Goal: Task Accomplishment & Management: Complete application form

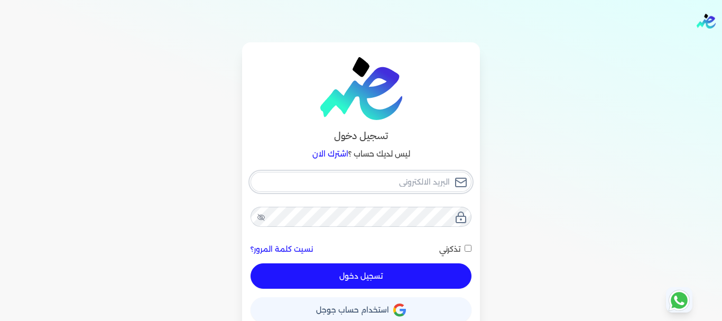
click at [429, 175] on input "email" at bounding box center [360, 182] width 221 height 20
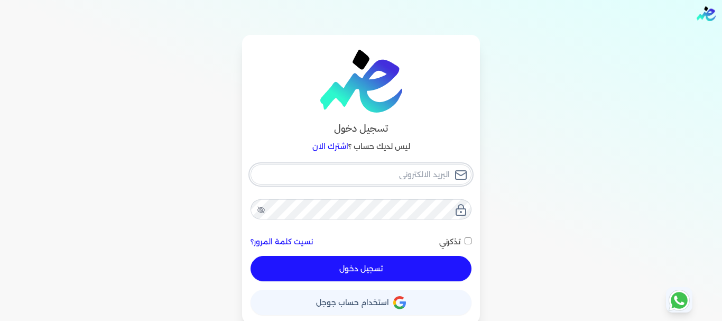
scroll to position [10, 0]
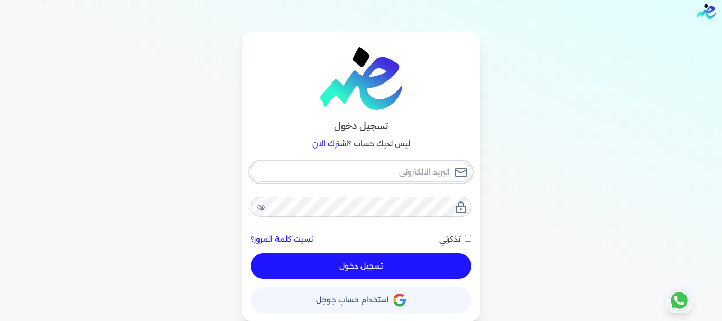
click at [429, 175] on input "email" at bounding box center [360, 172] width 221 height 20
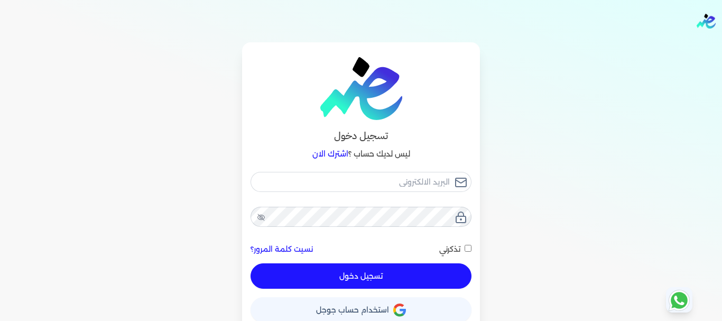
click at [372, 310] on button "حساب استخدام حساب جوجل" at bounding box center [360, 309] width 221 height 25
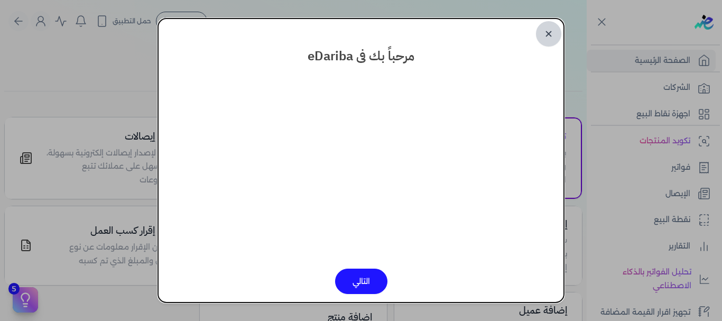
click at [550, 36] on link "✕" at bounding box center [548, 33] width 25 height 25
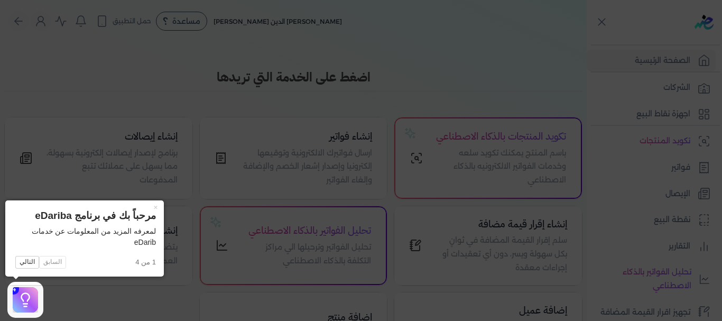
click at [79, 311] on icon at bounding box center [361, 160] width 722 height 321
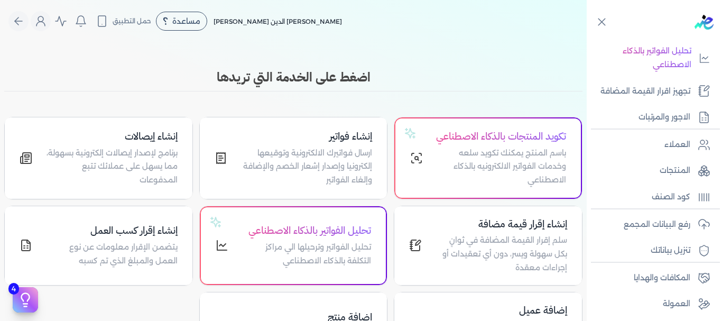
scroll to position [232, 0]
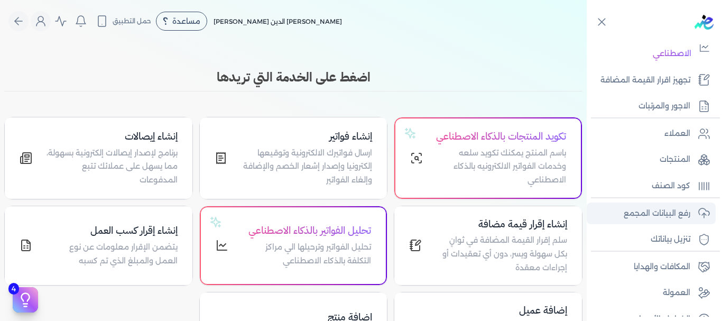
click at [619, 207] on link "رفع البيانات المجمع" at bounding box center [650, 213] width 129 height 22
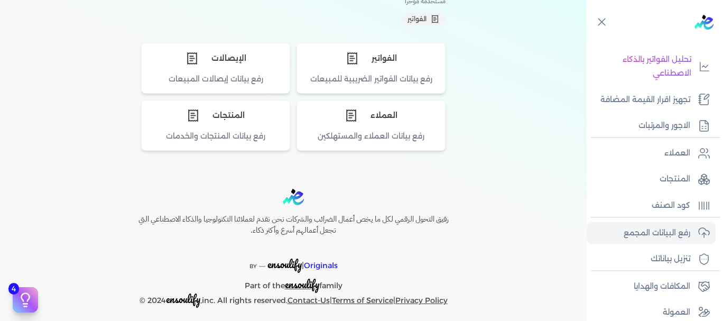
scroll to position [117, 0]
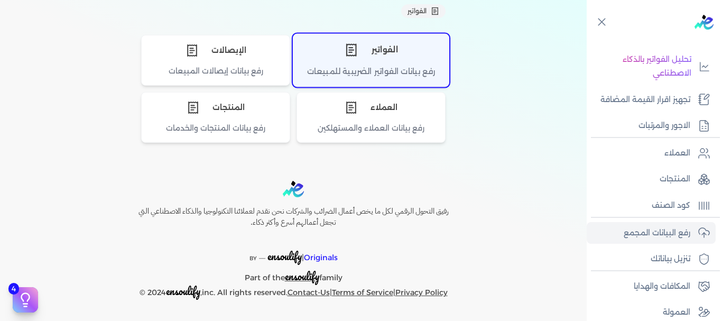
click at [415, 62] on div "الفواتير" at bounding box center [370, 50] width 155 height 32
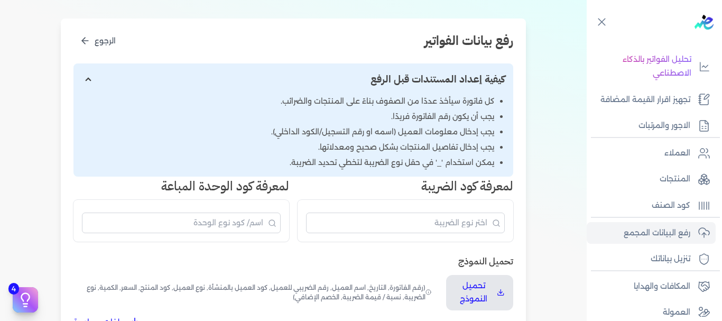
scroll to position [197, 0]
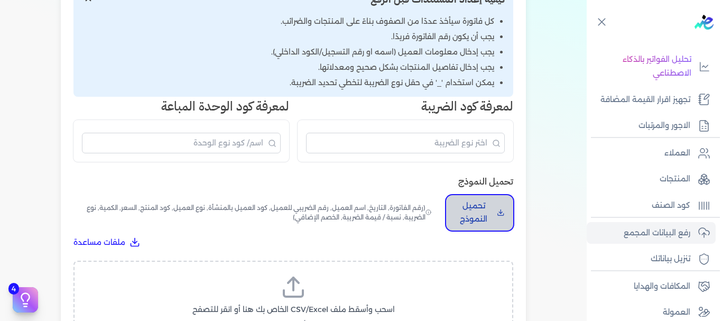
click at [483, 213] on p "تحميل النموذج" at bounding box center [473, 212] width 38 height 27
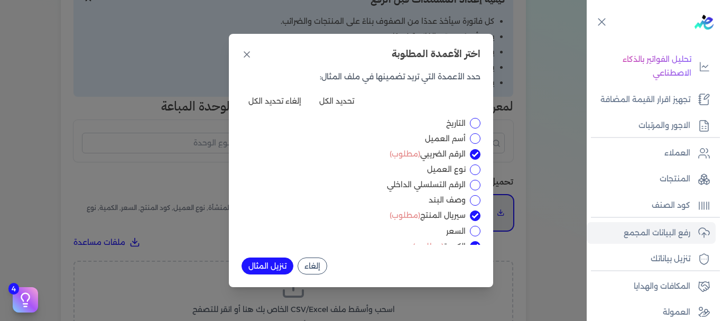
scroll to position [0, 0]
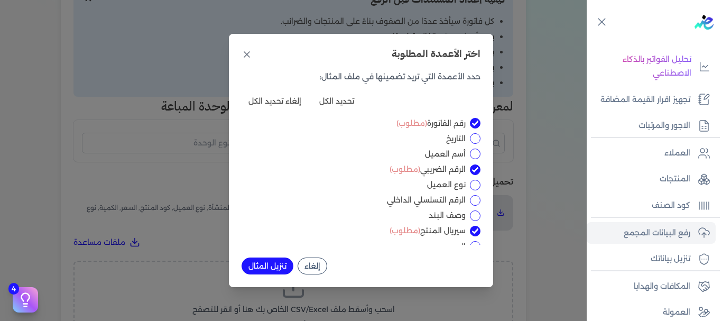
click at [471, 138] on input "التاريخ" at bounding box center [475, 138] width 11 height 11
checkbox input "true"
click at [473, 149] on input "أسم العميل" at bounding box center [475, 153] width 11 height 11
checkbox input "true"
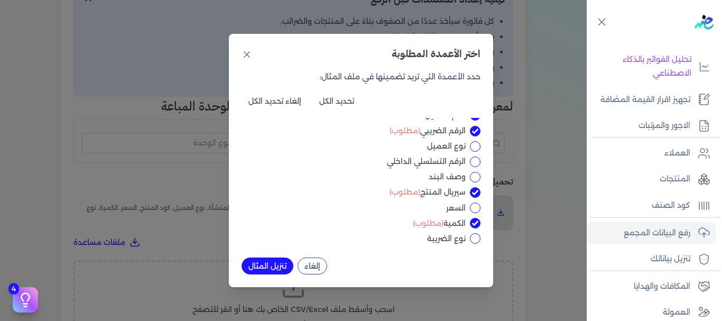
scroll to position [43, 0]
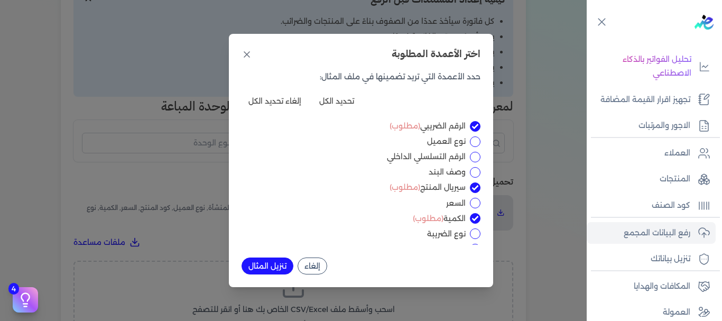
click at [473, 157] on input "الرقم التسلسلي الداخلي" at bounding box center [475, 157] width 11 height 11
checkbox input "true"
click at [474, 174] on input "وصف البند" at bounding box center [475, 172] width 11 height 11
checkbox input "true"
click at [472, 201] on input "السعر" at bounding box center [475, 203] width 11 height 11
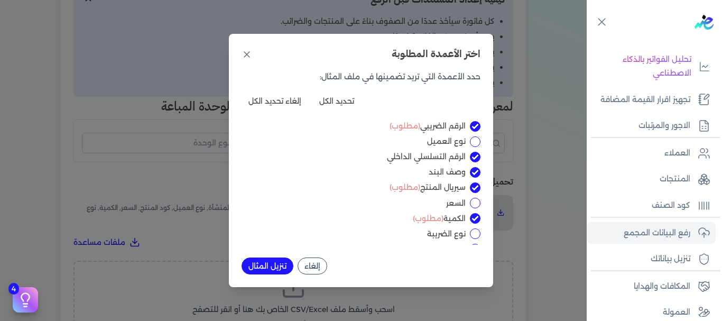
checkbox input "true"
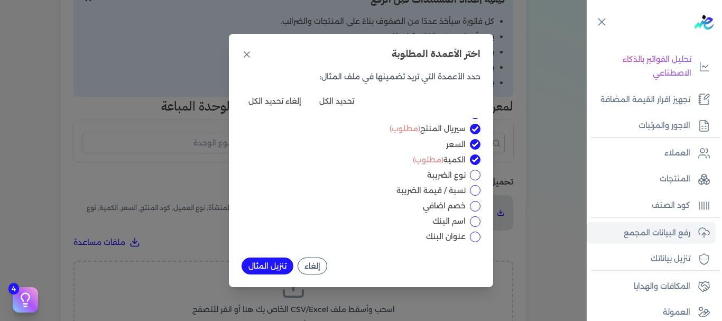
scroll to position [105, 0]
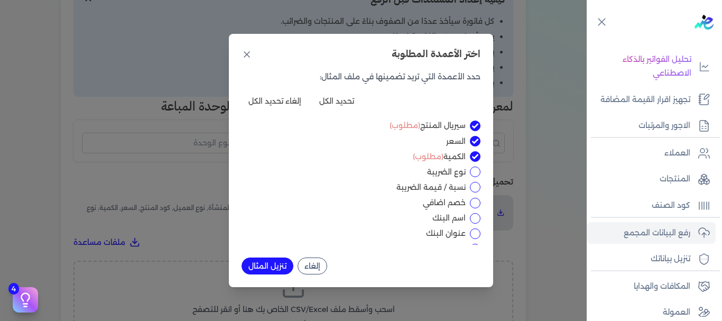
click at [473, 170] on input "نوع الضريبة" at bounding box center [475, 171] width 11 height 11
checkbox input "true"
click at [475, 185] on input "نسبة / قيمة الضريبة" at bounding box center [475, 187] width 11 height 11
checkbox input "true"
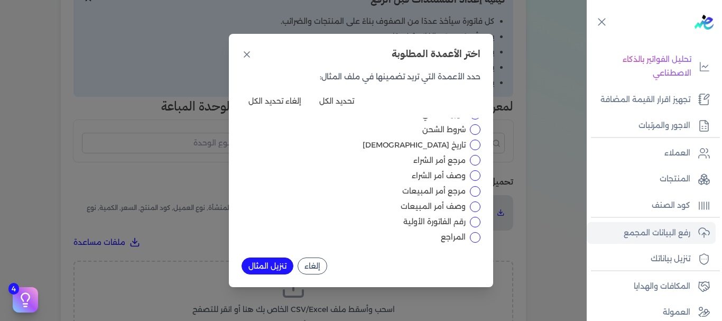
scroll to position [396, 0]
click at [270, 265] on button "تنزيل المثال" at bounding box center [267, 265] width 52 height 17
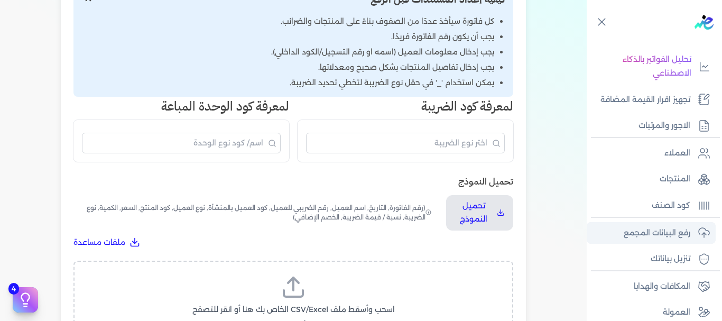
click at [648, 232] on p "رفع البيانات المجمع" at bounding box center [656, 233] width 67 height 14
drag, startPoint x: 4, startPoint y: 162, endPoint x: 6, endPoint y: 188, distance: 25.4
click at [6, 188] on div "اختيار النوع 2 رفع الملف 3 تعيين الأعمدة 4 مراجعة ومعالجة رفع بيانات الفواتير ا…" at bounding box center [293, 153] width 586 height 614
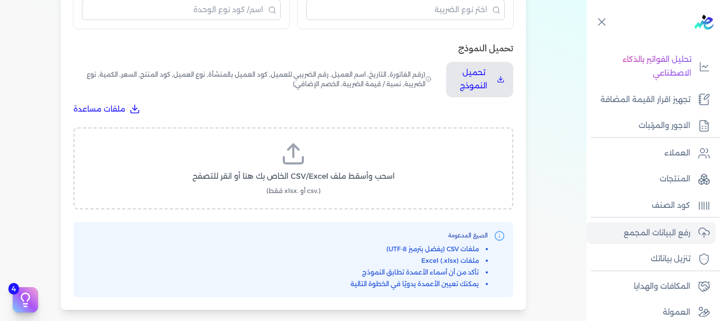
scroll to position [324, 0]
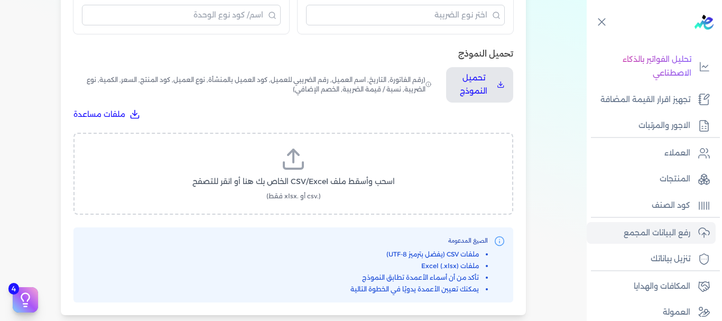
click at [309, 175] on label "اسحب وأسقط ملف CSV/Excel الخاص بك هنا أو انقر للتصفح (.csv أو .xlsx فقط)" at bounding box center [293, 173] width 412 height 54
click at [0, 0] on input "اسحب وأسقط ملف CSV/Excel الخاص بك هنا أو انقر للتصفح (.csv أو .xlsx فقط)" at bounding box center [0, 0] width 0 height 0
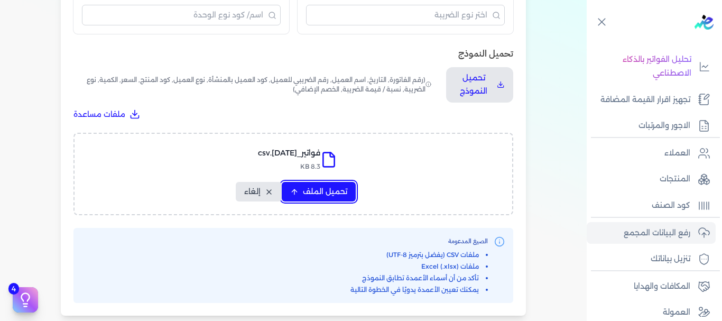
click at [326, 194] on span "تحميل الملف" at bounding box center [325, 191] width 44 height 11
select select "رقم الفاتورة"
select select "التاريخ"
select select "أسم العميل"
select select "الرقم الضريبي"
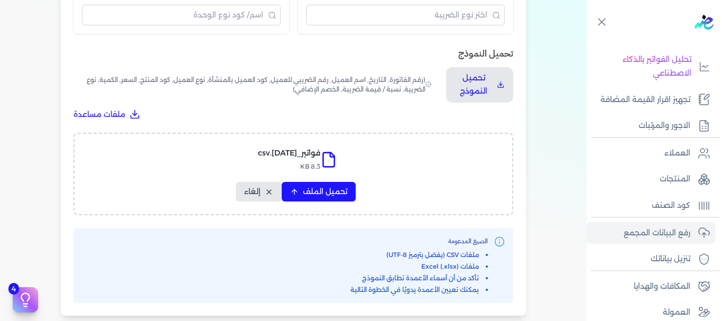
select select "الرقم التسلسلي الداخلي"
select select "وصف البند"
select select "سيريال المنتج"
select select "السعر"
select select "الكمية"
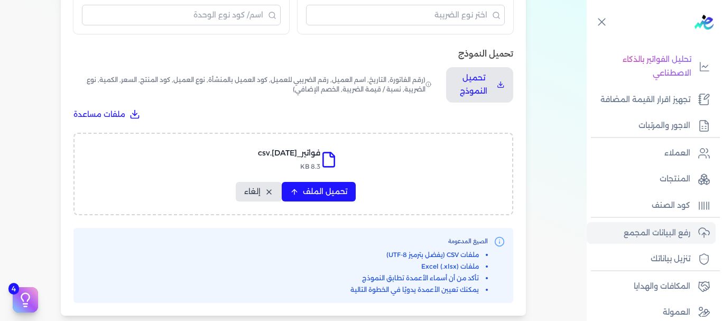
select select "نوع الضريبة"
select select "نسبة / قيمة الضريبة"
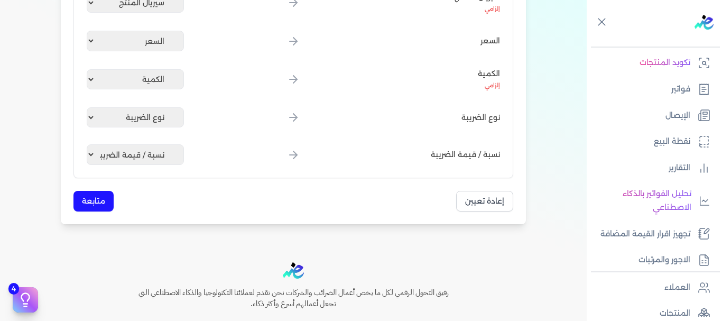
scroll to position [485, 0]
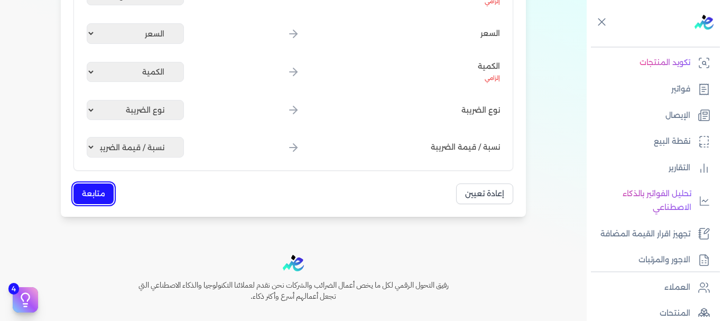
click at [84, 188] on button "متابعة" at bounding box center [93, 193] width 40 height 21
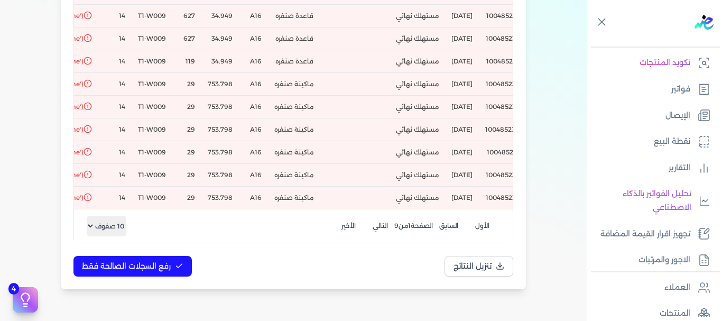
scroll to position [0, 0]
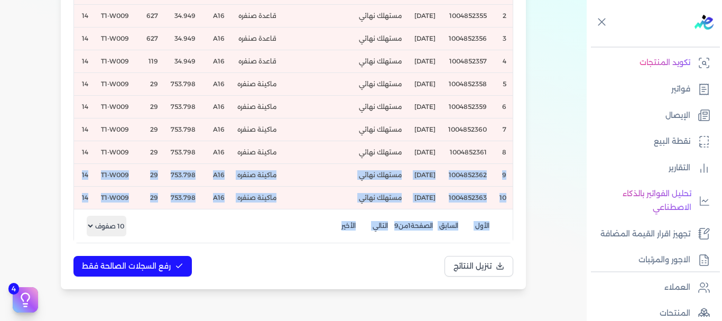
drag, startPoint x: 7, startPoint y: 240, endPoint x: 3, endPoint y: 164, distance: 76.2
click at [4, 160] on div "Toggle Navigation الاسعار العمولات مساعدة خدمة العملاء دليل المستخدم تسجيل الدخ…" at bounding box center [293, 160] width 586 height 321
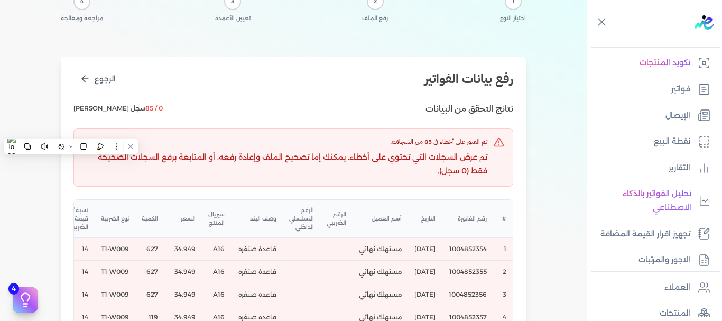
scroll to position [59, 0]
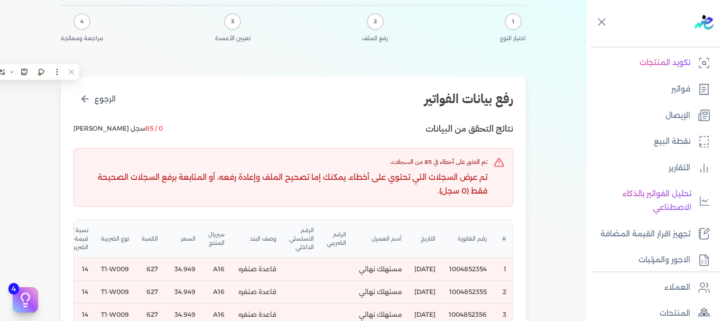
click at [12, 56] on div "1 اختيار النوع 2 رفع الملف 3 تعيين الأعمدة 4 مراجعة ومعالجة رفع بيانات الفواتير…" at bounding box center [293, 283] width 586 height 598
click at [85, 101] on icon "الرجوع" at bounding box center [85, 99] width 11 height 11
select select "رقم الفاتورة"
select select "التاريخ"
select select "أسم العميل"
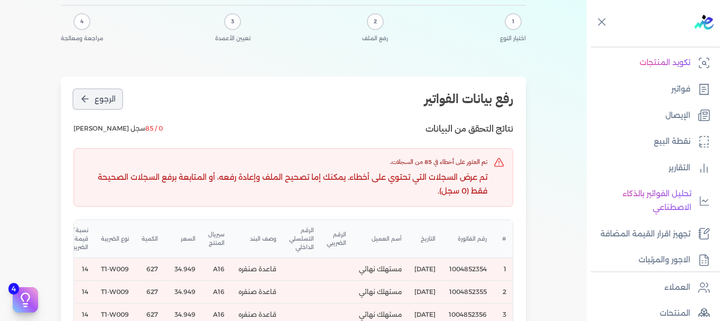
select select "الرقم الضريبي"
select select "الرقم التسلسلي الداخلي"
select select "وصف البند"
select select "سيريال المنتج"
select select "السعر"
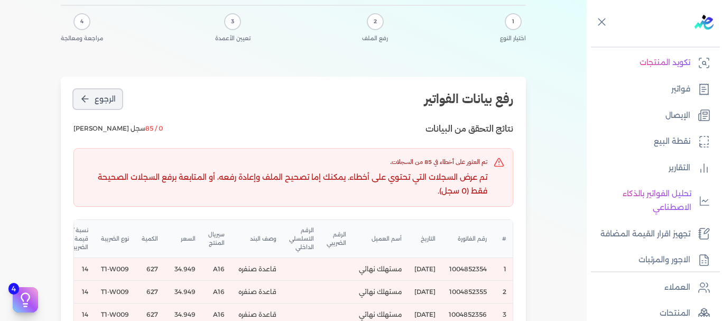
select select "الكمية"
select select "نوع الضريبة"
select select "نسبة / قيمة الضريبة"
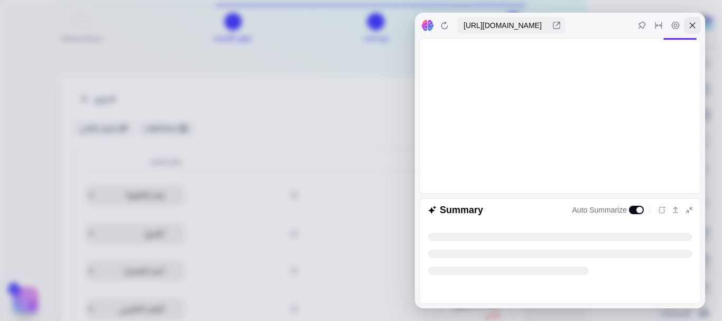
click at [697, 30] on div at bounding box center [692, 25] width 17 height 17
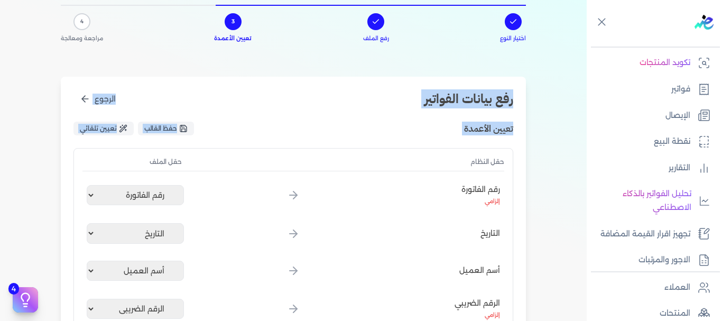
drag, startPoint x: 586, startPoint y: 138, endPoint x: 581, endPoint y: 116, distance: 22.8
click at [576, 100] on div "اختيار النوع رفع الملف 3 تعيين الأعمدة 4 مراجعة ومعالجة رفع بيانات الفواتير الر…" at bounding box center [293, 322] width 586 height 677
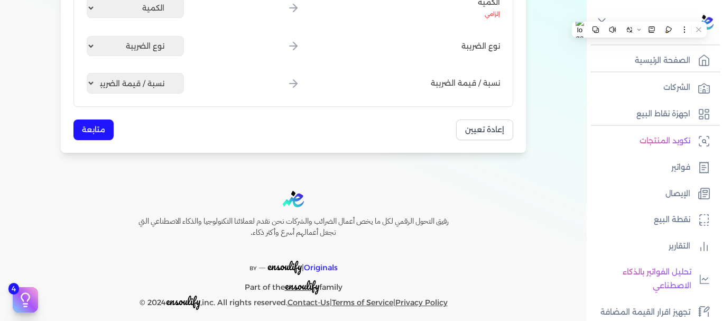
scroll to position [552, 0]
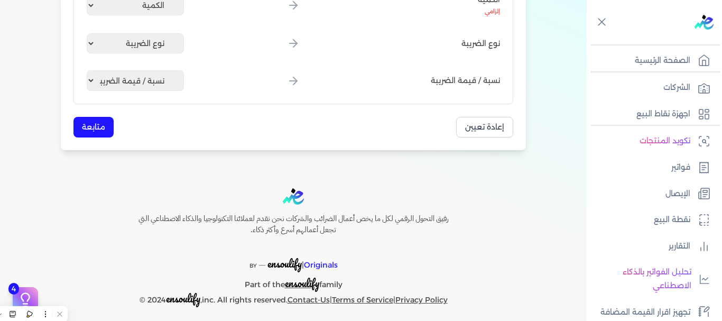
click at [471, 194] on div at bounding box center [293, 196] width 355 height 16
click at [490, 132] on button "إعادة تعيين" at bounding box center [484, 127] width 57 height 21
select select
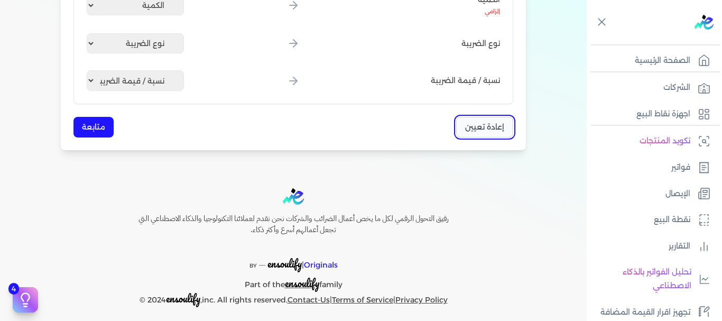
select select
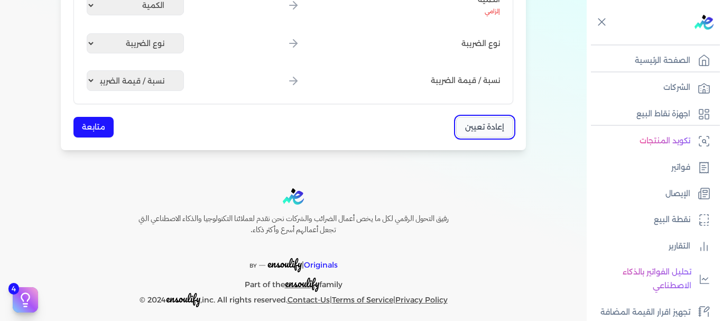
select select
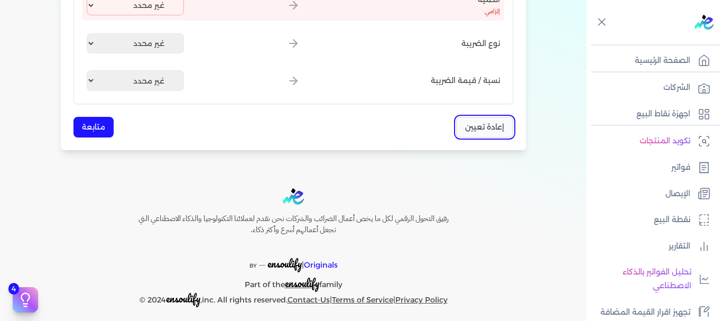
click at [490, 132] on button "إعادة تعيين" at bounding box center [484, 127] width 57 height 21
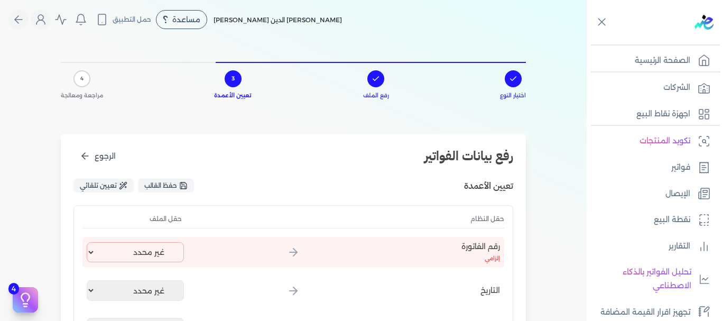
scroll to position [0, 0]
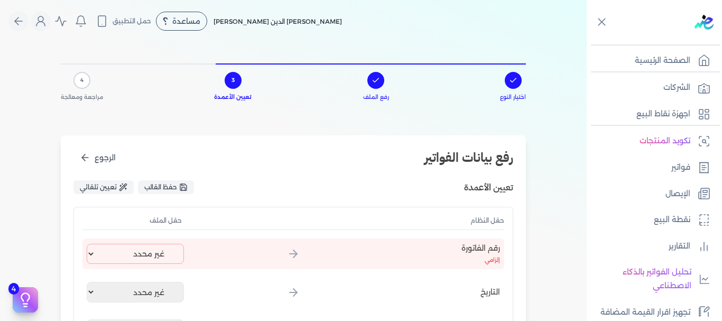
click at [89, 89] on div "4 مراجعة ومعالجة" at bounding box center [82, 86] width 42 height 46
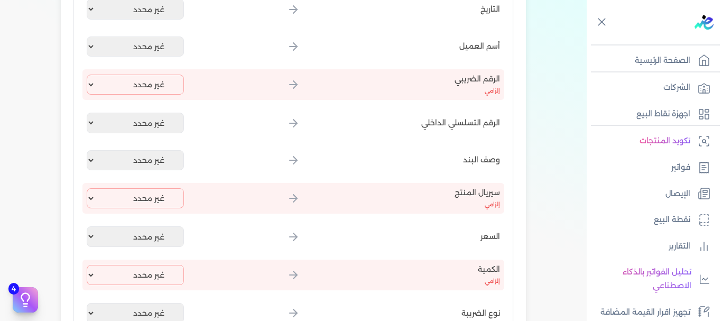
scroll to position [154, 0]
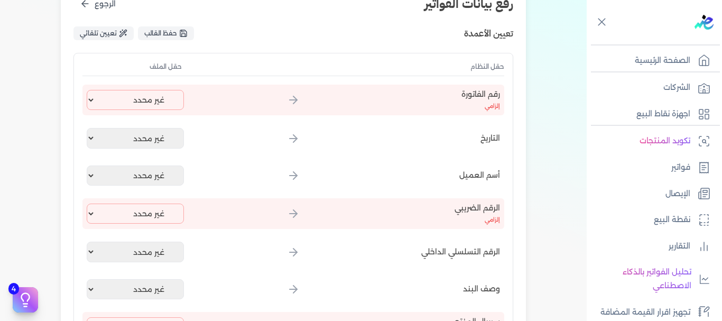
click at [5, 139] on div "اختيار النوع رفع الملف 3 تعيين الأعمدة 4 مراجعة ومعالجة رفع بيانات الفواتير الر…" at bounding box center [293, 227] width 586 height 677
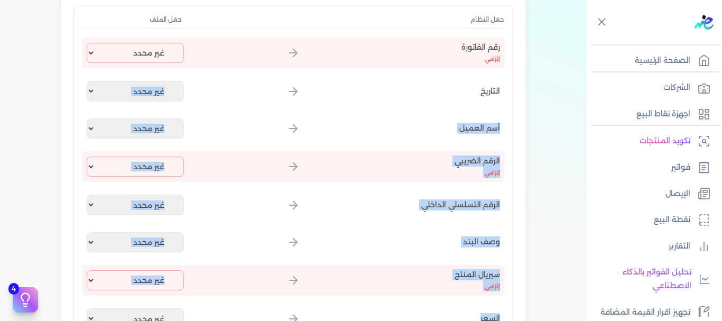
drag, startPoint x: 4, startPoint y: 145, endPoint x: 32, endPoint y: 318, distance: 175.0
click at [32, 318] on div "اختيار النوع رفع الملف 3 تعيين الأعمدة 4 مراجعة ومعالجة رفع بيانات الفواتير الر…" at bounding box center [293, 180] width 586 height 677
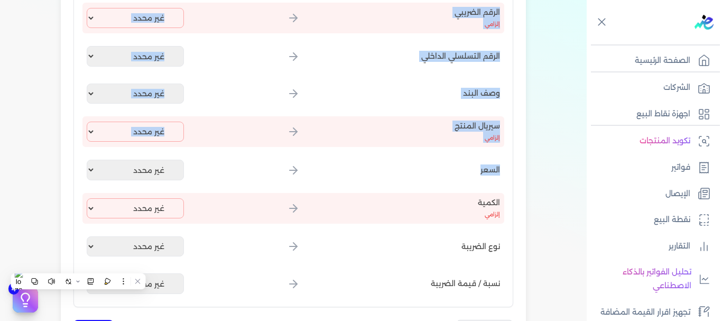
scroll to position [218, 0]
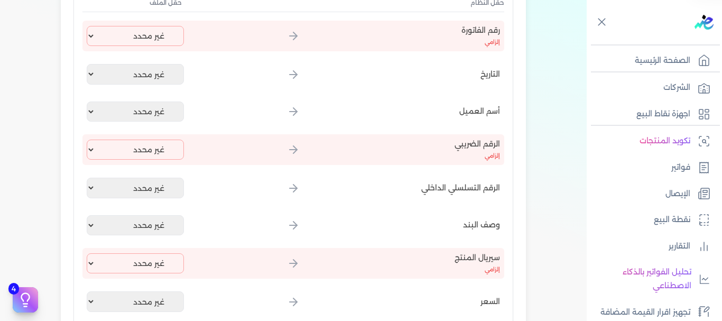
click at [643, 72] on div at bounding box center [655, 71] width 129 height 1
click at [643, 67] on p "الصفحة الرئيسية" at bounding box center [661, 61] width 55 height 14
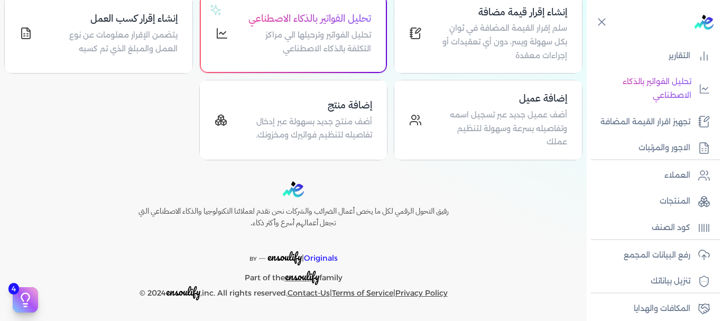
scroll to position [193, 0]
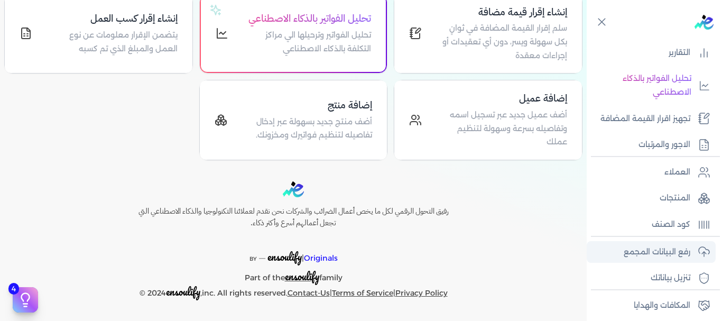
click at [631, 250] on p "رفع البيانات المجمع" at bounding box center [656, 252] width 67 height 14
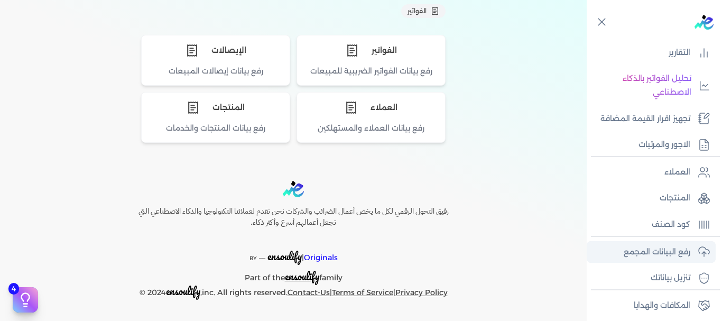
scroll to position [117, 0]
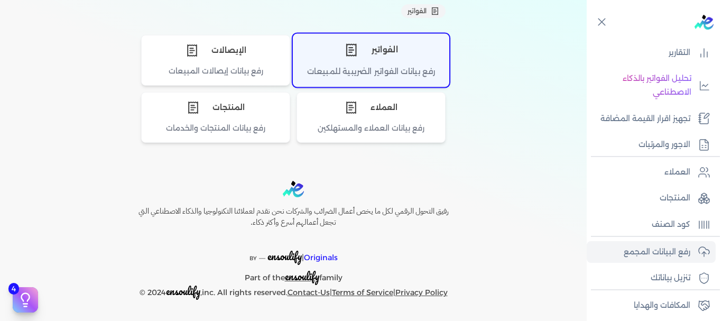
click at [388, 63] on div "الفواتير" at bounding box center [370, 50] width 155 height 32
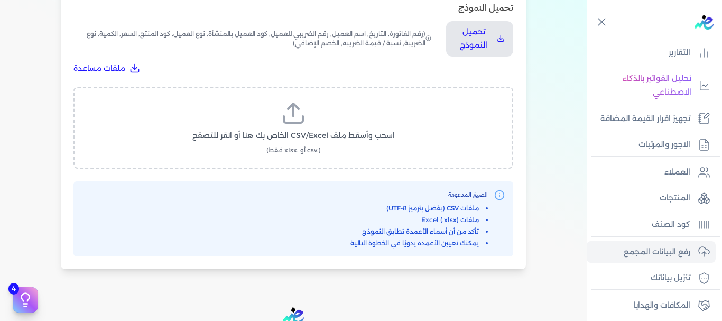
scroll to position [378, 0]
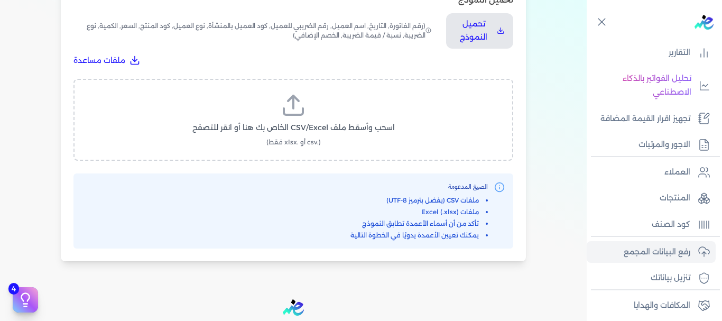
click at [314, 126] on span "اسحب وأسقط ملف CSV/Excel الخاص بك هنا أو انقر للتصفح" at bounding box center [293, 127] width 202 height 11
click at [0, 0] on input "اسحب وأسقط ملف CSV/Excel الخاص بك هنا أو انقر للتصفح (.csv أو .xlsx فقط)" at bounding box center [0, 0] width 0 height 0
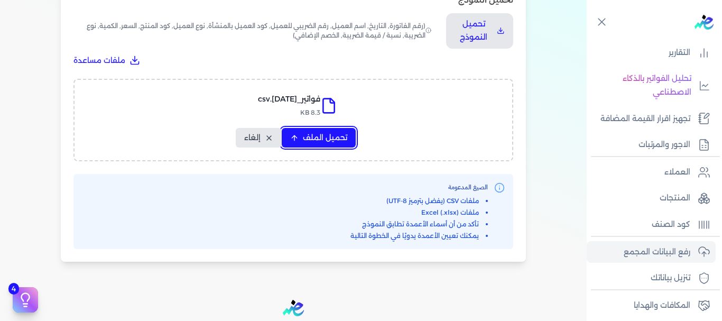
click at [314, 143] on span "تحميل الملف" at bounding box center [325, 137] width 44 height 11
select select "رقم الفاتورة"
select select "التاريخ"
select select "أسم العميل"
select select "الرقم الضريبي"
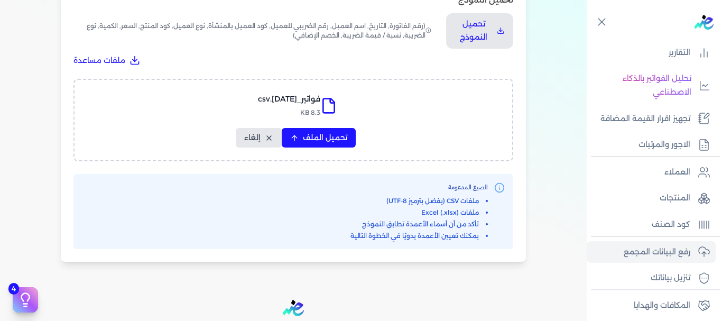
select select "الرقم التسلسلي الداخلي"
select select "وصف البند"
select select "سيريال المنتج"
select select "السعر"
select select "الكمية"
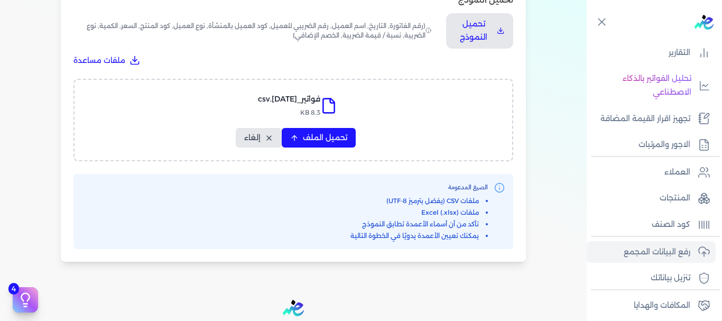
select select "نوع الضريبة"
select select "نسبة / قيمة الضريبة"
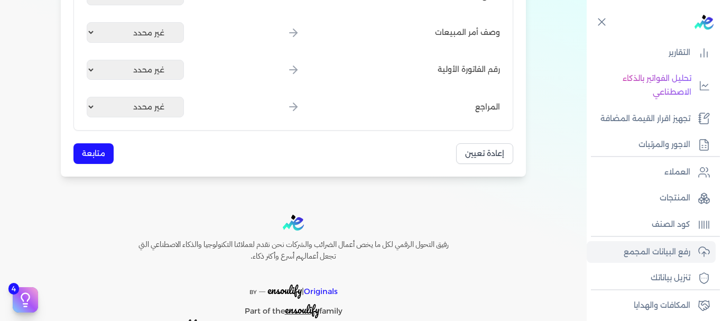
scroll to position [1415, 0]
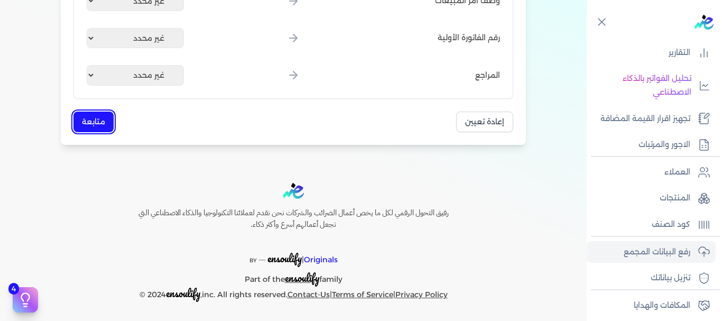
click at [92, 119] on button "متابعة" at bounding box center [93, 121] width 40 height 21
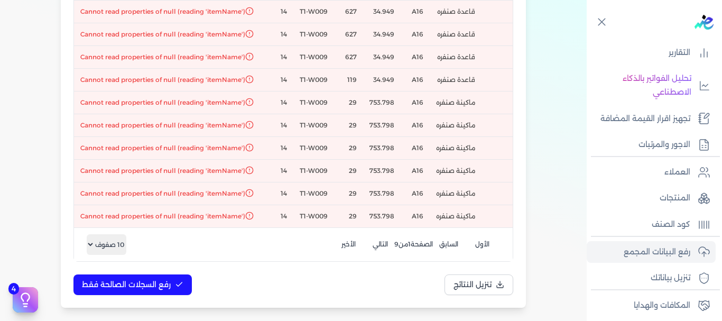
scroll to position [0, -208]
click at [488, 288] on span "تنزيل النتائج" at bounding box center [472, 284] width 38 height 11
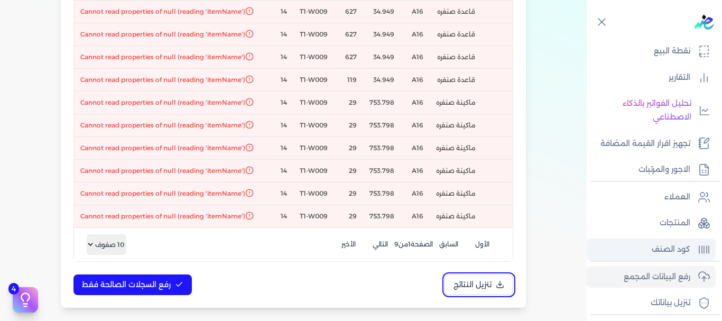
scroll to position [141, 0]
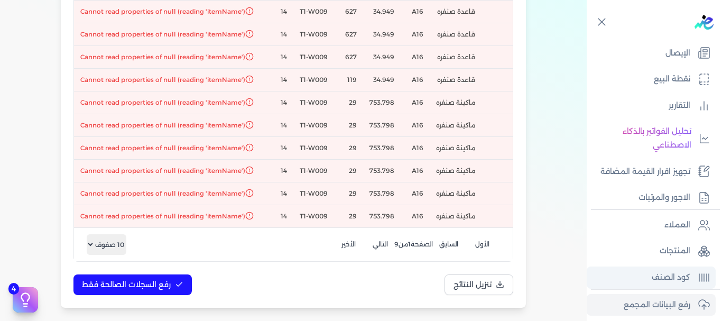
click at [666, 270] on p "كود الصنف" at bounding box center [670, 277] width 39 height 14
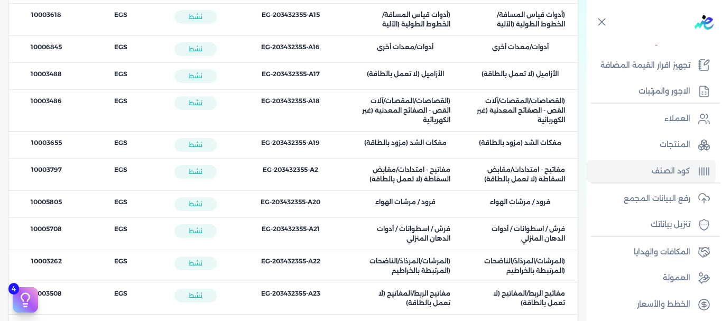
scroll to position [250, 0]
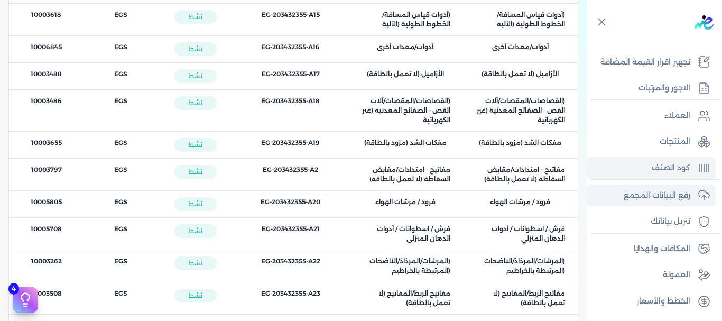
click at [639, 199] on p "رفع البيانات المجمع" at bounding box center [656, 196] width 67 height 14
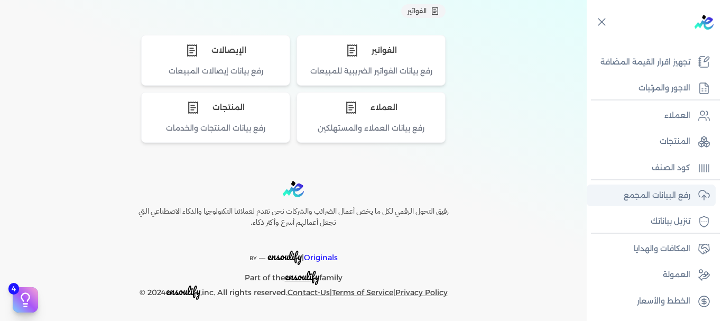
scroll to position [117, 0]
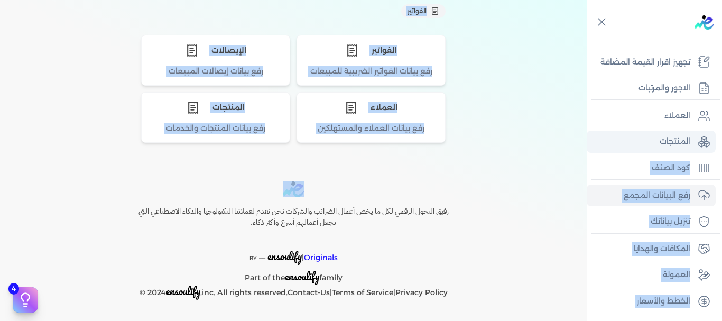
drag, startPoint x: 586, startPoint y: 192, endPoint x: 594, endPoint y: 148, distance: 44.1
click at [594, 148] on div "Toggle Navigation الصفحة الرئيسية الشركات اجهزة نقاط البيع تكويد المنتجات فواتي…" at bounding box center [361, 160] width 722 height 321
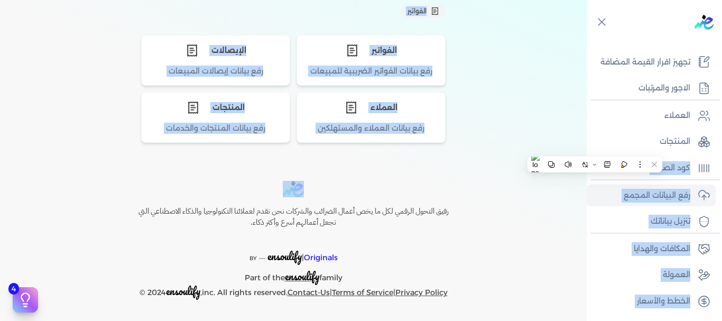
click at [582, 163] on button at bounding box center [585, 164] width 14 height 14
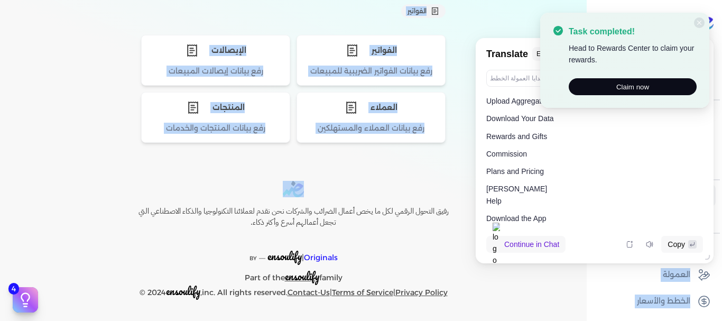
scroll to position [234, 0]
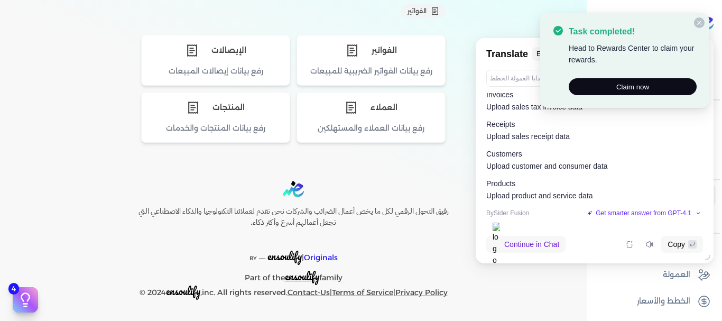
click at [702, 22] on span at bounding box center [699, 22] width 11 height 11
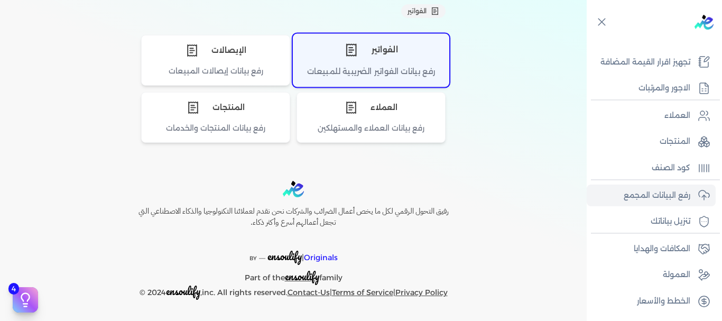
click at [386, 46] on div "الفواتير" at bounding box center [370, 50] width 155 height 32
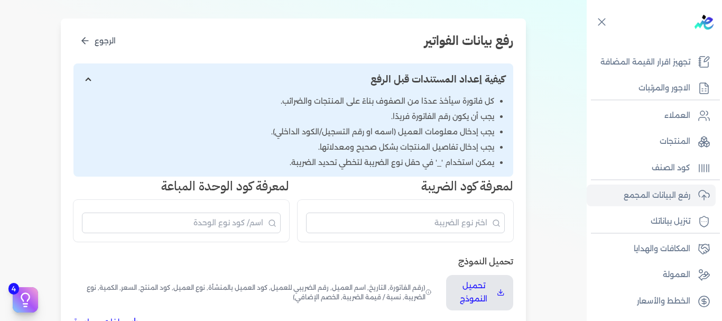
scroll to position [197, 0]
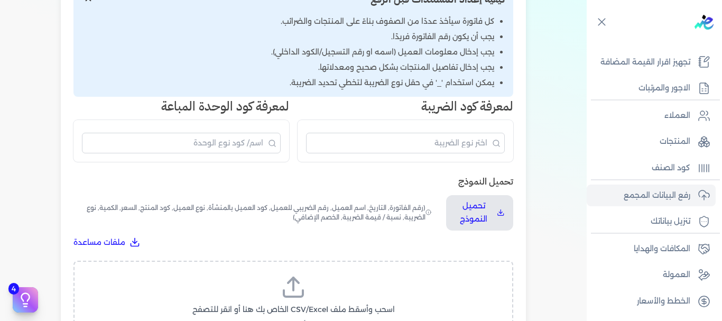
click at [333, 284] on label "اسحب وأسقط ملف CSV/Excel الخاص بك هنا أو انقر للتصفح (.csv أو .xlsx فقط)" at bounding box center [293, 301] width 412 height 54
click at [0, 0] on input "اسحب وأسقط ملف CSV/Excel الخاص بك هنا أو انقر للتصفح (.csv أو .xlsx فقط)" at bounding box center [0, 0] width 0 height 0
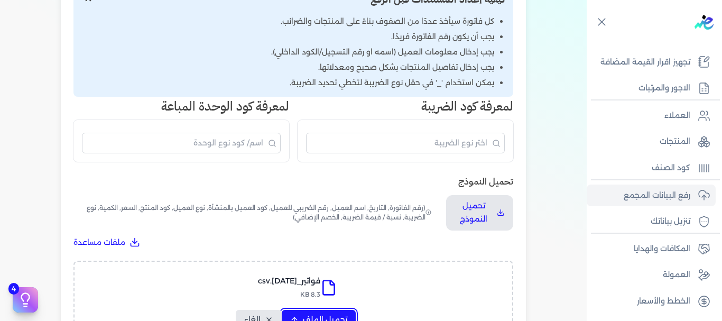
click at [312, 318] on span "تحميل الملف" at bounding box center [325, 319] width 44 height 11
select select "رقم الفاتورة"
select select "التاريخ"
select select "أسم العميل"
select select "الرقم الضريبي"
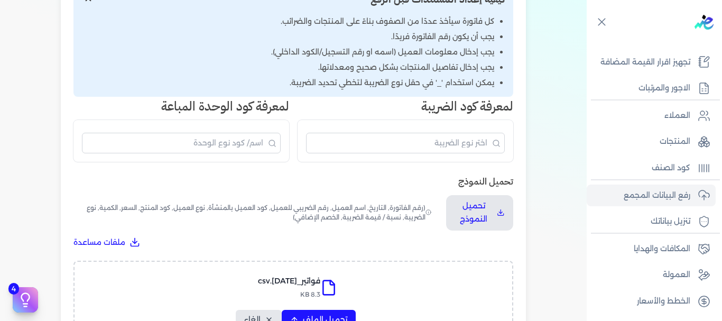
select select "الرقم التسلسلي الداخلي"
select select "وصف البند"
select select "سيريال المنتج"
select select "السعر"
select select "الكمية"
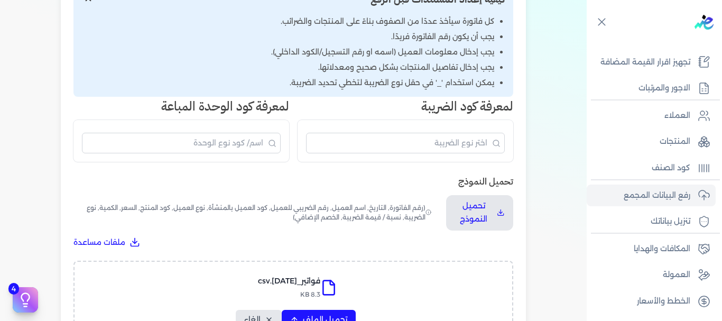
select select "نوع الضريبة"
select select "نسبة / قيمة الضريبة"
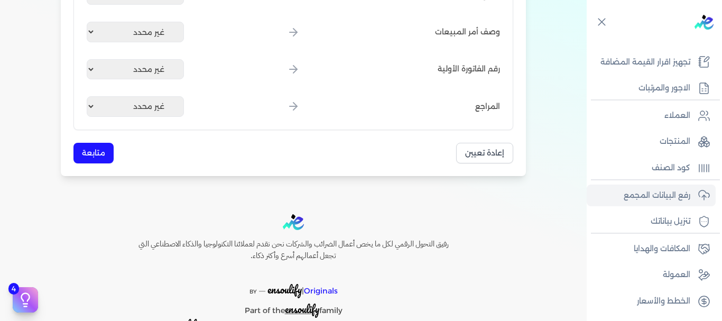
scroll to position [1415, 0]
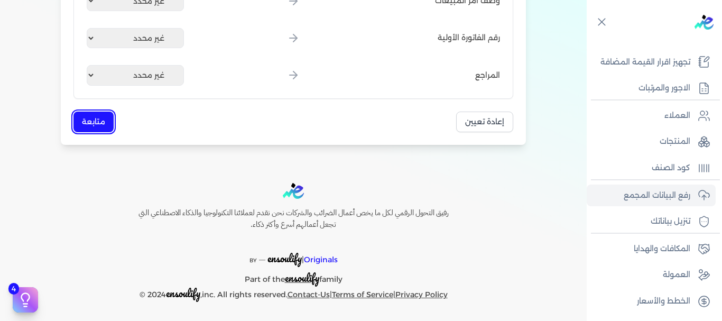
click at [90, 116] on button "متابعة" at bounding box center [93, 121] width 40 height 21
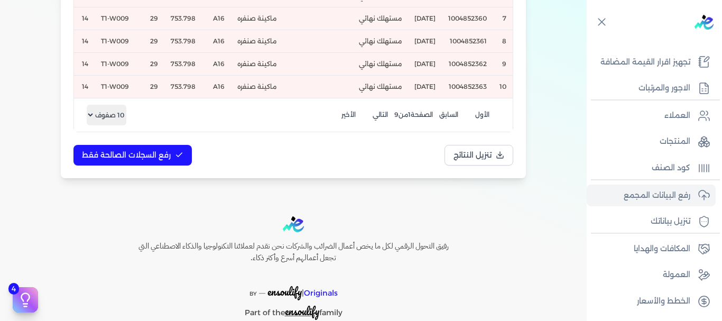
scroll to position [459, 0]
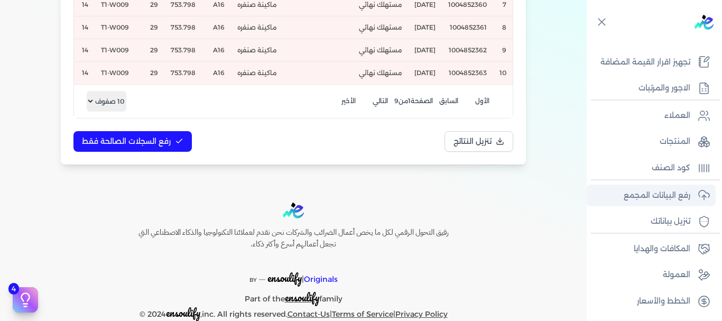
click at [657, 186] on link "رفع البيانات المجمع" at bounding box center [650, 195] width 129 height 22
click at [655, 195] on p "رفع البيانات المجمع" at bounding box center [656, 196] width 67 height 14
click at [656, 220] on p "تنزيل بياناتك" at bounding box center [670, 221] width 40 height 14
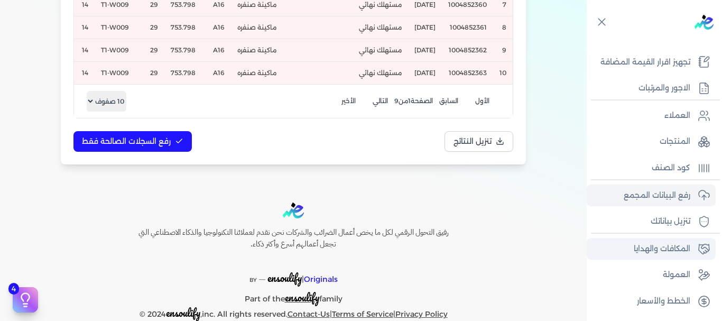
click at [655, 247] on p "المكافات والهدايا" at bounding box center [661, 249] width 57 height 14
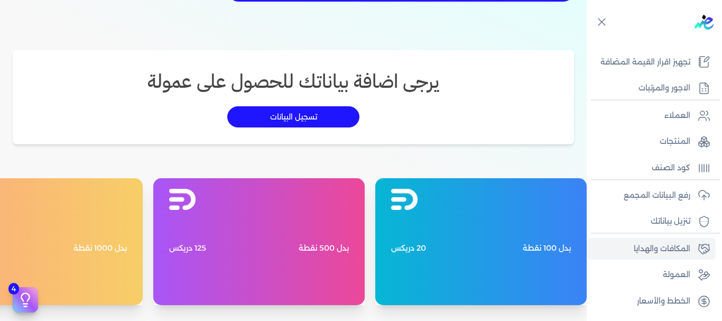
type input "https://app.edariba.com?ref=2b3af2"
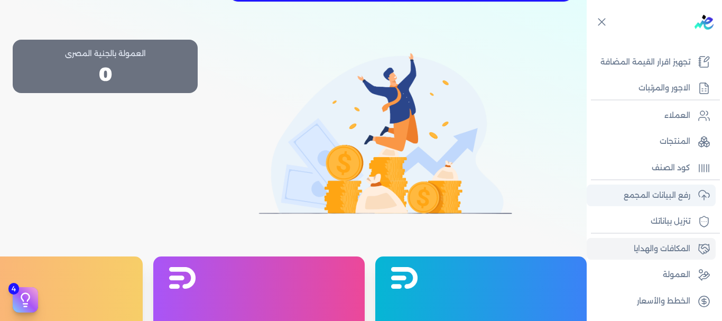
click at [634, 188] on link "رفع البيانات المجمع" at bounding box center [650, 195] width 129 height 22
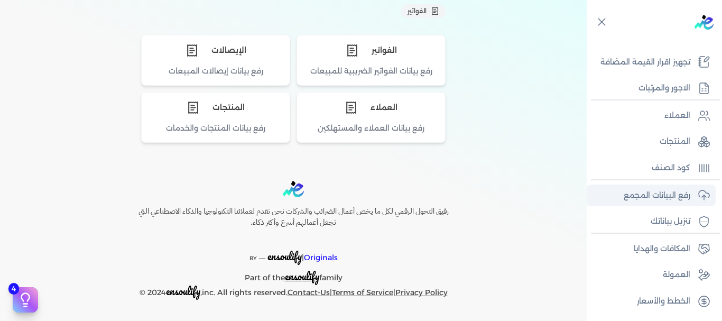
scroll to position [117, 0]
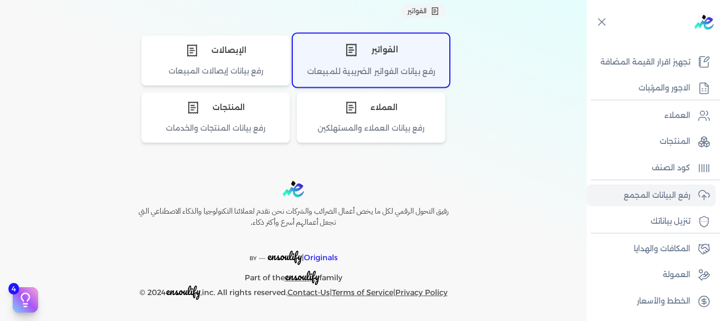
click at [372, 41] on div "الفواتير" at bounding box center [370, 50] width 155 height 32
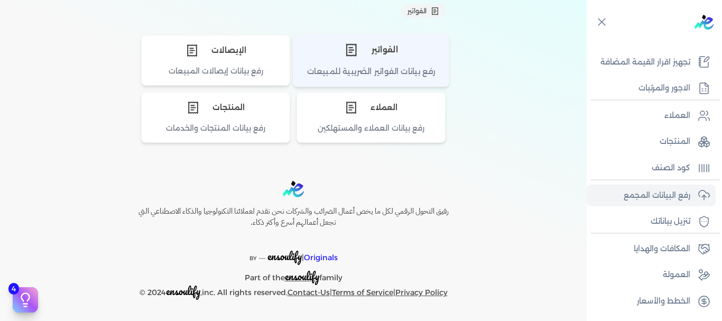
scroll to position [197, 0]
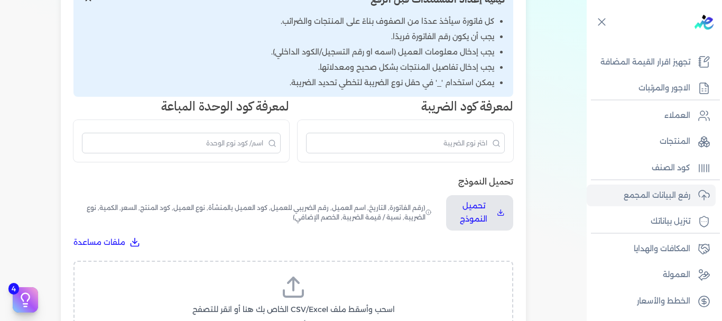
click at [339, 286] on label "اسحب وأسقط ملف CSV/Excel الخاص بك هنا أو انقر للتصفح (.csv أو .xlsx فقط)" at bounding box center [293, 301] width 412 height 54
click at [0, 0] on input "اسحب وأسقط ملف CSV/Excel الخاص بك هنا أو انقر للتصفح (.csv أو .xlsx فقط)" at bounding box center [0, 0] width 0 height 0
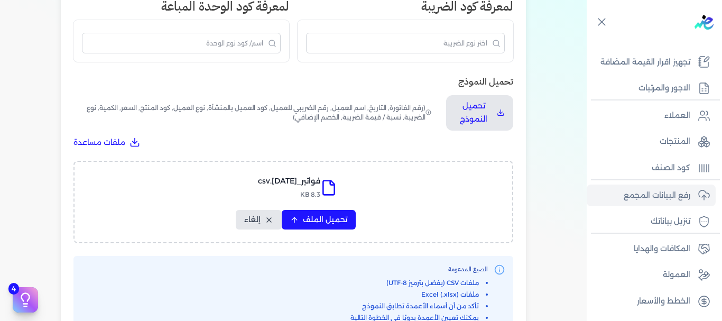
scroll to position [375, 0]
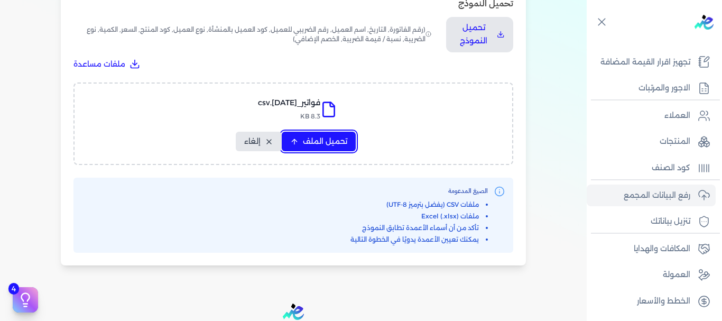
click at [321, 137] on span "تحميل الملف" at bounding box center [325, 141] width 44 height 11
select select "رقم الفاتورة"
select select "التاريخ"
select select "أسم العميل"
select select "الرقم الضريبي"
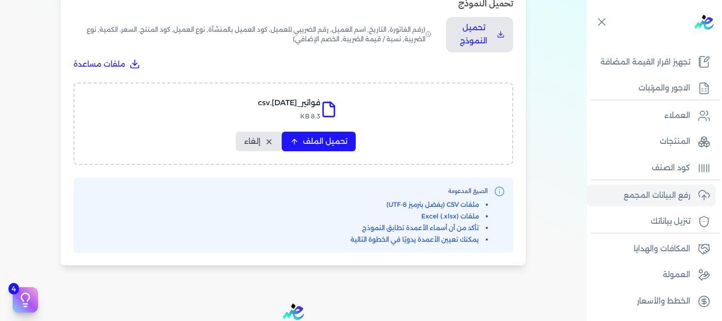
select select "الرقم التسلسلي الداخلي"
select select "وصف البند"
select select "سيريال المنتج"
select select "السعر"
select select "الكمية"
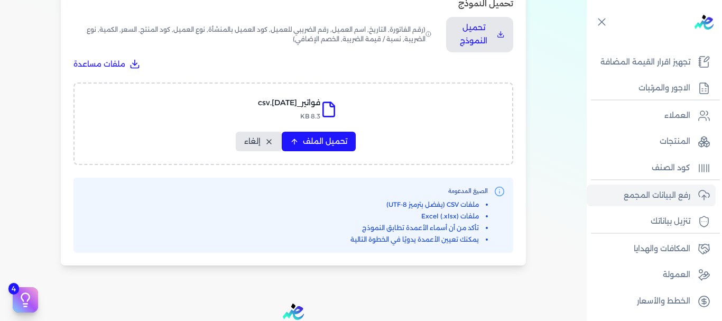
select select "نوع الضريبة"
select select "نسبة / قيمة الضريبة"
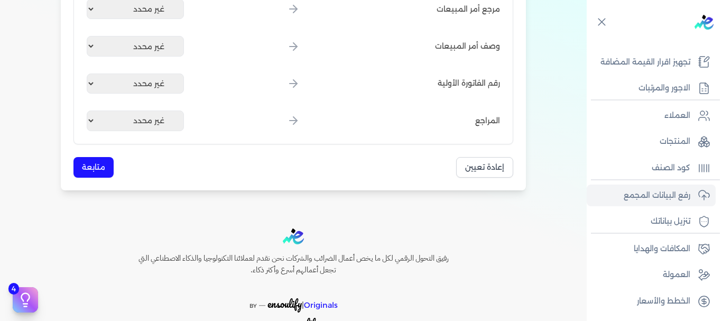
scroll to position [1386, 0]
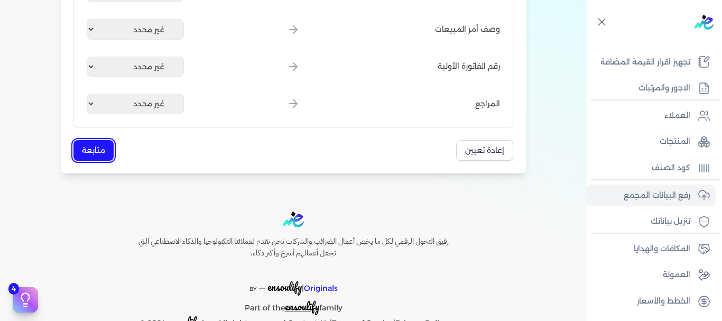
click at [88, 145] on button "متابعة" at bounding box center [93, 150] width 40 height 21
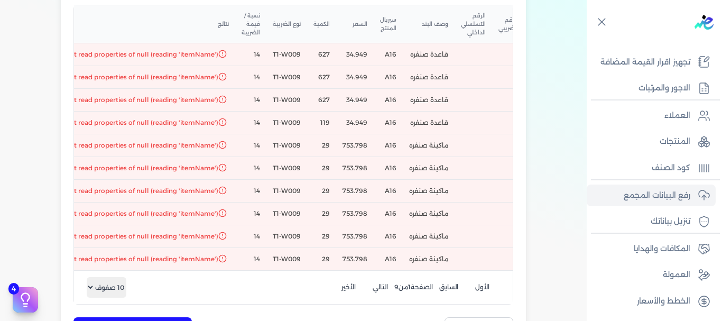
scroll to position [0, -204]
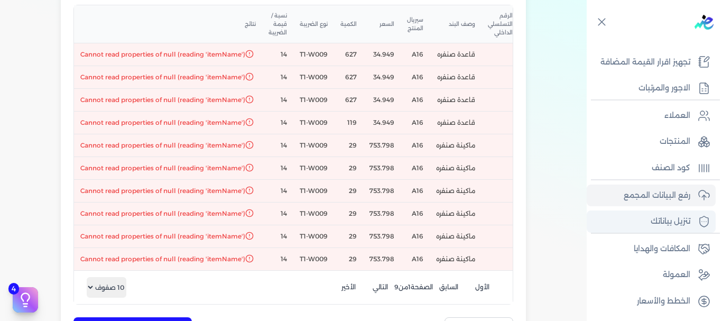
click at [619, 220] on link "تنزيل بياناتك" at bounding box center [650, 221] width 129 height 22
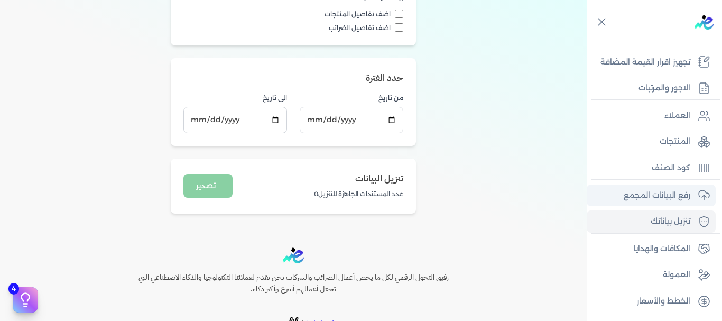
click at [629, 200] on p "رفع البيانات المجمع" at bounding box center [656, 196] width 67 height 14
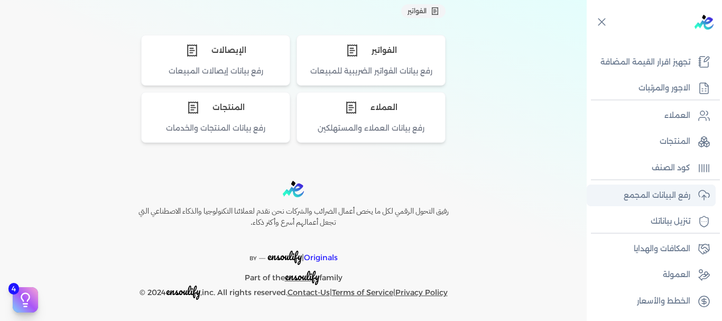
scroll to position [117, 0]
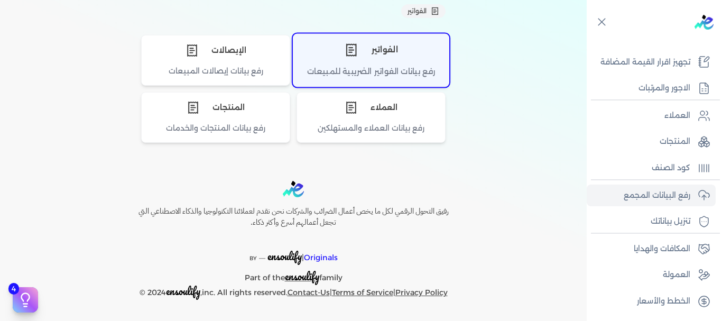
click at [373, 71] on div "رفع بيانات الفواتير الضريبية للمبيعات" at bounding box center [370, 76] width 155 height 21
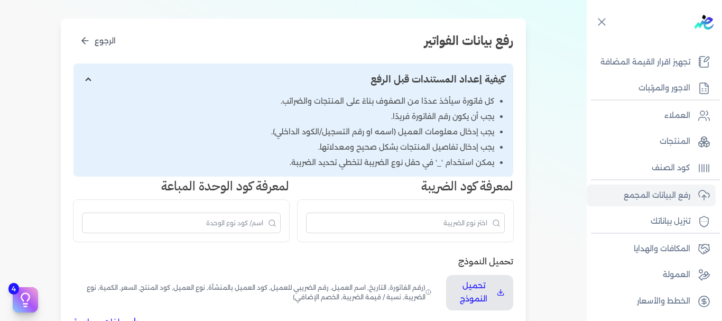
scroll to position [197, 0]
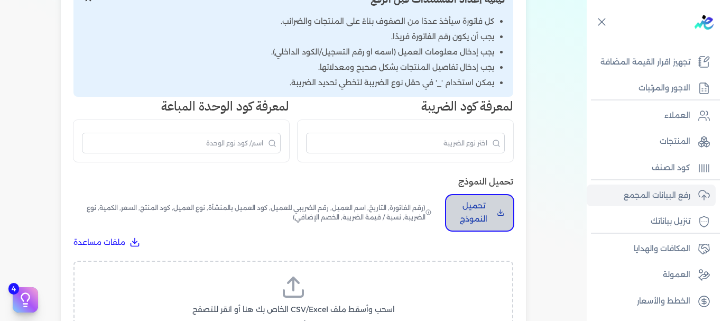
click at [473, 212] on p "تحميل النموذج" at bounding box center [473, 212] width 38 height 27
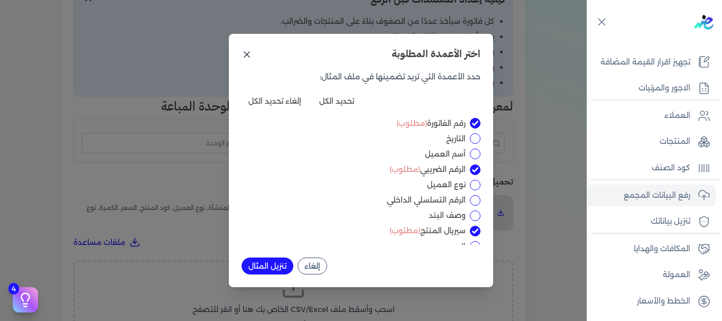
click at [248, 55] on icon at bounding box center [246, 54] width 11 height 11
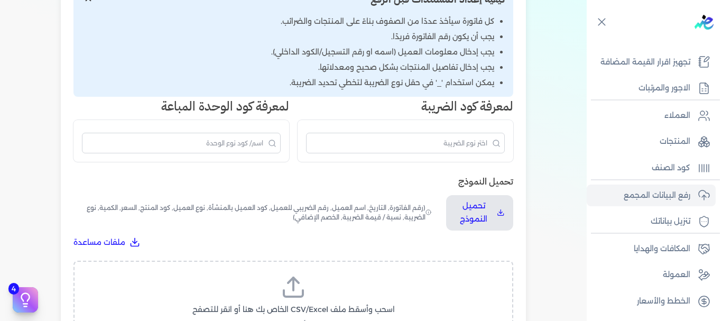
click at [294, 293] on icon at bounding box center [293, 286] width 25 height 25
click at [0, 0] on input "اسحب وأسقط ملف CSV/Excel الخاص بك هنا أو انقر للتصفح (.csv أو .xlsx فقط)" at bounding box center [0, 0] width 0 height 0
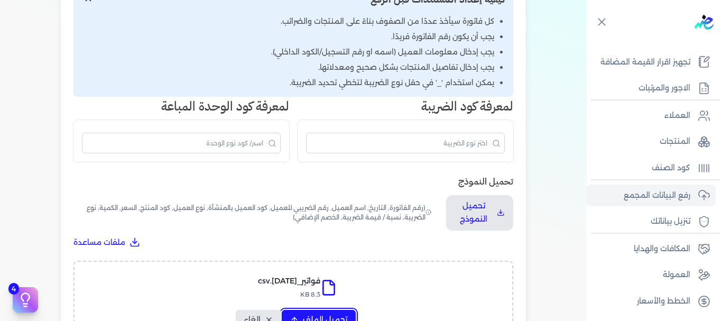
click at [312, 317] on span "تحميل الملف" at bounding box center [325, 319] width 44 height 11
select select "رقم الفاتورة"
select select "التاريخ"
select select "أسم العميل"
select select "الرقم الضريبي"
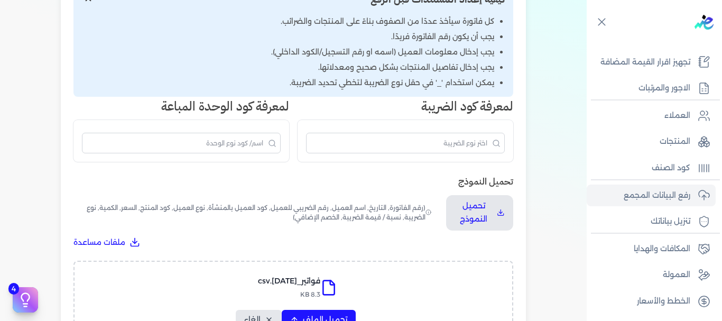
select select "الرقم التسلسلي الداخلي"
select select "وصف البند"
select select "سيريال المنتج"
select select "السعر"
select select "الكمية"
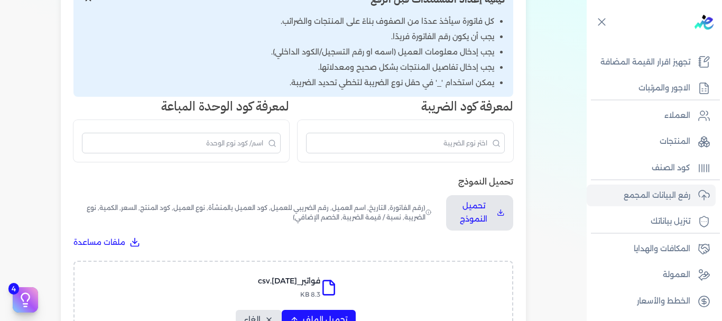
select select "نوع الضريبة"
select select "نسبة / قيمة الضريبة"
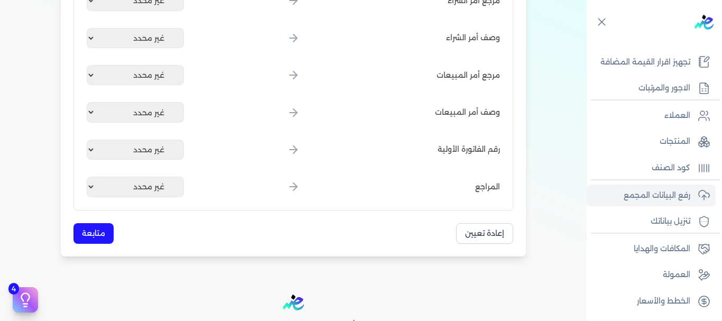
scroll to position [1415, 0]
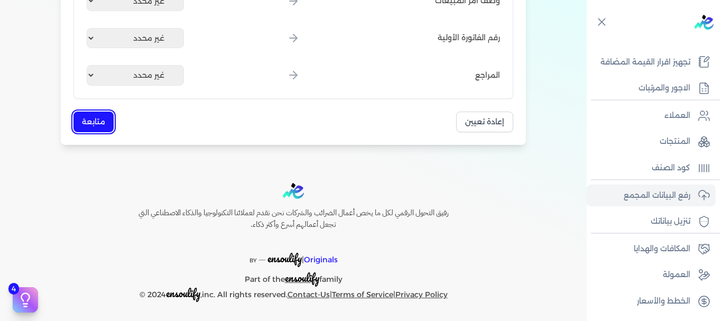
click at [91, 116] on button "متابعة" at bounding box center [93, 121] width 40 height 21
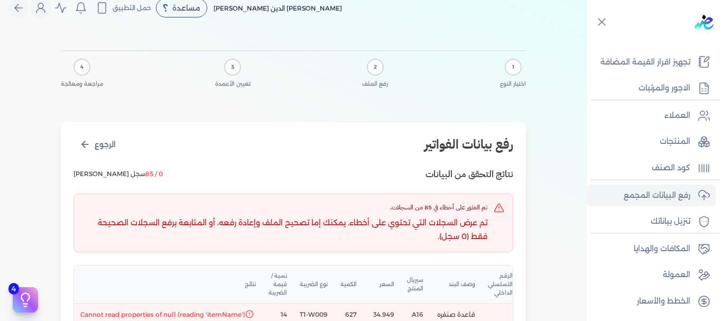
scroll to position [0, 0]
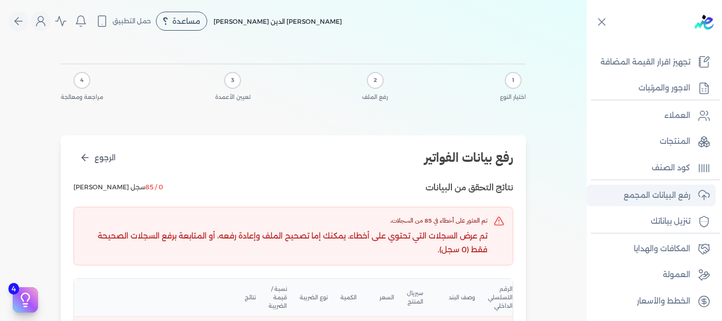
click at [656, 190] on p "رفع البيانات المجمع" at bounding box center [656, 196] width 67 height 14
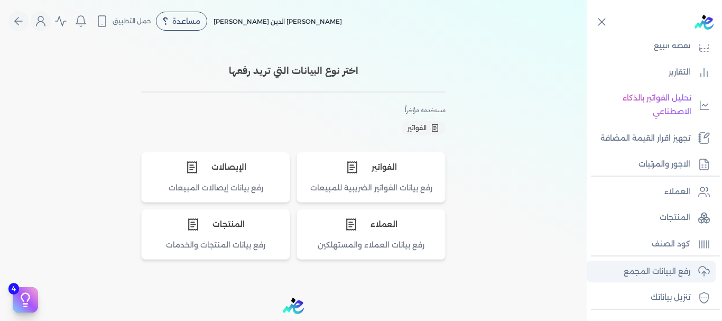
scroll to position [174, 0]
click at [678, 272] on p "رفع البيانات المجمع" at bounding box center [656, 271] width 67 height 14
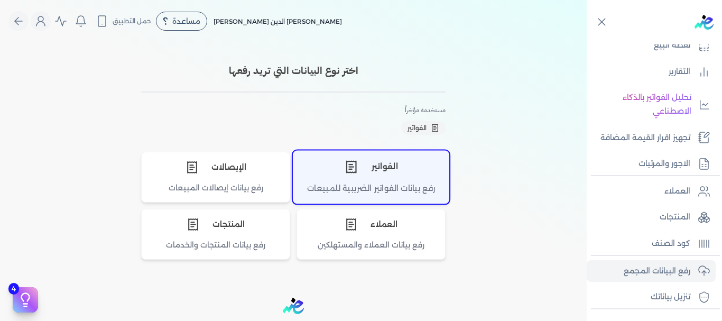
click at [357, 191] on div "رفع بيانات الفواتير الضريبية للمبيعات" at bounding box center [370, 192] width 155 height 21
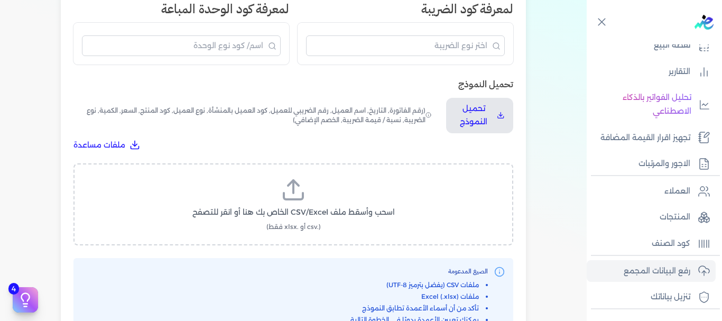
scroll to position [301, 0]
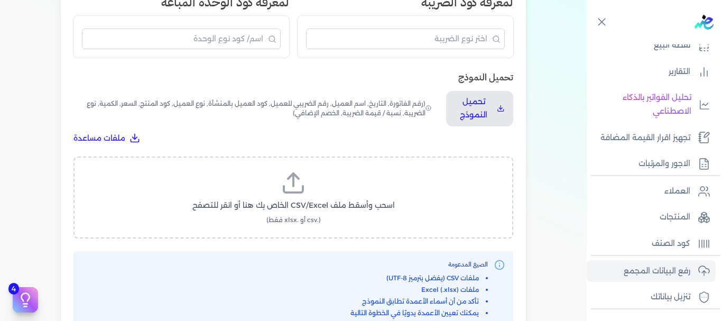
click at [357, 191] on label "اسحب وأسقط ملف CSV/Excel الخاص بك هنا أو انقر للتصفح (.csv أو .xlsx فقط)" at bounding box center [293, 197] width 412 height 54
click at [0, 0] on input "اسحب وأسقط ملف CSV/Excel الخاص بك هنا أو انقر للتصفح (.csv أو .xlsx فقط)" at bounding box center [0, 0] width 0 height 0
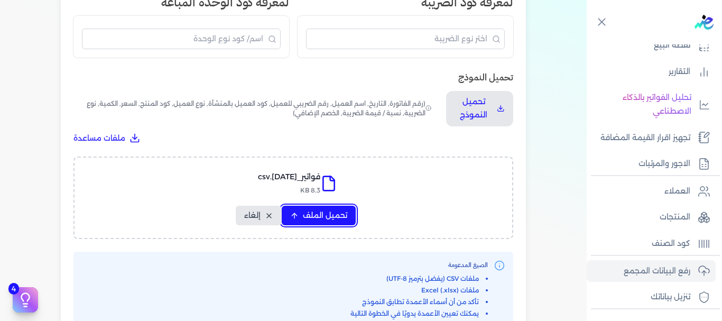
click at [332, 212] on span "تحميل الملف" at bounding box center [325, 215] width 44 height 11
select select "رقم الفاتورة"
select select "التاريخ"
select select "أسم العميل"
select select "الرقم الضريبي"
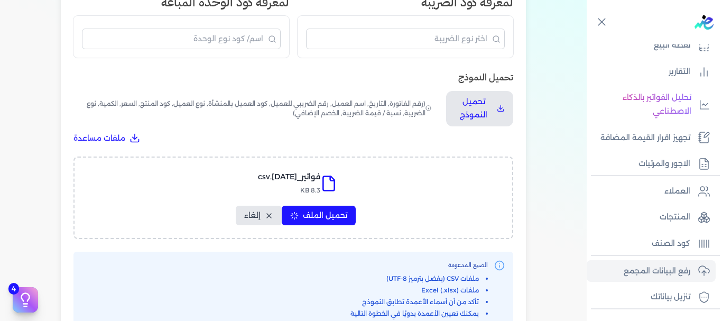
select select "الرقم التسلسلي الداخلي"
select select "وصف البند"
select select "سيريال المنتج"
select select "السعر"
select select "الكمية"
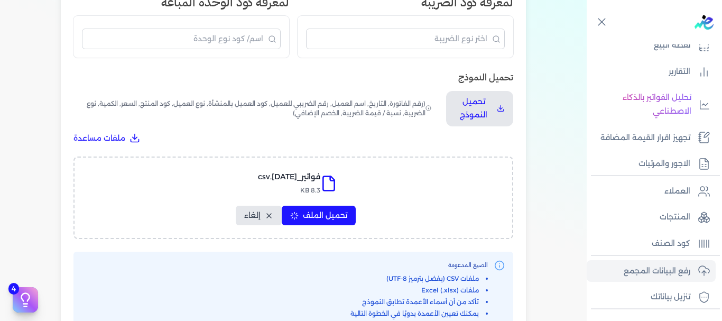
select select "نوع الضريبة"
select select "نسبة / قيمة الضريبة"
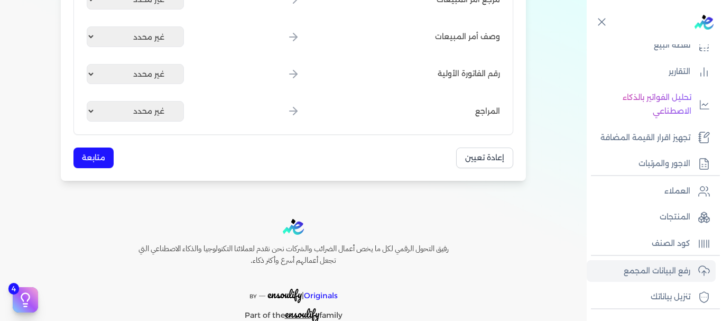
scroll to position [1380, 0]
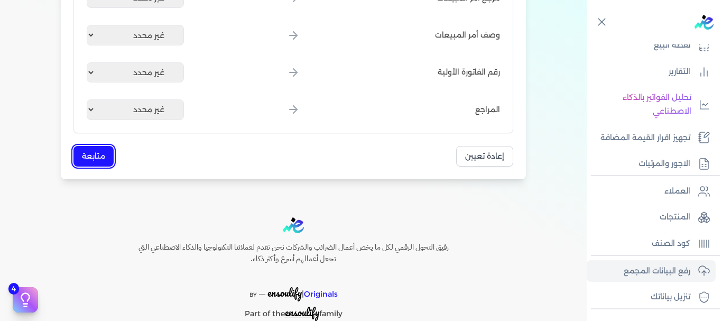
click at [90, 149] on button "متابعة" at bounding box center [93, 156] width 40 height 21
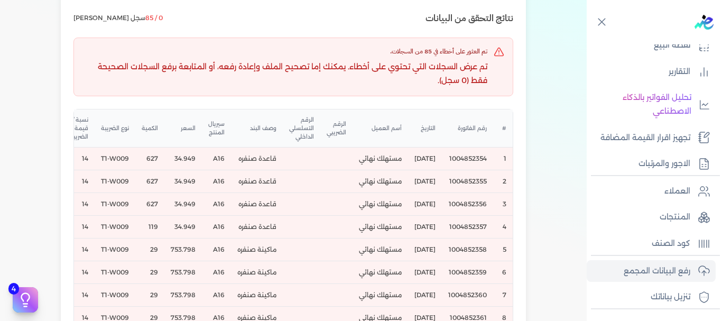
scroll to position [152, 0]
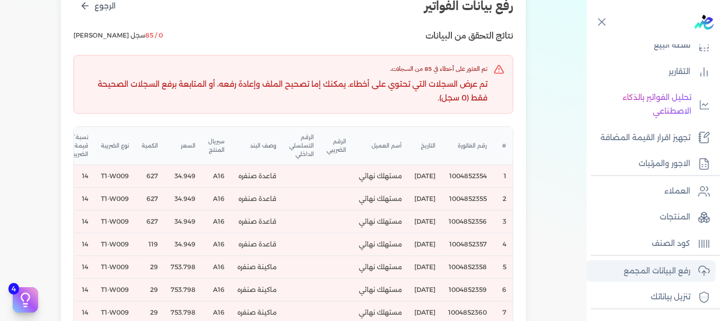
click at [664, 267] on p "رفع البيانات المجمع" at bounding box center [656, 271] width 67 height 14
click at [668, 237] on p "كود الصنف" at bounding box center [670, 244] width 39 height 14
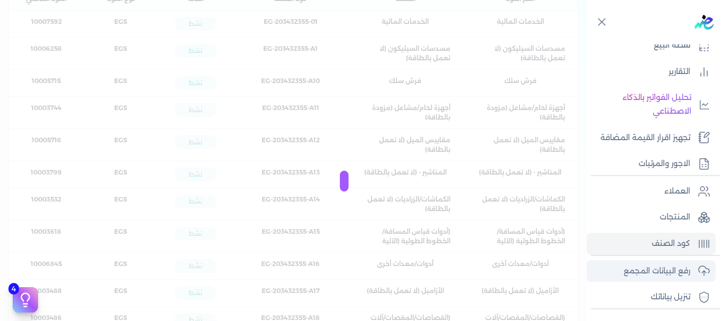
click at [665, 272] on p "رفع البيانات المجمع" at bounding box center [656, 271] width 67 height 14
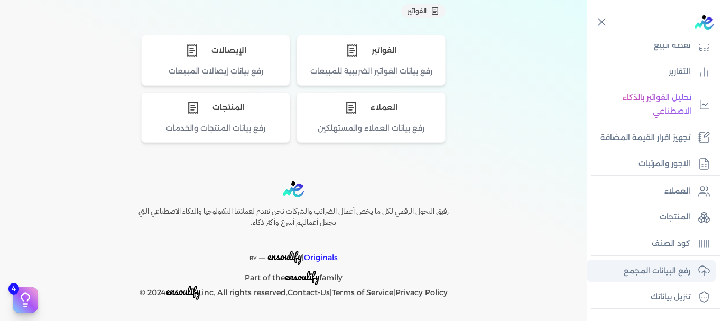
scroll to position [117, 0]
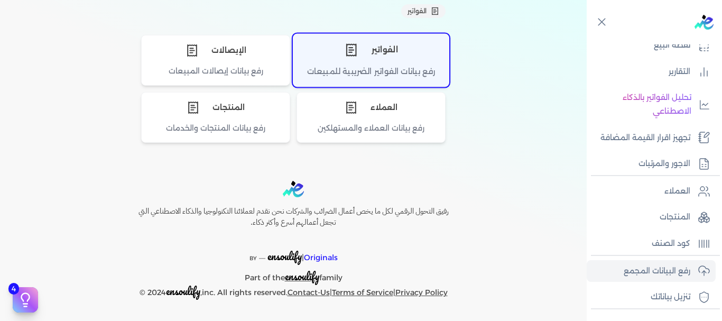
click at [416, 74] on div "رفع بيانات الفواتير الضريبية للمبيعات" at bounding box center [370, 76] width 155 height 21
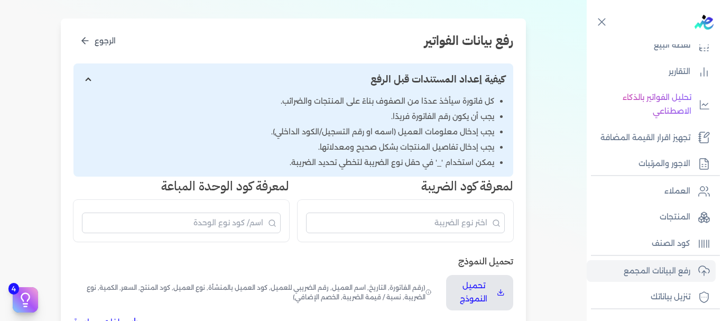
scroll to position [197, 0]
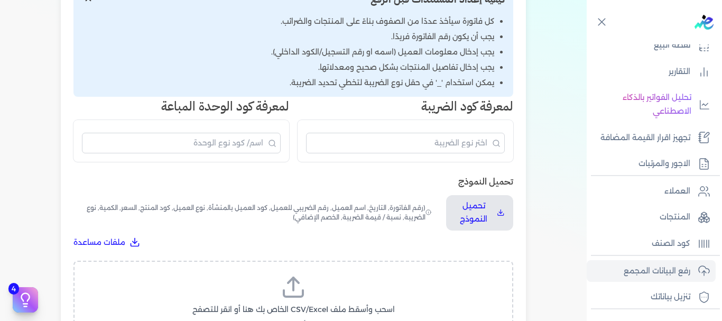
click at [390, 268] on div "اسحب وأسقط ملف CSV/Excel الخاص بك هنا أو انقر للتصفح (.csv أو .xlsx فقط)" at bounding box center [293, 301] width 440 height 82
click at [330, 293] on label "اسحب وأسقط ملف CSV/Excel الخاص بك هنا أو انقر للتصفح (.csv أو .xlsx فقط)" at bounding box center [293, 301] width 412 height 54
click at [0, 0] on input "اسحب وأسقط ملف CSV/Excel الخاص بك هنا أو انقر للتصفح (.csv أو .xlsx فقط)" at bounding box center [0, 0] width 0 height 0
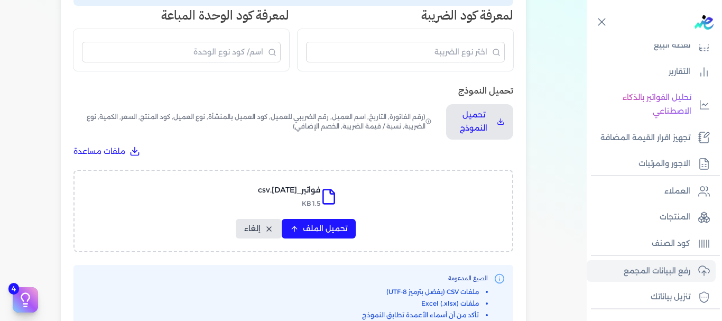
scroll to position [310, 0]
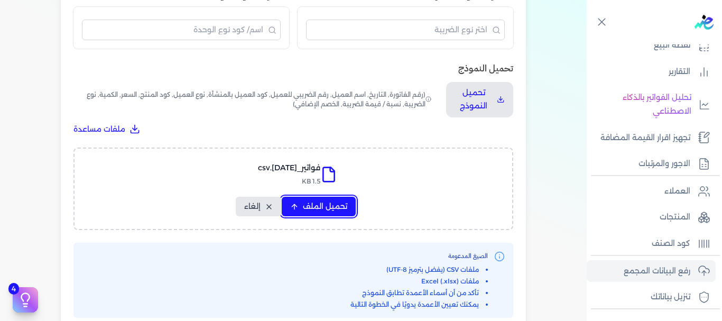
click at [301, 205] on button "تحميل الملف" at bounding box center [319, 207] width 74 height 20
select select "رقم الفاتورة"
select select "التاريخ"
select select "أسم العميل"
select select "الرقم الضريبي"
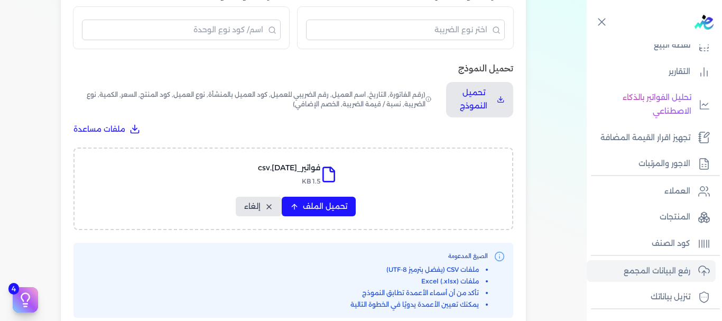
select select "الرقم التسلسلي الداخلي"
select select "وصف البند"
select select "سيريال المنتج"
select select "السعر"
select select "الكمية"
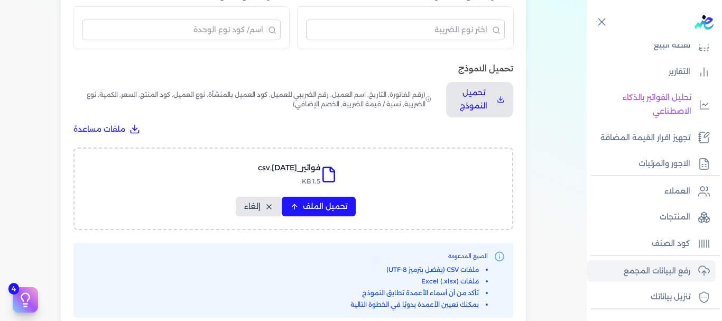
select select "نوع الضريبة"
select select "نسبة / قيمة الضريبة"
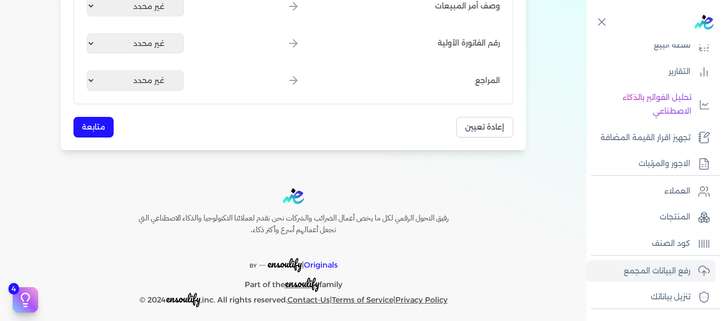
scroll to position [1415, 0]
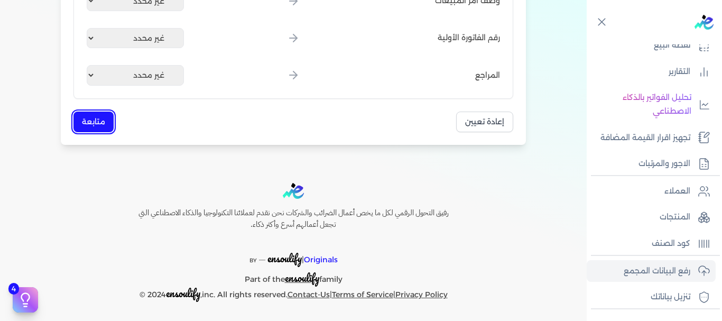
click at [96, 117] on button "متابعة" at bounding box center [93, 121] width 40 height 21
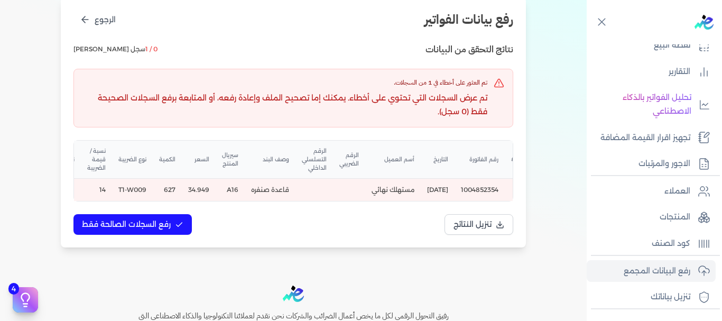
scroll to position [0, 0]
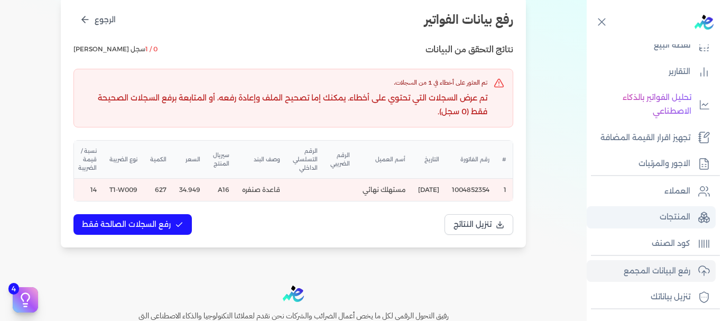
click at [647, 210] on link "المنتجات" at bounding box center [650, 217] width 129 height 22
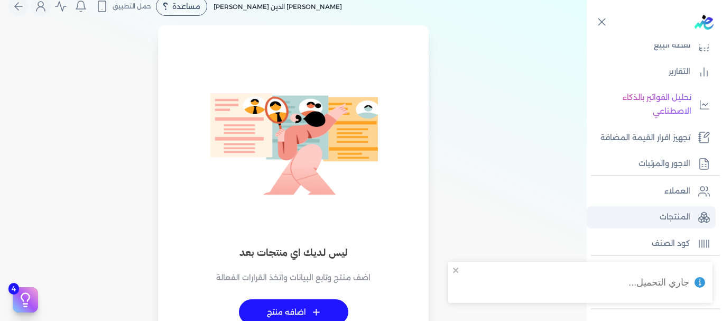
scroll to position [148, 0]
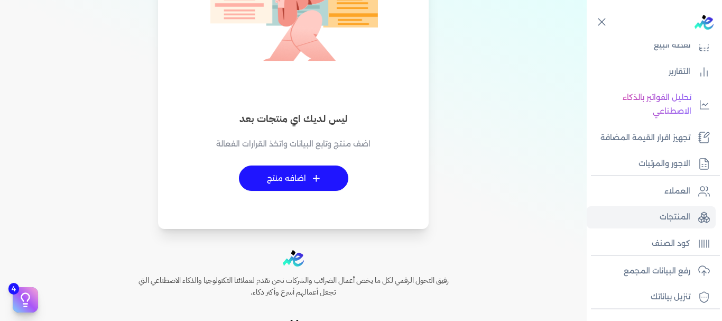
click at [321, 173] on link "+ اضافه منتج" at bounding box center [293, 177] width 109 height 25
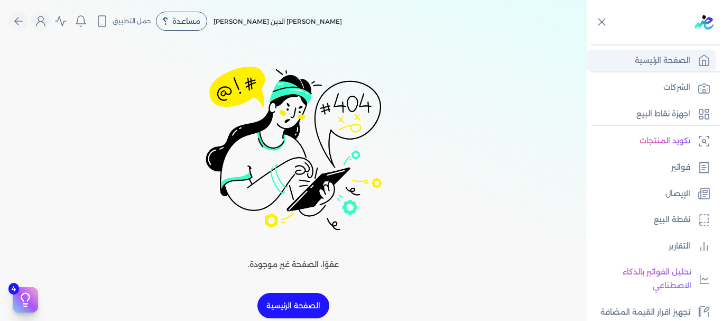
click at [669, 63] on p "الصفحة الرئيسية" at bounding box center [661, 61] width 55 height 14
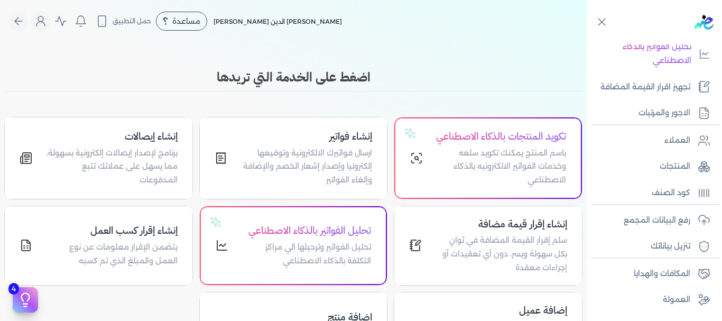
scroll to position [248, 0]
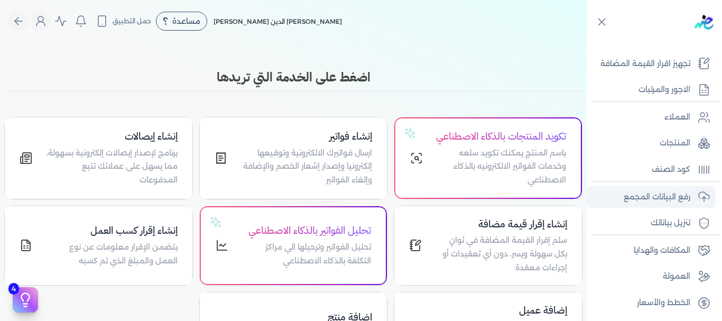
click at [678, 199] on p "رفع البيانات المجمع" at bounding box center [656, 197] width 67 height 14
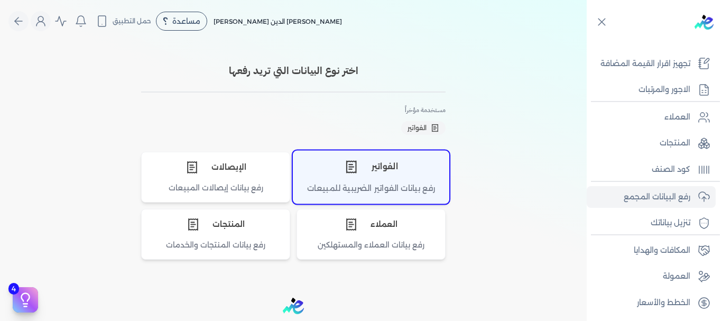
click at [393, 186] on div "رفع بيانات الفواتير الضريبية للمبيعات" at bounding box center [370, 192] width 155 height 21
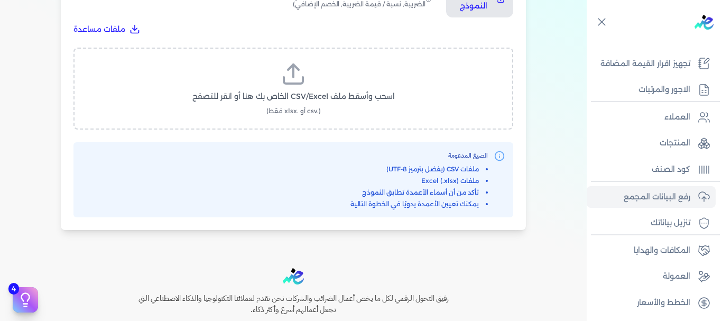
scroll to position [408, 0]
click at [309, 86] on label "اسحب وأسقط ملف CSV/Excel الخاص بك هنا أو انقر للتصفح (.csv أو .xlsx فقط)" at bounding box center [293, 89] width 412 height 54
click at [0, 0] on input "اسحب وأسقط ملف CSV/Excel الخاص بك هنا أو انقر للتصفح (.csv أو .xlsx فقط)" at bounding box center [0, 0] width 0 height 0
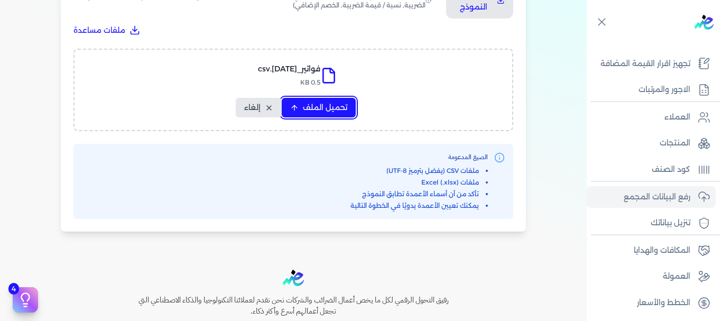
click at [312, 111] on span "تحميل الملف" at bounding box center [325, 107] width 44 height 11
select select "رقم الفاتورة"
select select "التاريخ"
select select "أسم العميل"
select select "الرقم الضريبي"
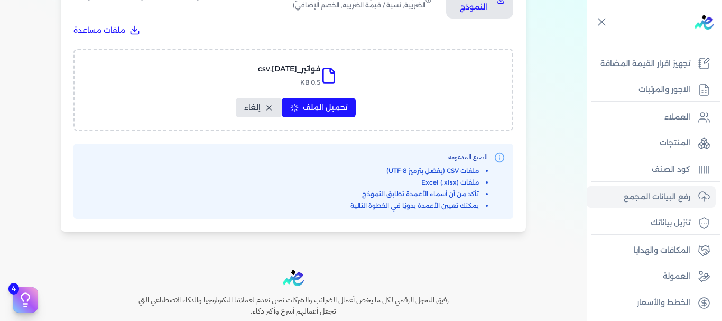
select select "الرقم التسلسلي الداخلي"
select select "وصف البند"
select select "سيريال المنتج"
select select "السعر"
select select "الكمية"
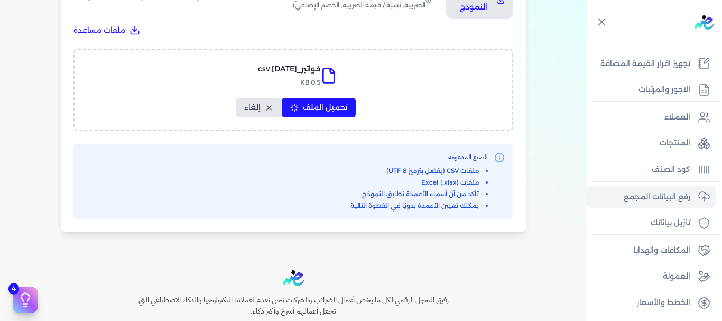
select select "نوع الضريبة"
select select "نسبة / قيمة الضريبة"
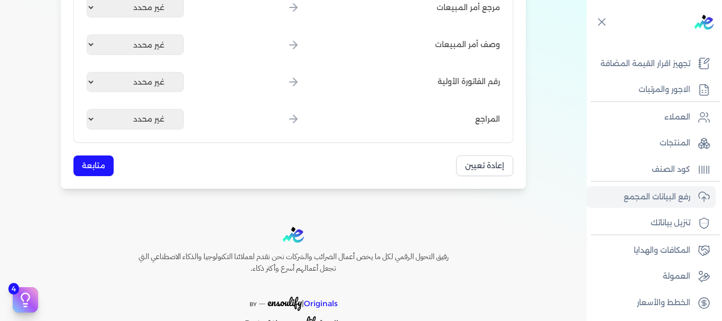
scroll to position [1415, 0]
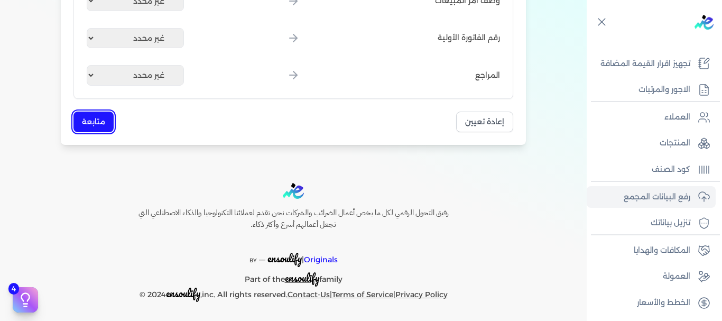
click at [85, 112] on button "متابعة" at bounding box center [93, 121] width 40 height 21
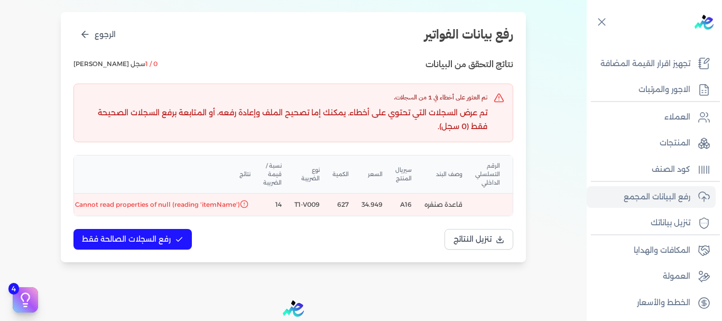
scroll to position [97, 0]
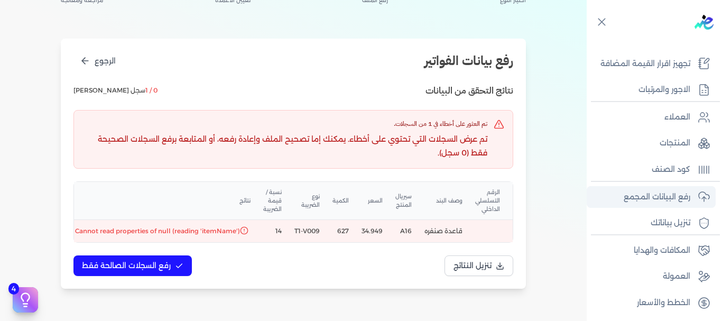
click at [674, 189] on link "رفع البيانات المجمع" at bounding box center [650, 197] width 129 height 22
click at [664, 125] on link "العملاء" at bounding box center [650, 117] width 129 height 22
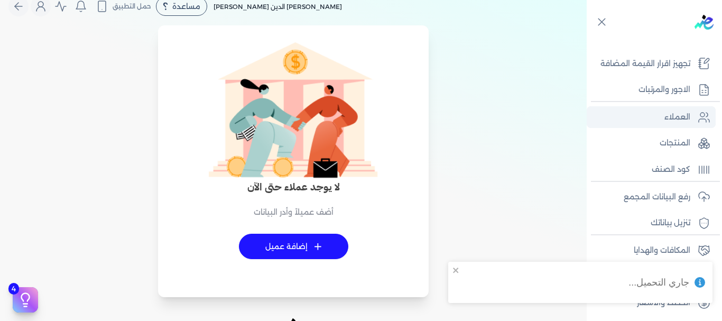
scroll to position [107, 0]
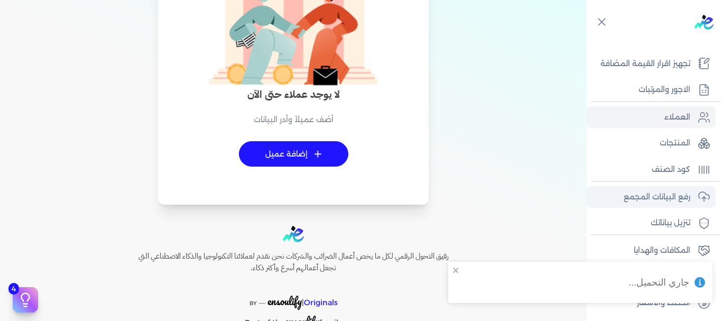
click at [654, 203] on p "رفع البيانات المجمع" at bounding box center [656, 197] width 67 height 14
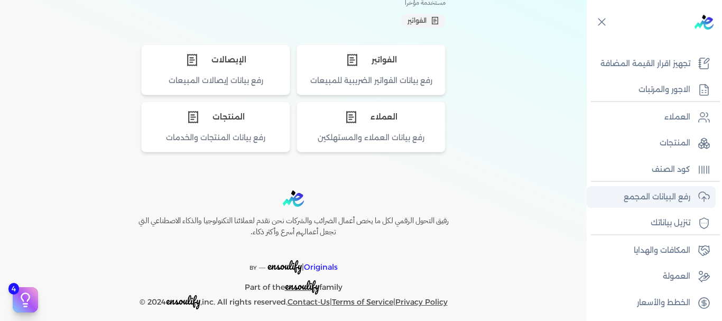
scroll to position [97, 0]
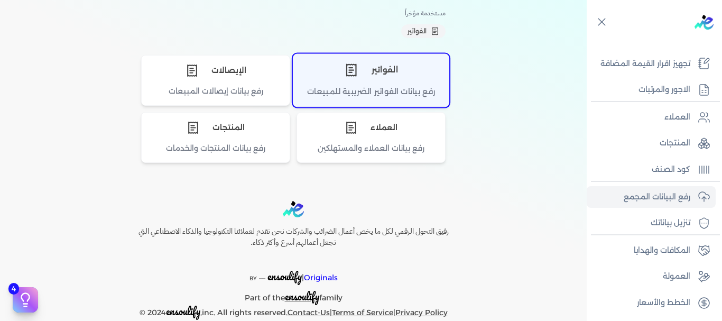
click at [379, 80] on div "الفواتير" at bounding box center [370, 70] width 155 height 32
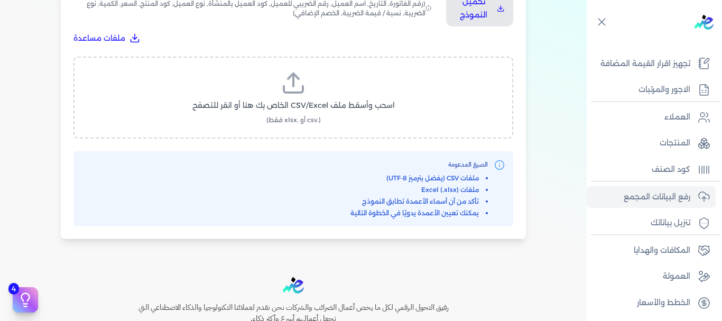
scroll to position [403, 0]
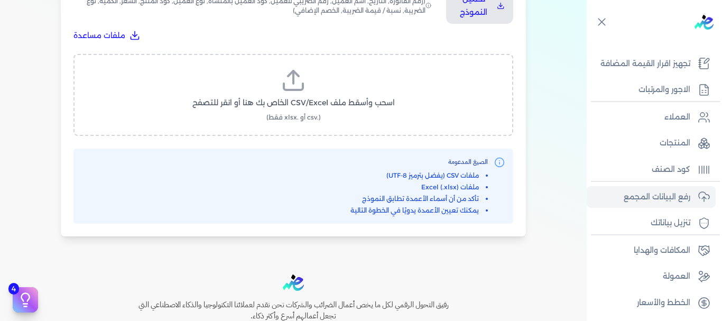
click at [310, 88] on label "اسحب وأسقط ملف CSV/Excel الخاص بك هنا أو انقر للتصفح (.csv أو .xlsx فقط)" at bounding box center [293, 95] width 412 height 54
click at [0, 0] on input "اسحب وأسقط ملف CSV/Excel الخاص بك هنا أو انقر للتصفح (.csv أو .xlsx فقط)" at bounding box center [0, 0] width 0 height 0
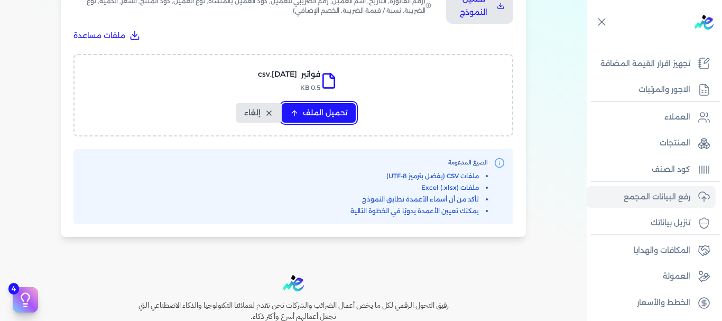
click at [319, 109] on span "تحميل الملف" at bounding box center [325, 112] width 44 height 11
select select "رقم الفاتورة"
select select "التاريخ"
select select "أسم العميل"
select select "الرقم الضريبي"
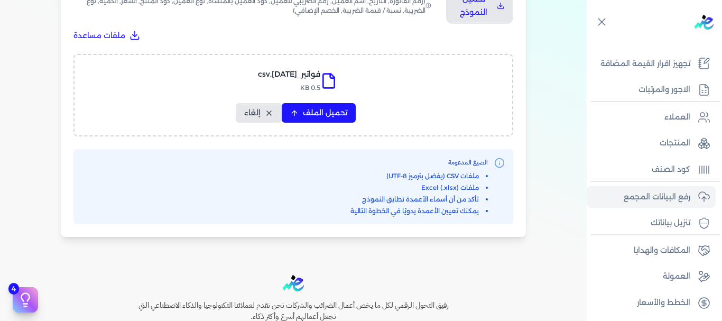
select select "الرقم التسلسلي الداخلي"
select select "وصف البند"
select select "سيريال المنتج"
select select "السعر"
select select "الكمية"
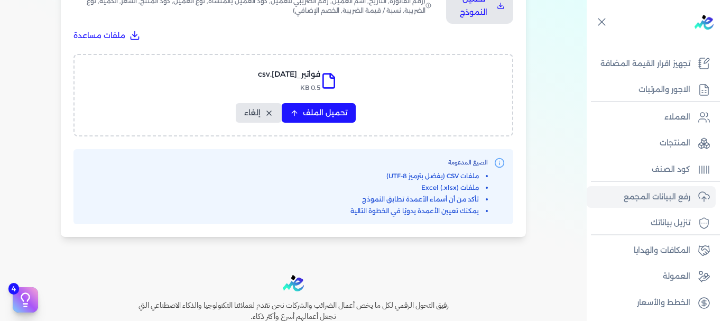
select select "نوع الضريبة"
select select "نسبة / قيمة الضريبة"
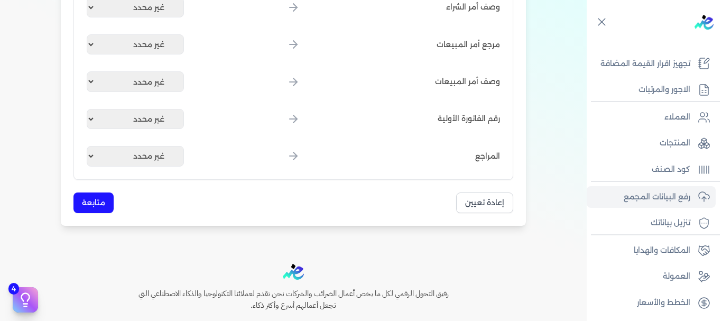
scroll to position [1415, 0]
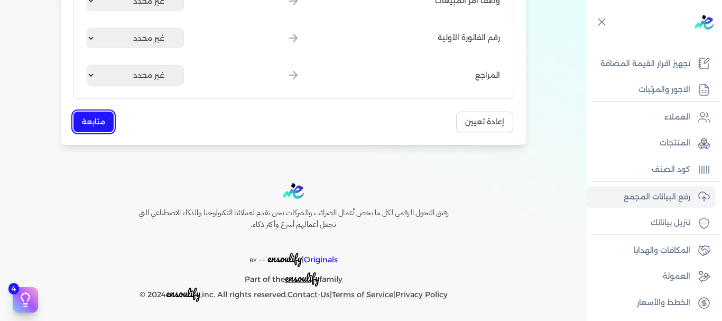
click at [81, 116] on button "متابعة" at bounding box center [93, 121] width 40 height 21
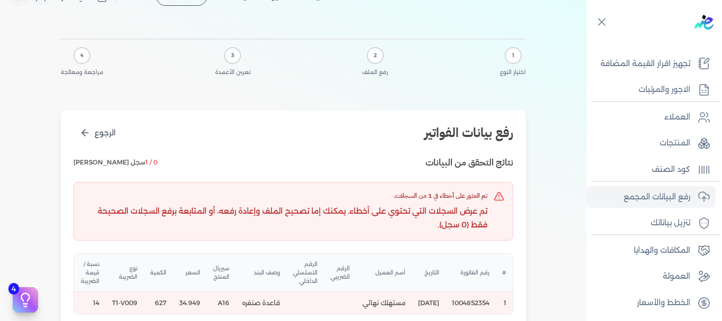
scroll to position [0, 0]
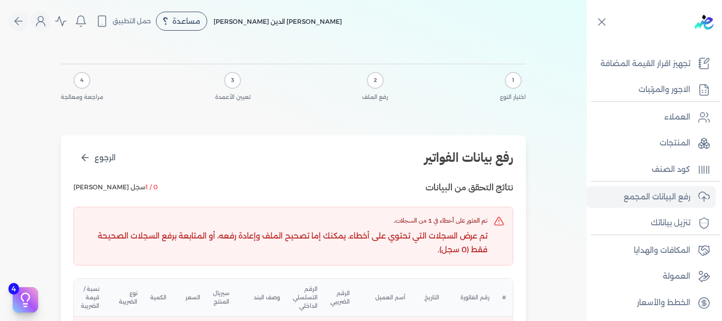
drag, startPoint x: 371, startPoint y: 95, endPoint x: 534, endPoint y: -64, distance: 227.5
click at [648, 141] on link "المنتجات" at bounding box center [650, 143] width 129 height 22
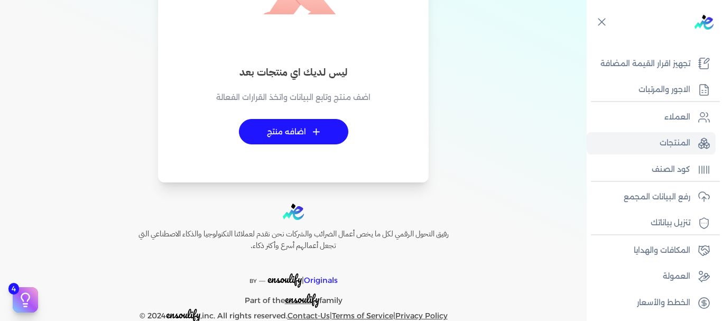
scroll to position [218, 0]
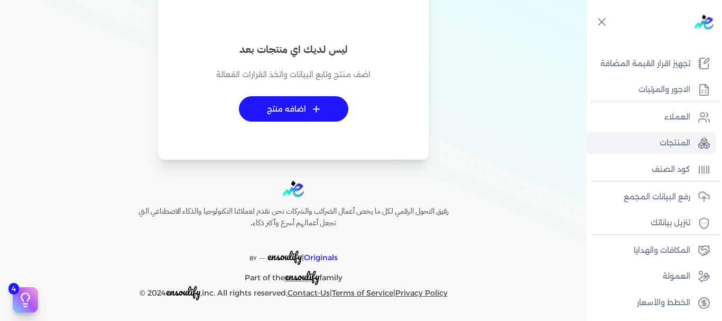
click at [296, 101] on link "+ اضافه منتج" at bounding box center [293, 108] width 109 height 25
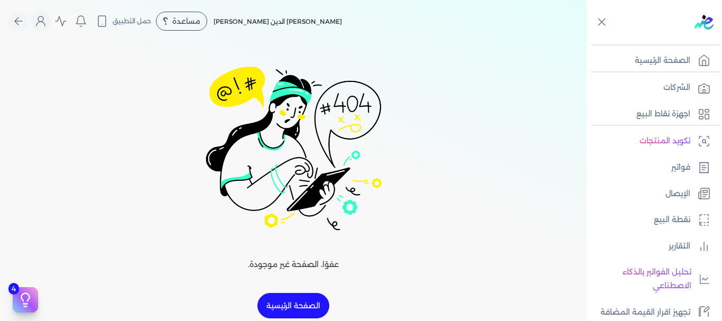
click at [283, 294] on link "الصفحة الرئيسية" at bounding box center [293, 305] width 72 height 25
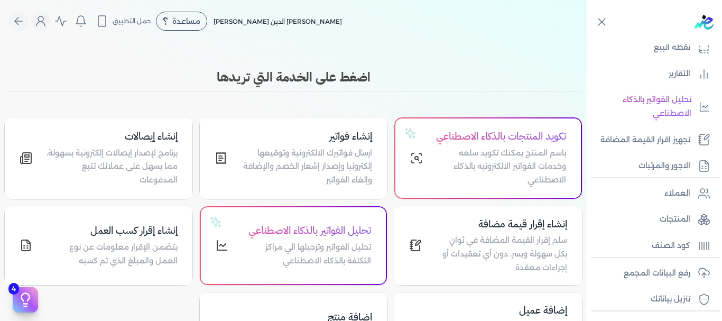
scroll to position [173, 0]
click at [661, 221] on p "المنتجات" at bounding box center [674, 219] width 31 height 14
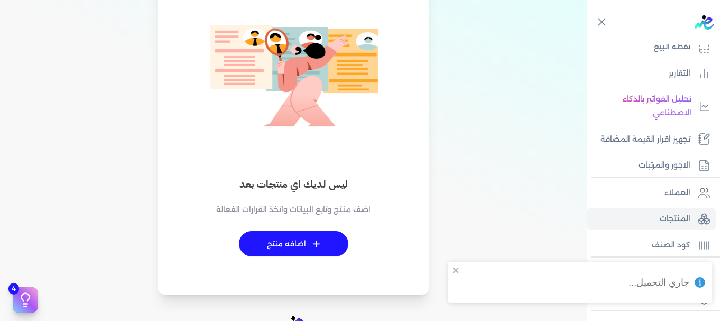
scroll to position [84, 0]
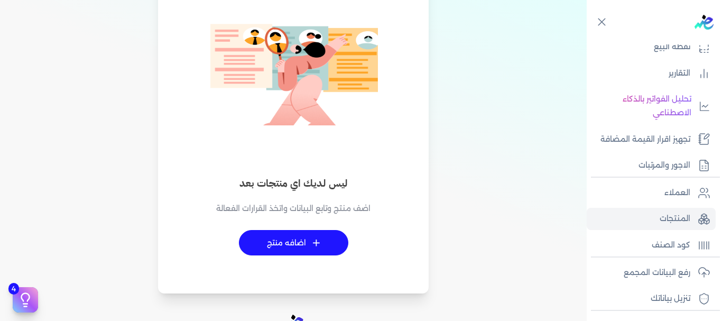
click at [281, 237] on link "+ اضافه منتج" at bounding box center [293, 242] width 109 height 25
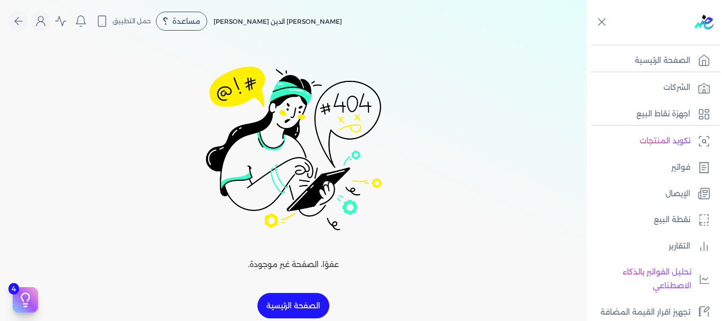
click at [297, 307] on link "الصفحة الرئيسية" at bounding box center [293, 305] width 72 height 25
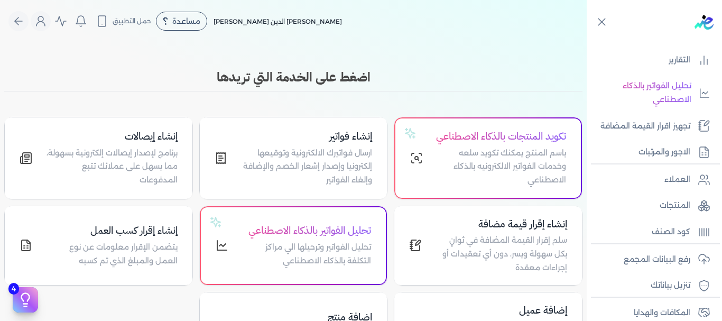
scroll to position [187, 0]
click at [643, 204] on link "المنتجات" at bounding box center [650, 204] width 129 height 22
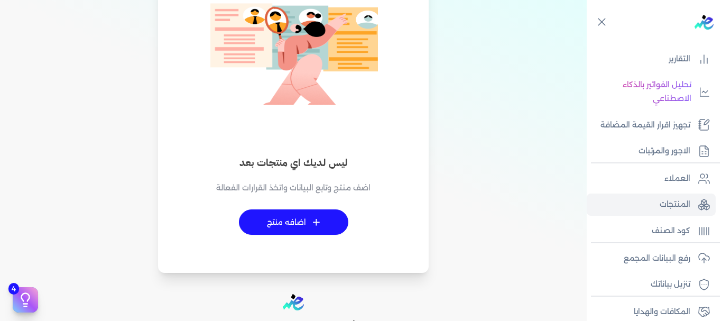
scroll to position [105, 0]
click at [275, 221] on link "+ اضافه منتج" at bounding box center [293, 221] width 109 height 25
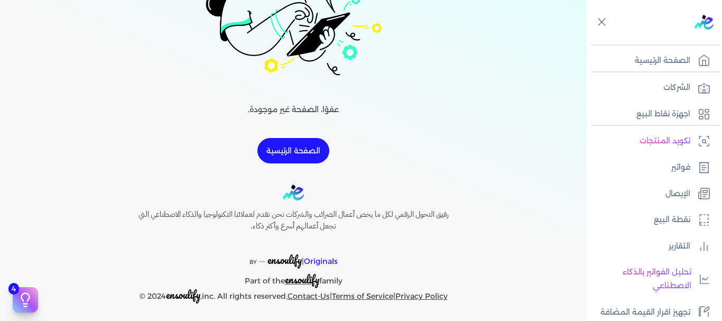
scroll to position [158, 0]
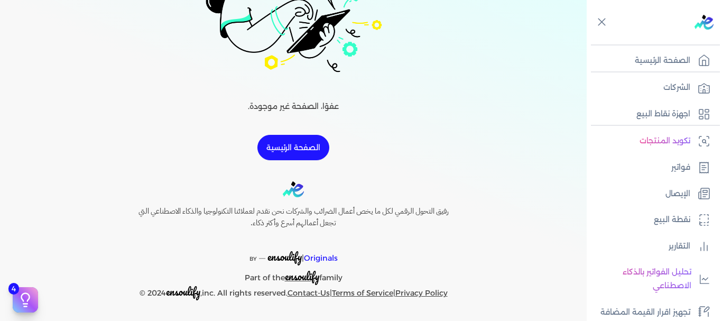
click at [312, 106] on p "عفوًا، الصفحة غير موجودة." at bounding box center [293, 107] width 91 height 14
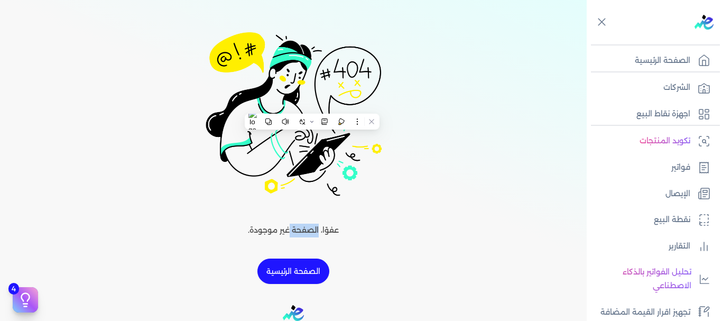
scroll to position [0, 0]
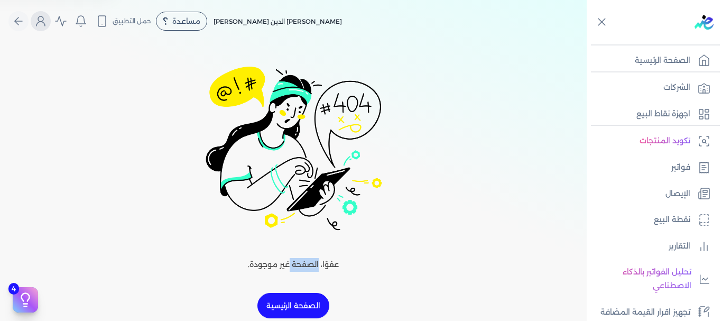
click at [38, 22] on button "Global" at bounding box center [41, 21] width 20 height 20
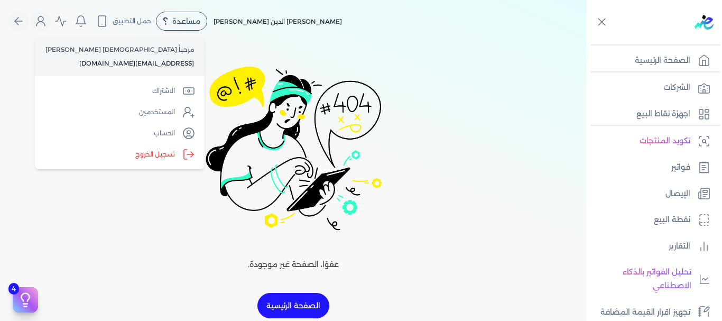
click at [400, 83] on div "عفوًا، الصفحة غير موجودة. الصفحة الرئيسية" at bounding box center [293, 180] width 586 height 276
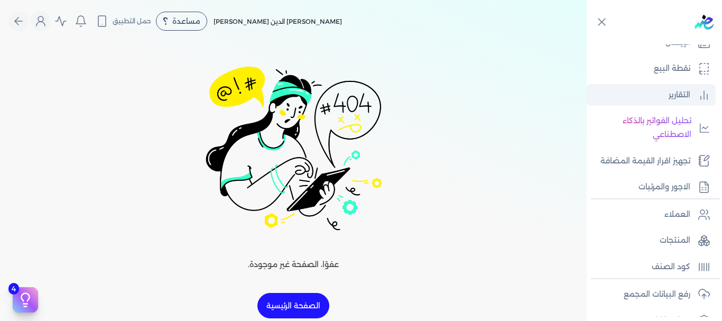
scroll to position [190, 0]
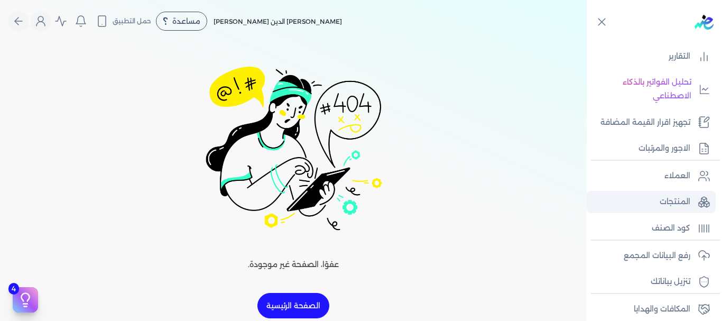
click at [671, 211] on link "المنتجات" at bounding box center [650, 202] width 129 height 22
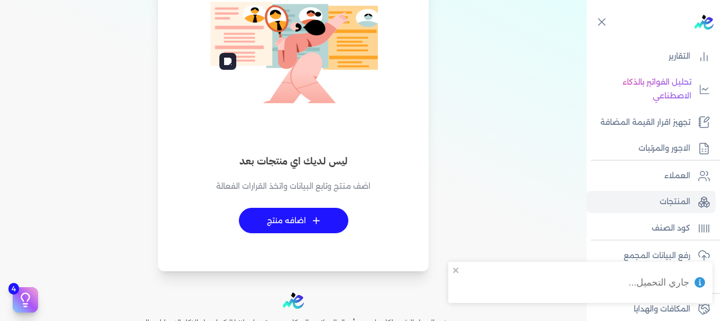
scroll to position [143, 0]
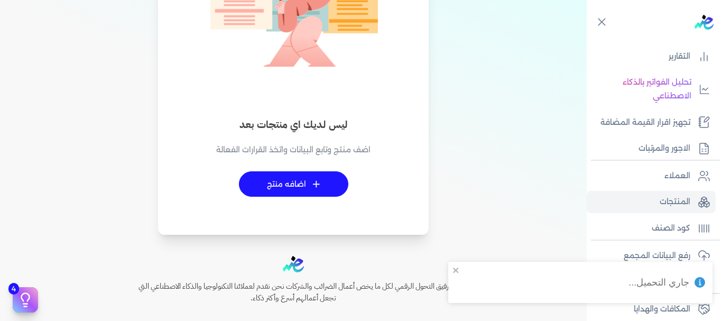
click at [294, 186] on link "+ اضافه منتج" at bounding box center [293, 183] width 109 height 25
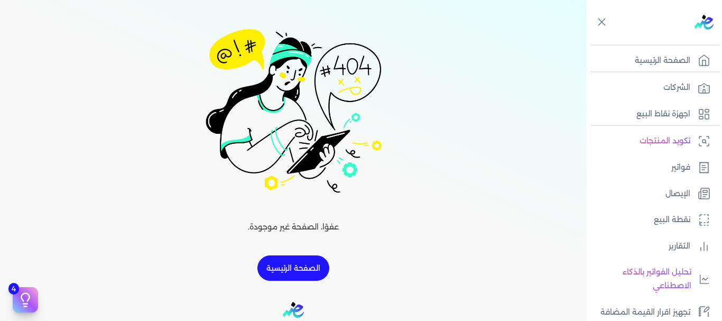
scroll to position [78, 0]
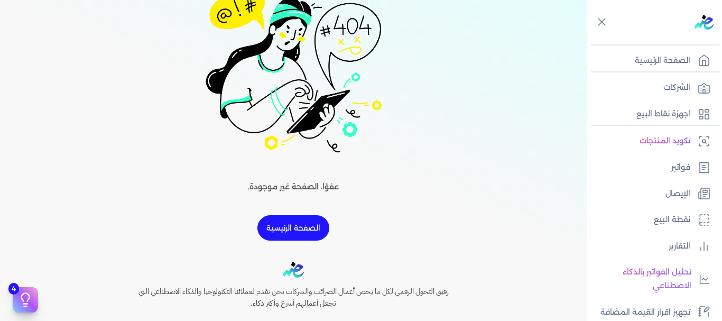
click at [90, 79] on div "عفوًا، الصفحة غير موجودة. الصفحة الرئيسية" at bounding box center [293, 103] width 586 height 276
drag, startPoint x: 366, startPoint y: -22, endPoint x: 360, endPoint y: 11, distance: 32.7
click at [360, 11] on div "عفوًا، الصفحة غير موجودة. الصفحة الرئيسية" at bounding box center [293, 103] width 586 height 276
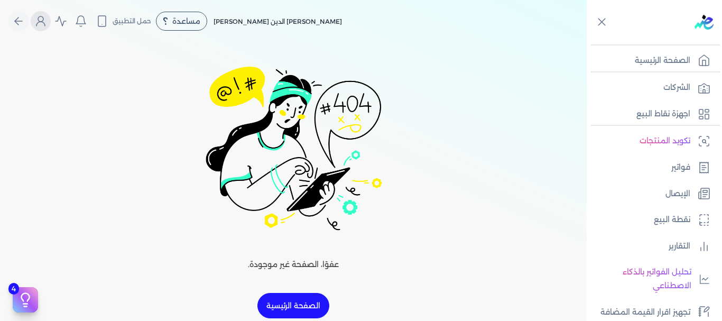
click at [38, 20] on button "Global" at bounding box center [41, 21] width 20 height 20
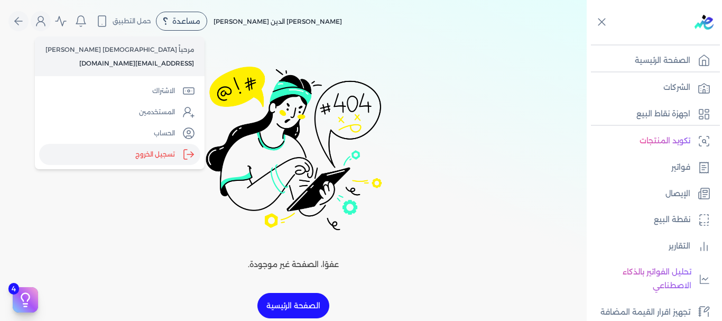
click at [73, 158] on label "تسجيل الخروج" at bounding box center [119, 154] width 161 height 21
click at [586, 42] on input "Close" at bounding box center [586, 42] width 0 height 0
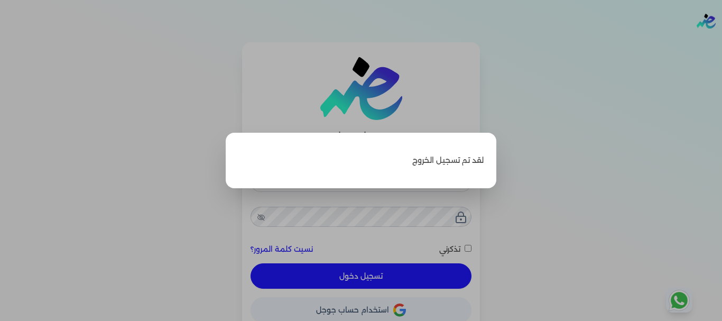
click at [545, 141] on label "Close" at bounding box center [361, 160] width 722 height 321
click at [721, 42] on input "Close" at bounding box center [722, 42] width 0 height 0
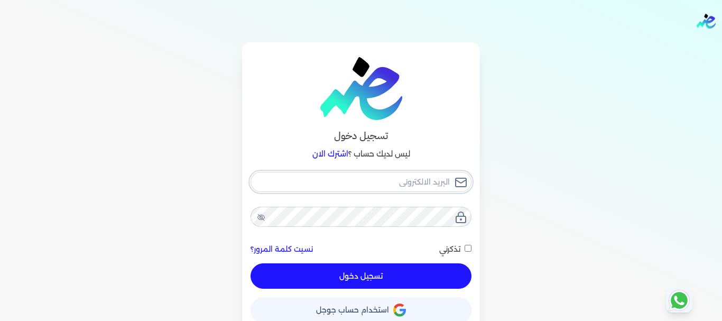
click at [410, 180] on input "email" at bounding box center [360, 182] width 221 height 20
type input "a"
checkbox input "false"
type input "ah"
checkbox input "false"
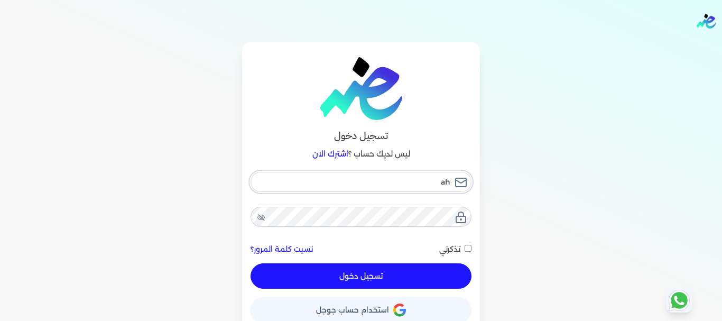
type input "ahm"
checkbox input "false"
type input "ahme"
checkbox input "false"
type input "[PERSON_NAME]"
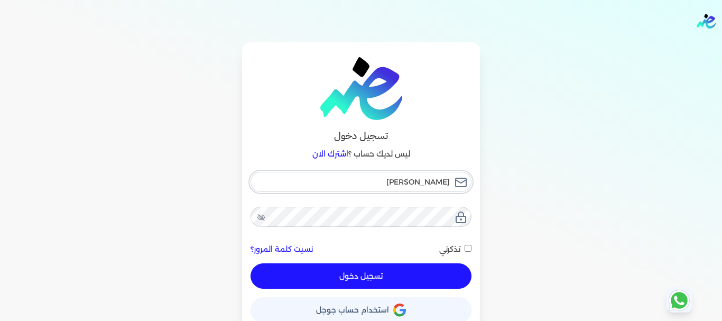
checkbox input "false"
type input "ahmeda"
checkbox input "false"
type input "ahmedab"
checkbox input "false"
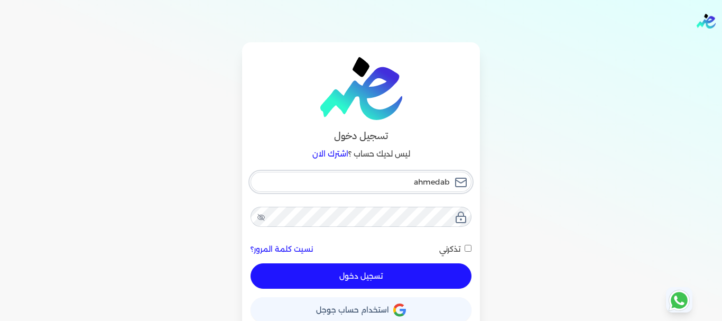
type input "ahmedabd"
checkbox input "false"
type input "ahmedabda"
checkbox input "false"
type input "ahmedabdal"
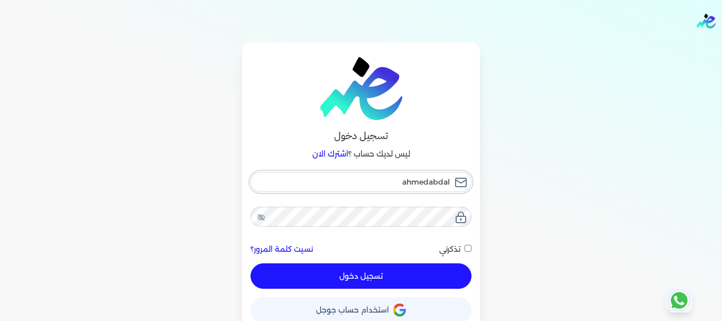
checkbox input "false"
type input "ahmedabdald"
checkbox input "false"
type input "ahmedabdalda"
checkbox input "false"
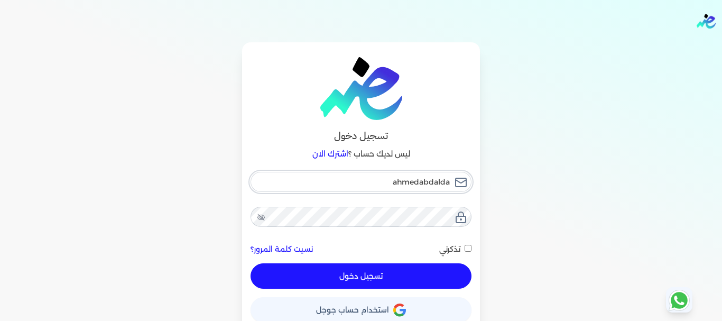
type input "ahmedabdalday"
checkbox input "false"
type input "ahmedabdaldayi"
checkbox input "false"
type input "ahmedabdaldayim"
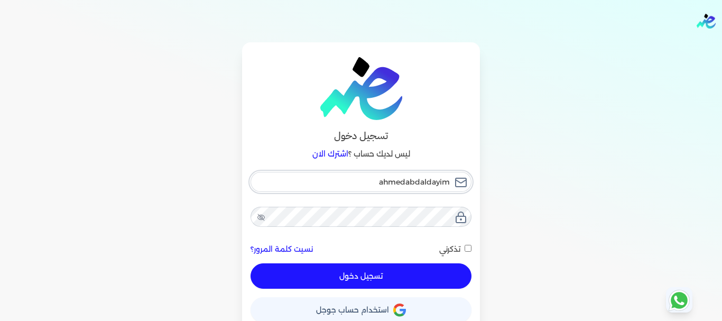
checkbox input "false"
type input "ahmedabdaldayim2"
checkbox input "false"
type input "ahmedabdaldayim25"
checkbox input "false"
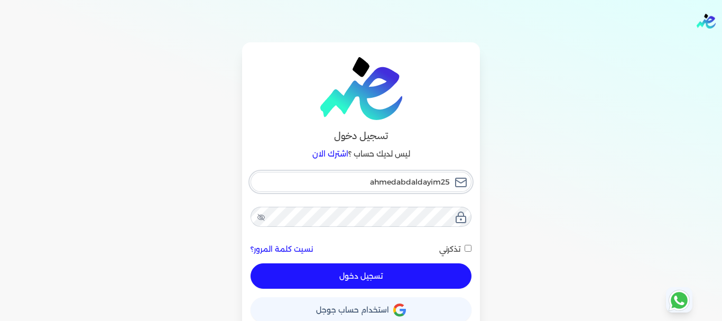
type input "ahmedabdaldayim251"
checkbox input "false"
type input "ahmedabdaldayim251@"
checkbox input "false"
type input "ahmedabdaldayim251@g"
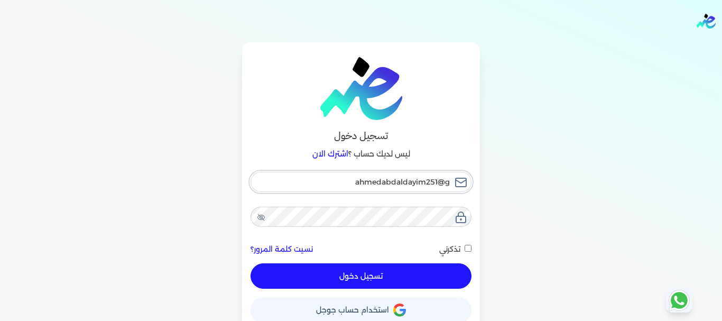
checkbox input "false"
type input "ahmedabdaldayim251@gm"
checkbox input "false"
type input "ahmedabdaldayim251@gma"
checkbox input "false"
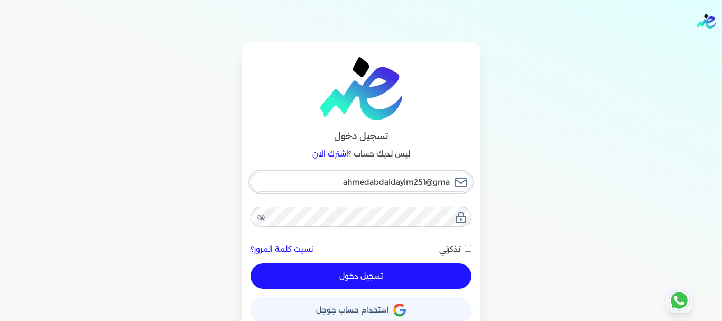
type input "ahmedabdaldayim251@gmai"
checkbox input "false"
type input "[EMAIL_ADDRESS]"
checkbox input "false"
type input "[EMAIL_ADDRESS]."
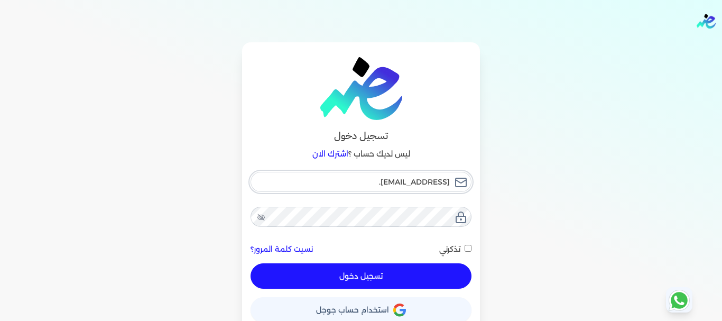
checkbox input "false"
type input "ahmedabdaldayim251@gmail.c"
checkbox input "false"
type input "[EMAIL_ADDRESS][DOMAIN_NAME]"
checkbox input "false"
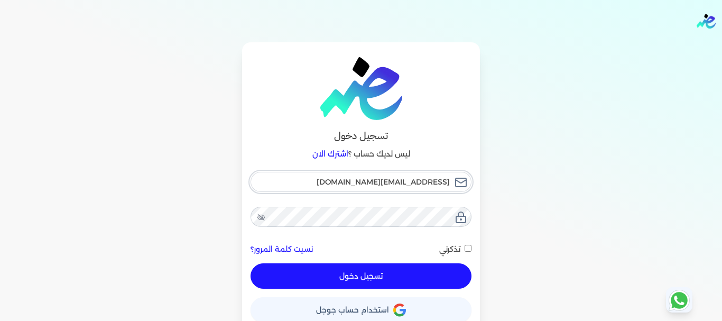
type input "[EMAIL_ADDRESS][DOMAIN_NAME]"
checkbox input "false"
type input "[EMAIL_ADDRESS][DOMAIN_NAME]"
click at [361, 274] on button "تسجيل دخول" at bounding box center [360, 275] width 221 height 25
checkbox input "false"
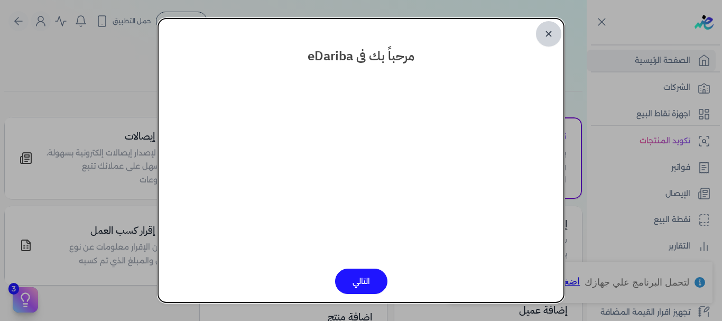
click at [549, 35] on link "✕" at bounding box center [548, 33] width 25 height 25
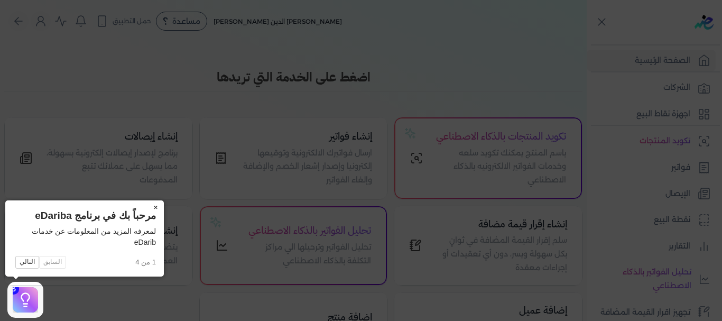
click at [156, 210] on button "×" at bounding box center [155, 207] width 17 height 15
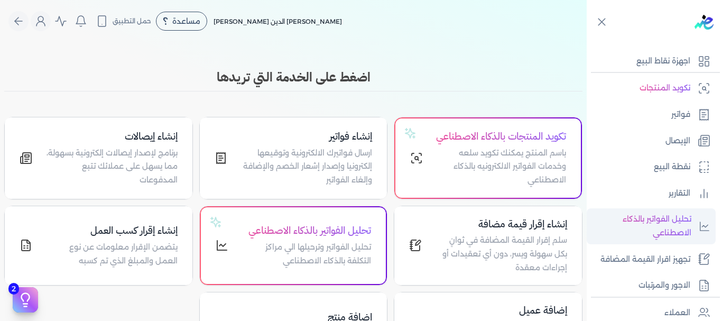
scroll to position [106, 0]
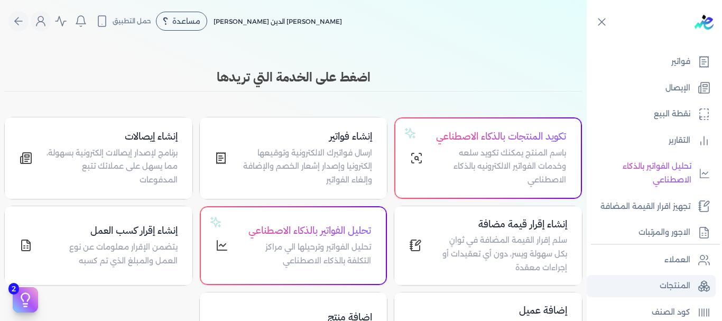
click at [667, 284] on p "المنتجات" at bounding box center [674, 286] width 31 height 14
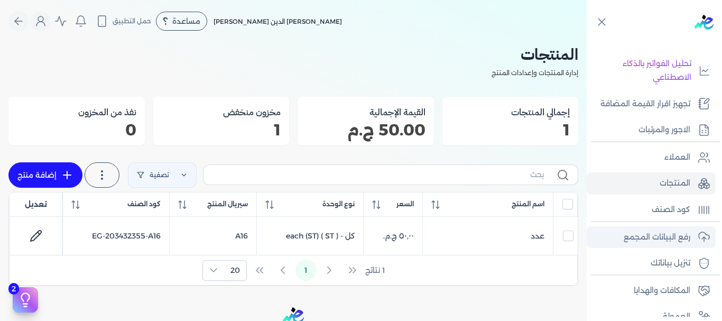
scroll to position [211, 0]
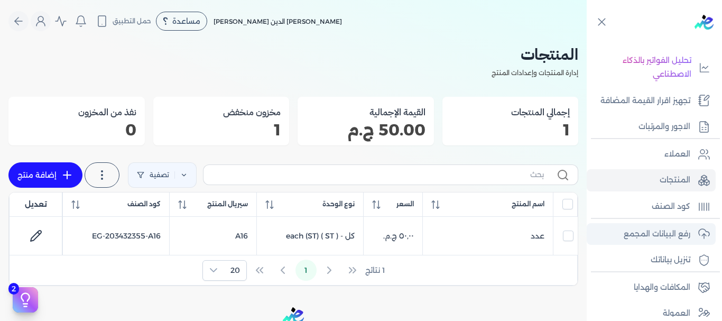
click at [659, 232] on p "رفع البيانات المجمع" at bounding box center [656, 234] width 67 height 14
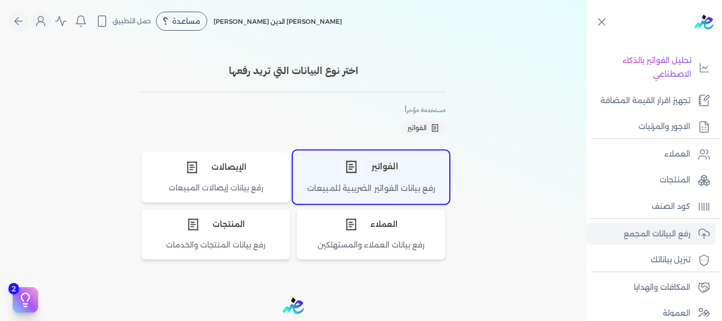
click at [394, 171] on div "الفواتير" at bounding box center [370, 167] width 155 height 32
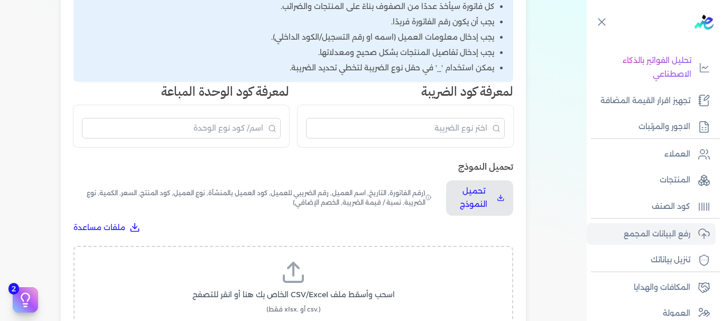
scroll to position [264, 0]
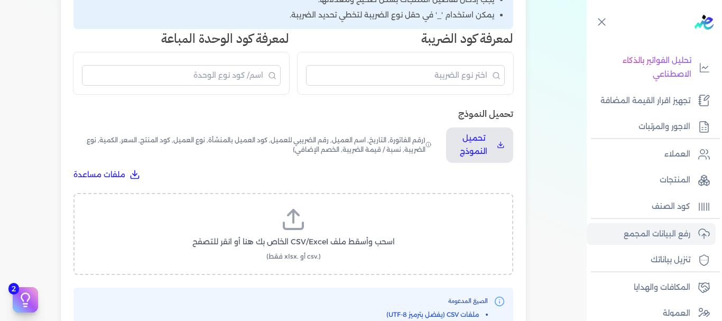
click at [293, 220] on line at bounding box center [293, 216] width 0 height 13
click at [0, 0] on input "اسحب وأسقط ملف CSV/Excel الخاص بك هنا أو انقر للتصفح (.csv أو .xlsx فقط)" at bounding box center [0, 0] width 0 height 0
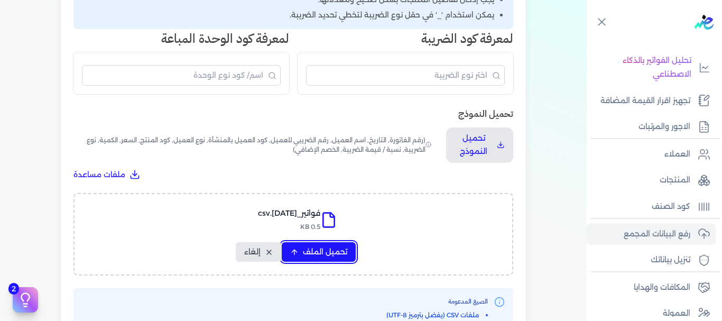
click at [313, 249] on span "تحميل الملف" at bounding box center [325, 251] width 44 height 11
select select "رقم الفاتورة"
select select "التاريخ"
select select "أسم العميل"
select select "الرقم الضريبي"
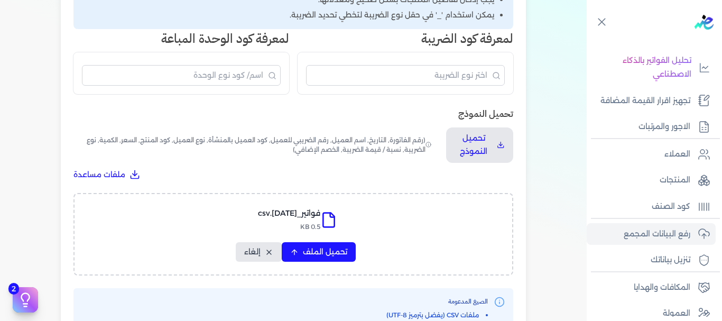
select select "الرقم التسلسلي الداخلي"
select select "وصف البند"
select select "سيريال المنتج"
select select "السعر"
select select "الكمية"
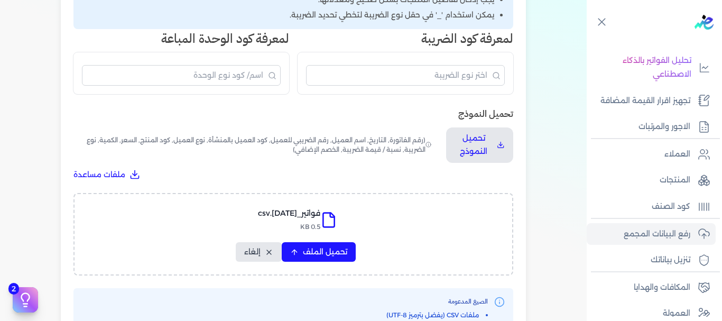
select select "نوع الضريبة"
select select "نسبة / قيمة الضريبة"
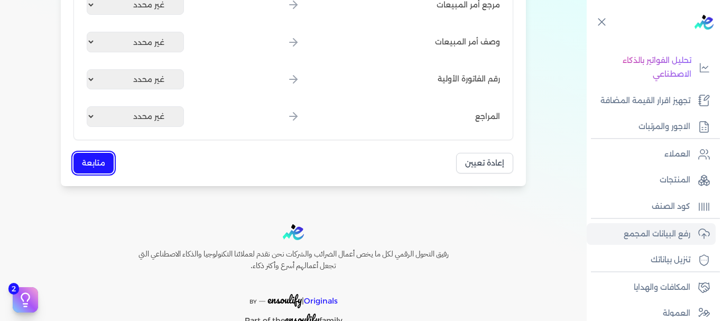
click at [86, 161] on button "متابعة" at bounding box center [93, 163] width 40 height 21
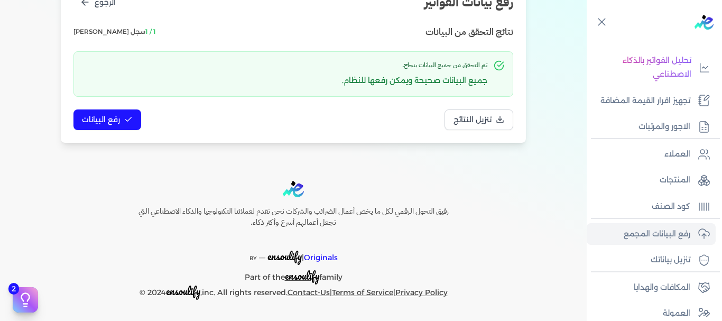
scroll to position [155, 0]
click at [666, 178] on p "المنتجات" at bounding box center [674, 180] width 31 height 14
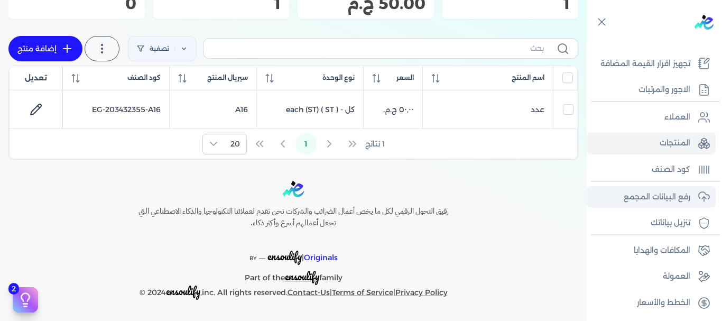
scroll to position [250, 0]
click at [684, 191] on p "رفع البيانات المجمع" at bounding box center [656, 196] width 67 height 14
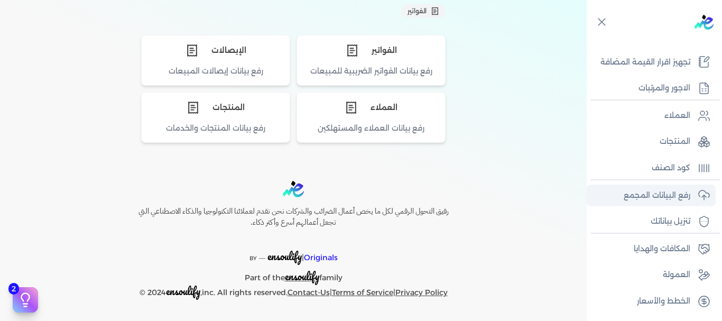
scroll to position [117, 0]
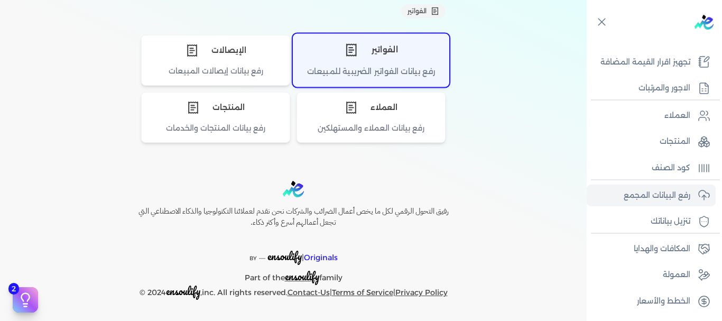
click at [354, 40] on div "الفواتير" at bounding box center [370, 50] width 155 height 32
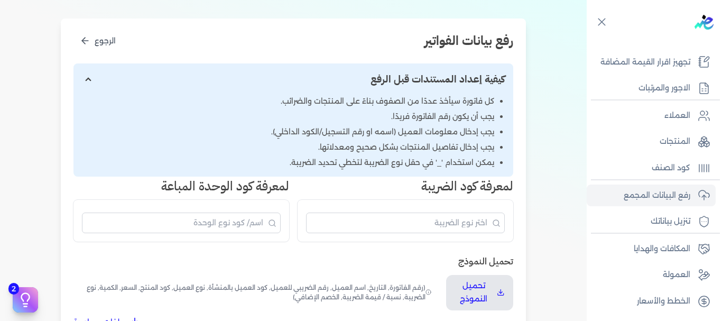
scroll to position [302, 0]
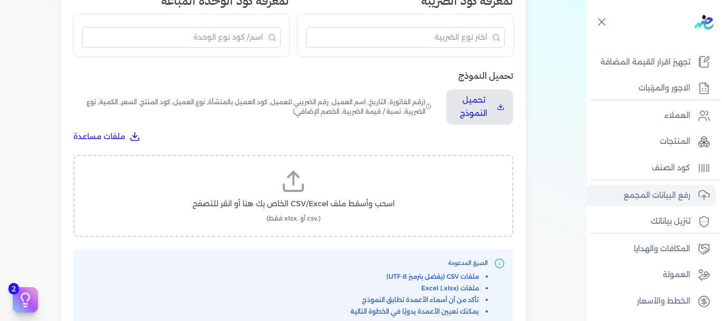
click at [301, 186] on icon at bounding box center [293, 181] width 25 height 25
click at [0, 0] on input "اسحب وأسقط ملف CSV/Excel الخاص بك هنا أو انقر للتصفح (.csv أو .xlsx فقط)" at bounding box center [0, 0] width 0 height 0
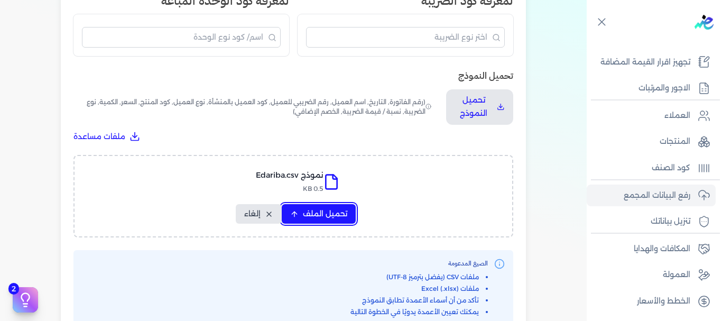
click at [319, 211] on span "تحميل الملف" at bounding box center [325, 213] width 44 height 11
select select "رقم الفاتورة"
select select "التاريخ"
select select "أسم العميل"
select select "الرقم الضريبي"
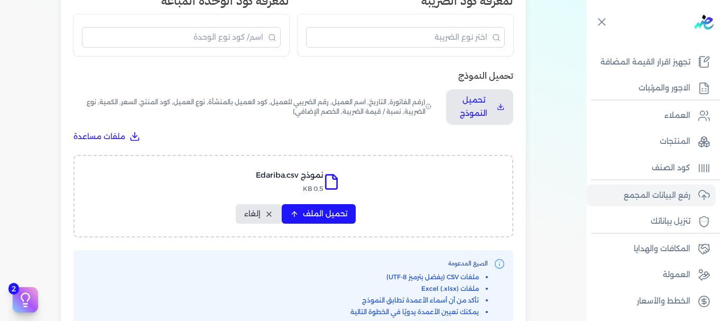
select select "الرقم التسلسلي الداخلي"
select select "وصف البند"
select select "سيريال المنتج"
select select "السعر"
select select "الكمية"
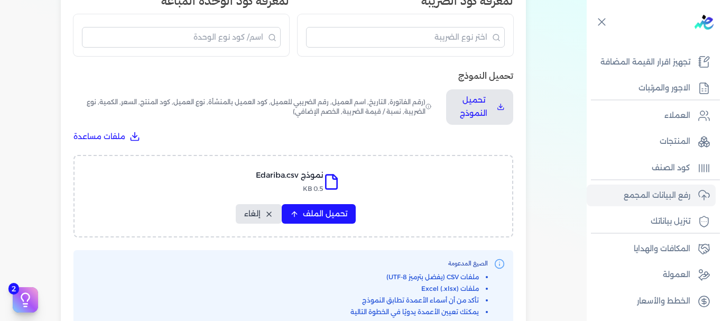
select select "نوع الضريبة"
select select "نسبة / قيمة الضريبة"
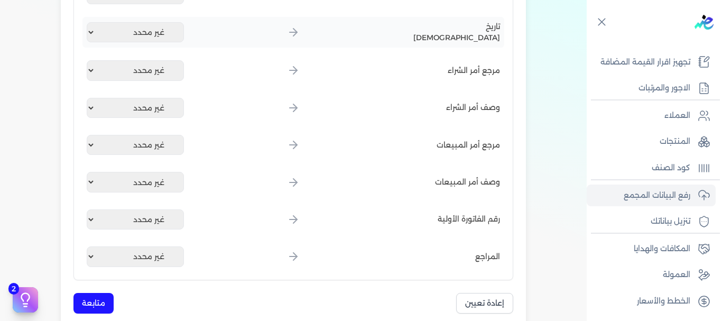
scroll to position [1306, 0]
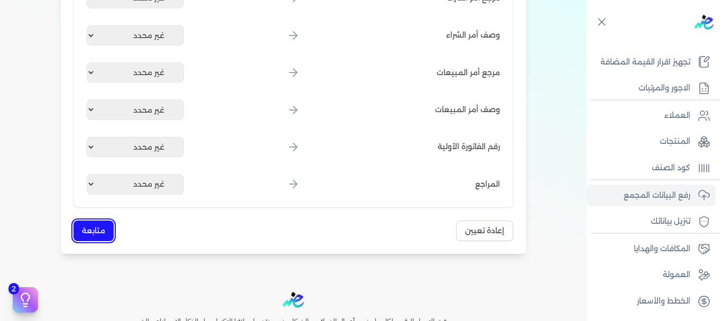
click at [99, 232] on button "متابعة" at bounding box center [93, 230] width 40 height 21
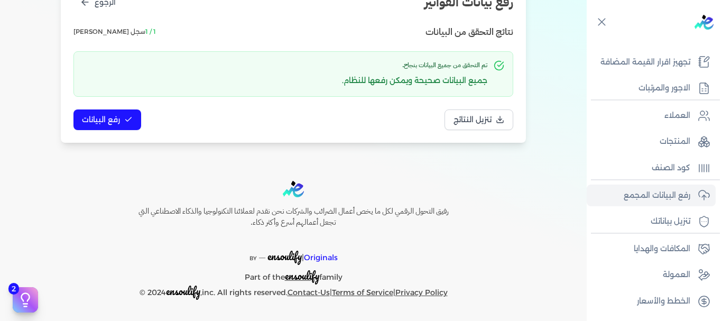
scroll to position [155, 0]
click at [96, 118] on span "رفع البيانات" at bounding box center [101, 119] width 38 height 11
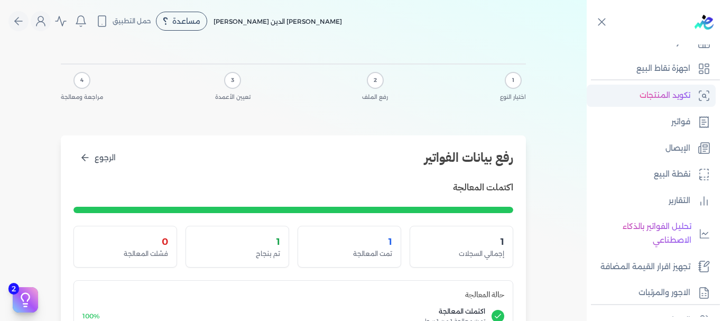
scroll to position [39, 0]
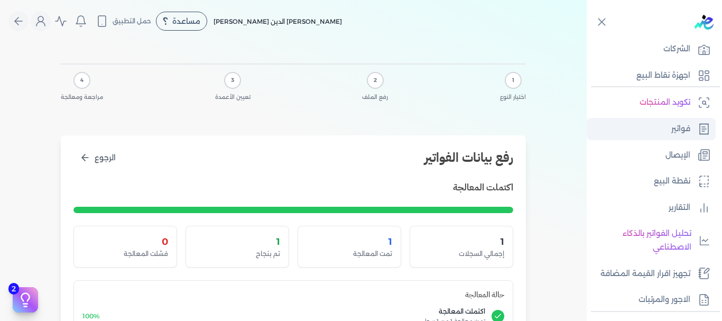
click at [672, 124] on p "فواتير" at bounding box center [680, 129] width 19 height 14
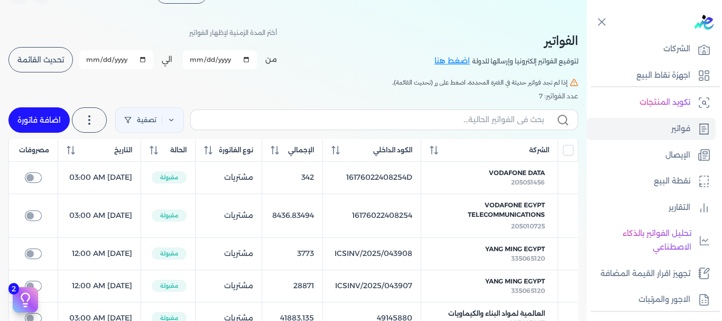
scroll to position [53, 0]
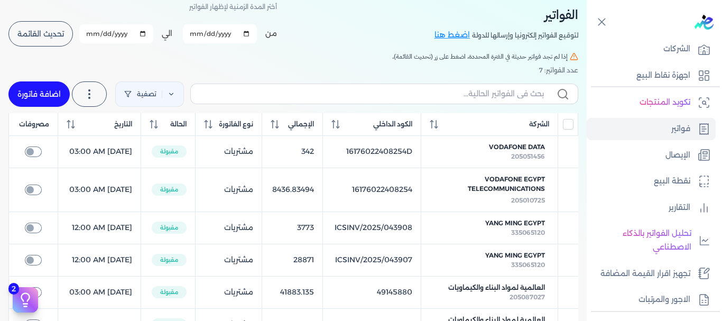
click at [39, 34] on span "تحديث القائمة" at bounding box center [40, 33] width 46 height 7
click at [39, 38] on span "تحديث القائمة" at bounding box center [40, 33] width 46 height 7
click at [50, 33] on span "تحديث القائمة" at bounding box center [40, 33] width 46 height 7
click at [24, 39] on button "تحديث القائمة" at bounding box center [40, 33] width 64 height 25
click at [32, 30] on span "تحديث القائمة" at bounding box center [40, 33] width 46 height 7
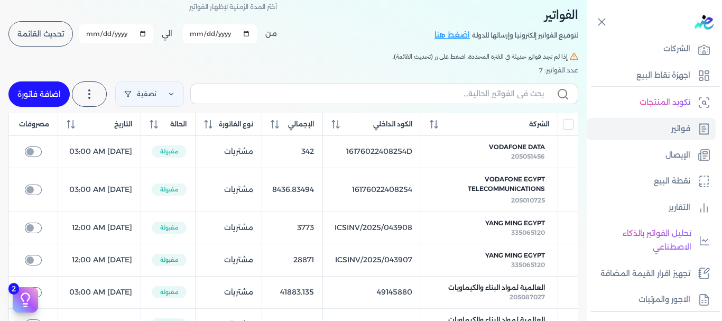
click at [38, 30] on span "تحديث القائمة" at bounding box center [40, 33] width 46 height 7
click at [49, 31] on span "تحديث القائمة" at bounding box center [40, 33] width 46 height 7
click at [40, 38] on span "تحديث القائمة" at bounding box center [40, 33] width 46 height 7
click at [565, 129] on input "All items unselected" at bounding box center [568, 124] width 11 height 11
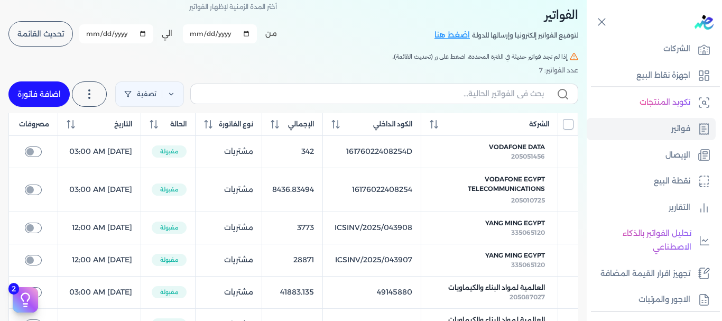
click at [568, 128] on input "All items unselected" at bounding box center [568, 124] width 11 height 11
click at [567, 129] on input "All items unselected" at bounding box center [568, 124] width 11 height 11
click at [41, 38] on span "تحديث القائمة" at bounding box center [40, 33] width 46 height 7
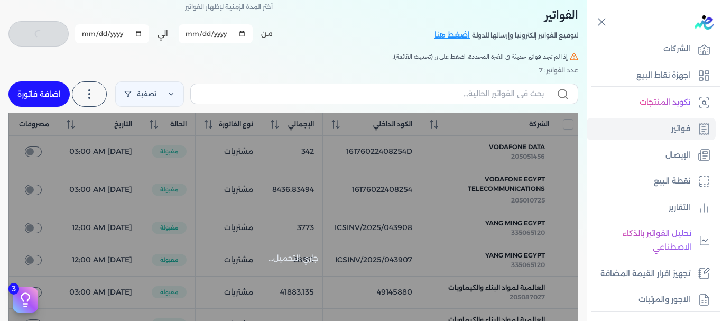
checkbox input "false"
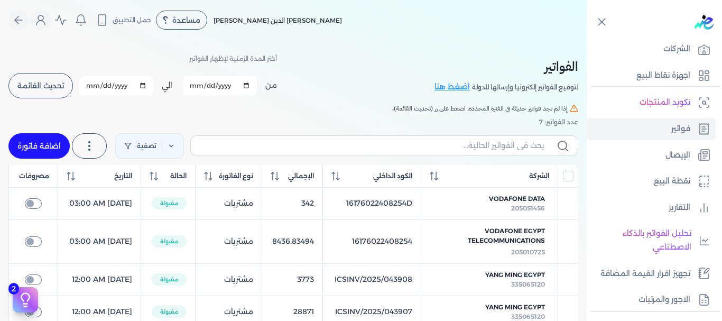
scroll to position [0, 0]
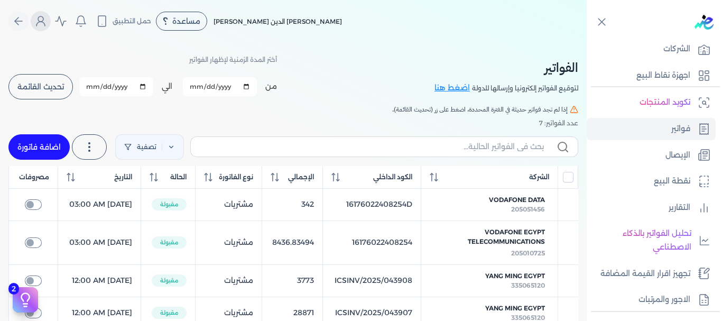
click at [44, 25] on icon "Global" at bounding box center [40, 21] width 13 height 13
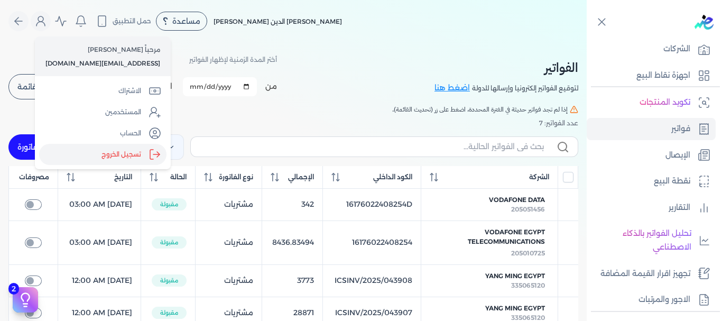
click at [107, 157] on label "تسجيل الخروج" at bounding box center [102, 154] width 127 height 21
click at [586, 42] on input "Close" at bounding box center [586, 42] width 0 height 0
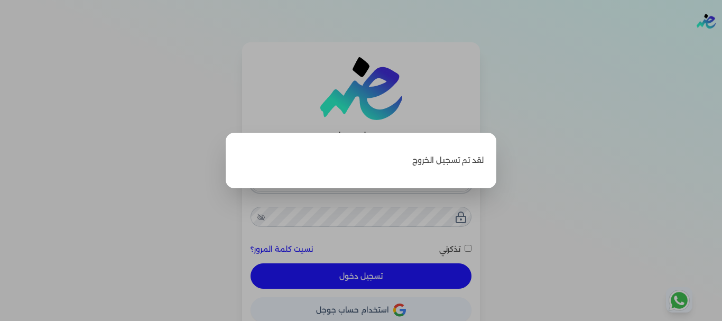
type input "[EMAIL_ADDRESS][DOMAIN_NAME]"
click at [535, 181] on label "Close" at bounding box center [361, 160] width 722 height 321
click at [721, 42] on input "Close" at bounding box center [722, 42] width 0 height 0
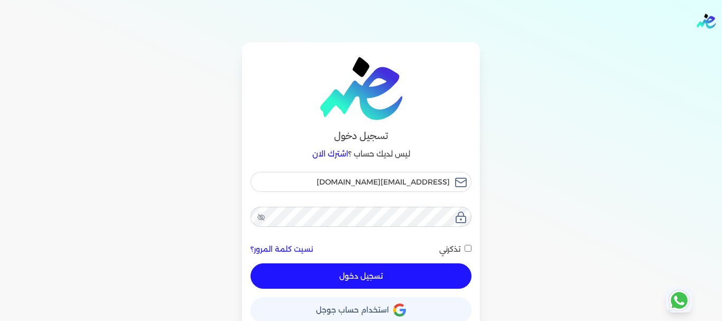
click at [357, 270] on button "تسجيل دخول" at bounding box center [360, 275] width 221 height 25
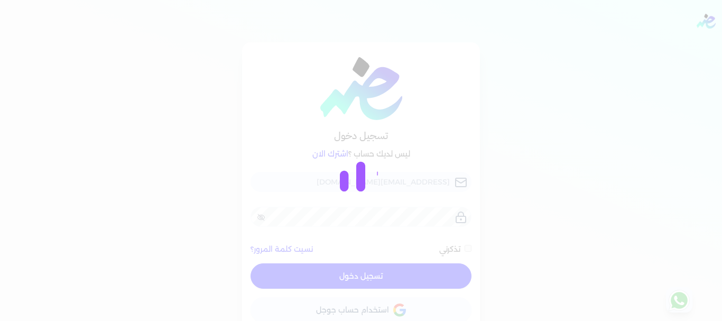
checkbox input "false"
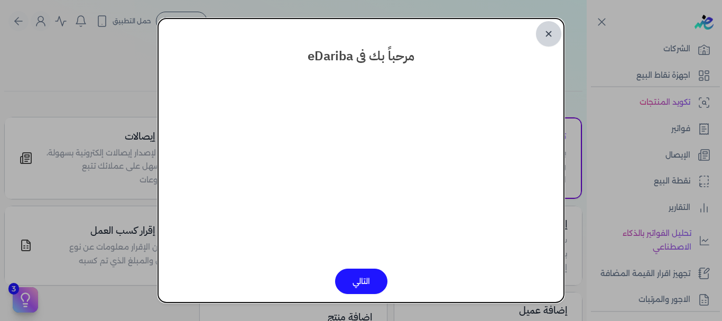
click at [549, 33] on link "✕" at bounding box center [548, 33] width 25 height 25
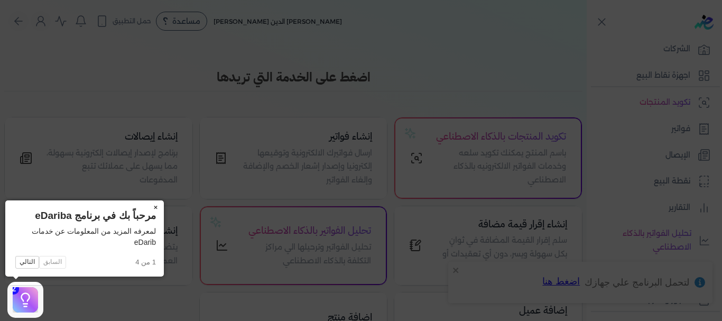
click at [153, 206] on button "×" at bounding box center [155, 207] width 17 height 15
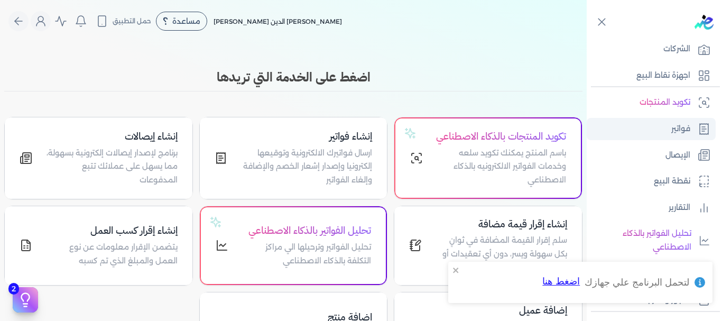
click at [667, 130] on link "فواتير" at bounding box center [650, 129] width 129 height 22
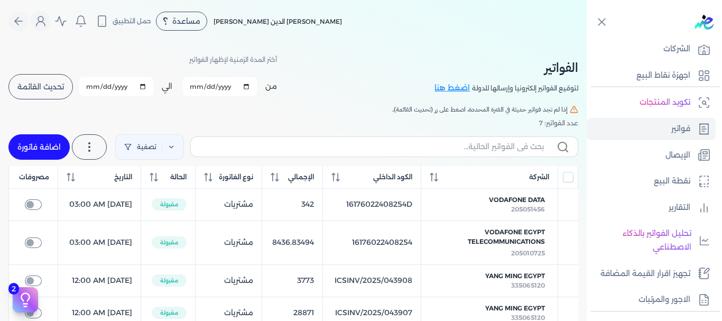
click at [36, 92] on div "مرحباً Ahmed Abdulfatah [EMAIL_ADDRESS][DOMAIN_NAME] الاشتراك المستخدمين الحساب…" at bounding box center [103, 102] width 136 height 133
click at [48, 85] on link "الاشتراك" at bounding box center [102, 90] width 127 height 21
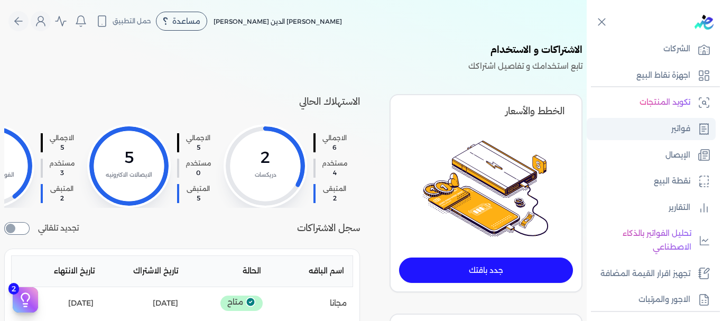
click at [671, 134] on p "فواتير" at bounding box center [680, 129] width 19 height 14
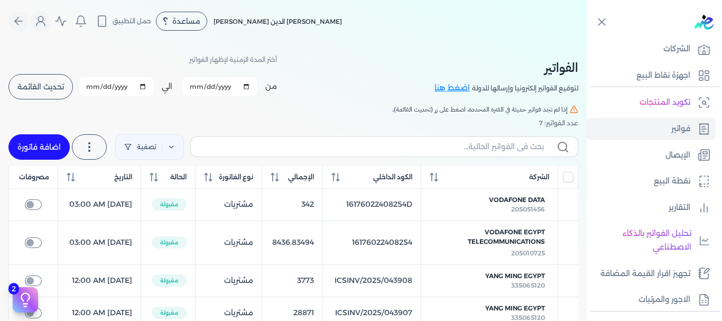
click at [50, 87] on link "الاشتراك" at bounding box center [102, 90] width 127 height 21
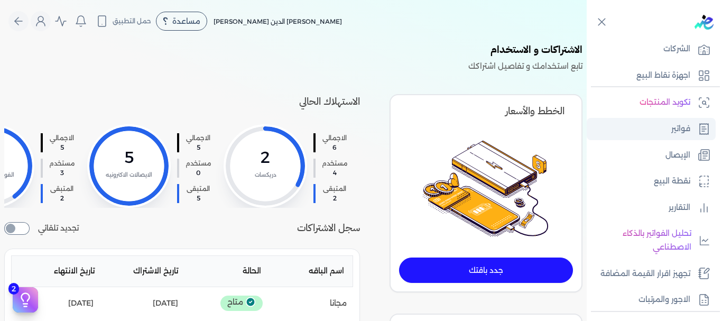
click at [657, 134] on link "فواتير" at bounding box center [650, 129] width 129 height 22
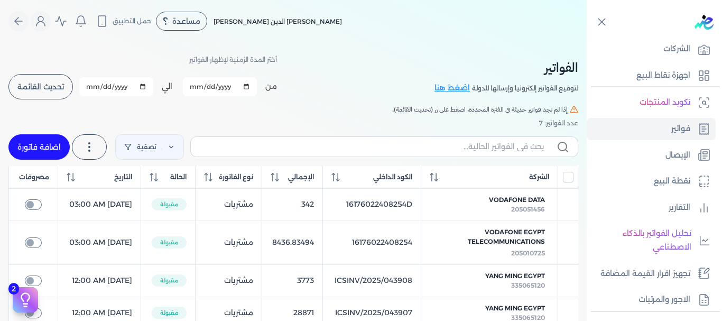
click at [55, 84] on link "الاشتراك" at bounding box center [102, 90] width 127 height 21
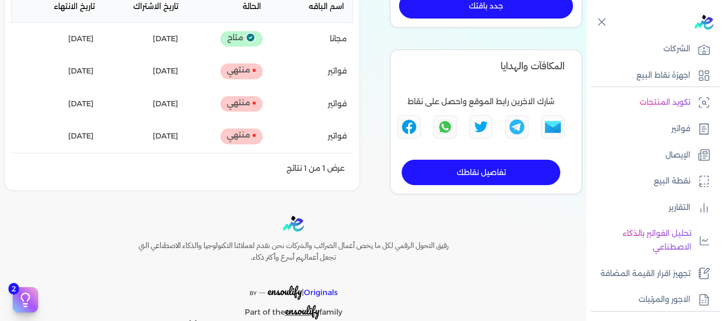
scroll to position [211, 0]
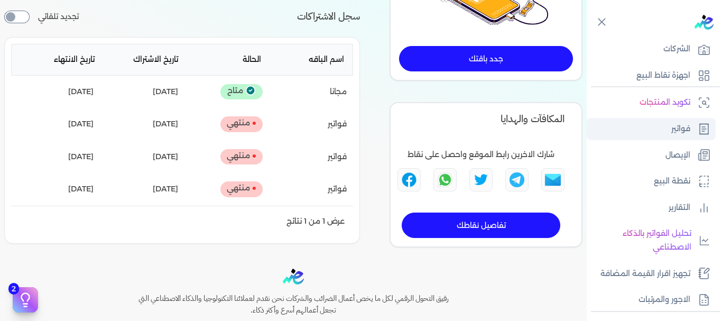
click at [686, 128] on p "فواتير" at bounding box center [680, 129] width 19 height 14
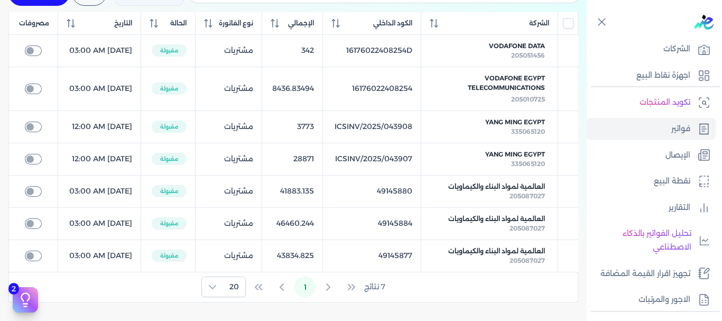
scroll to position [53, 0]
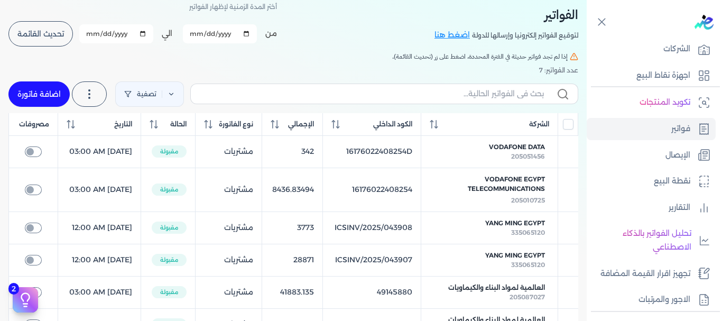
click at [44, 35] on link "الاشتراك" at bounding box center [102, 37] width 127 height 21
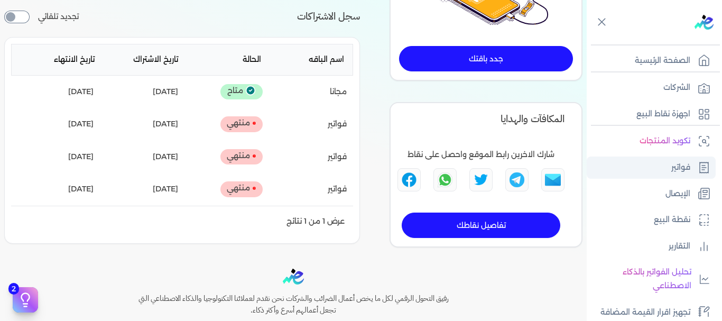
click at [680, 161] on p "فواتير" at bounding box center [680, 168] width 19 height 14
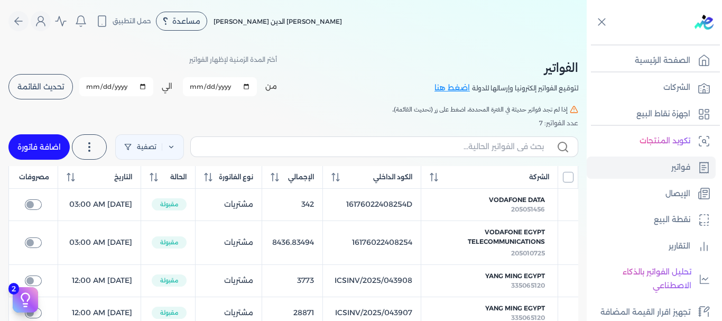
click at [567, 180] on input "All items unselected" at bounding box center [568, 177] width 11 height 11
click at [567, 181] on input "All items unselected" at bounding box center [568, 177] width 11 height 11
checkbox input "true"
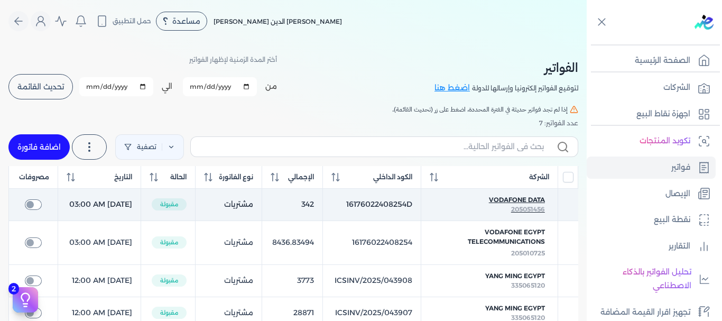
click at [526, 204] on span "Vodafone Data" at bounding box center [517, 200] width 56 height 10
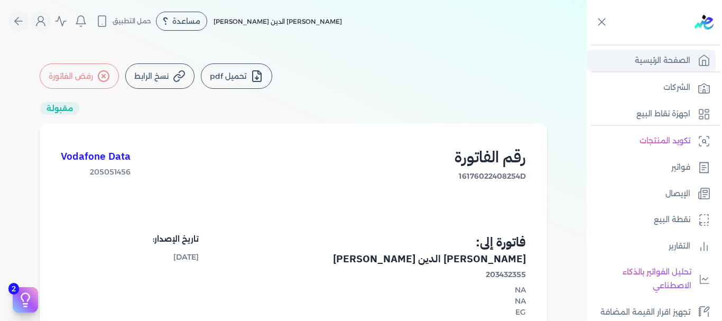
click at [650, 66] on p "الصفحة الرئيسية" at bounding box center [661, 61] width 55 height 14
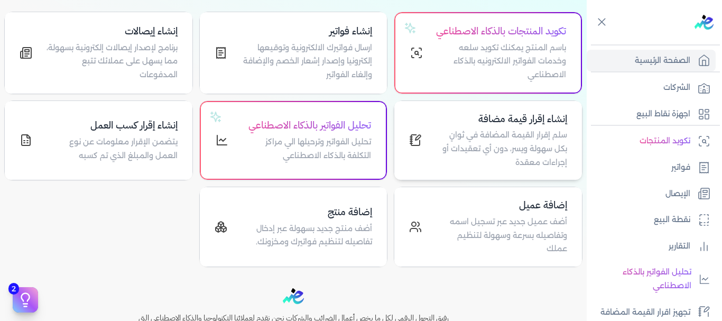
scroll to position [106, 0]
click at [666, 169] on link "فواتير" at bounding box center [650, 167] width 129 height 22
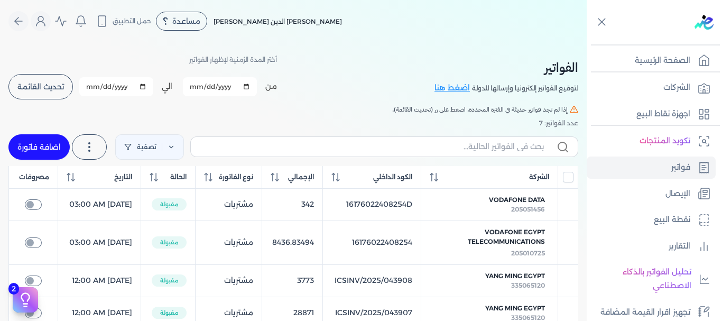
click at [64, 95] on link "الاشتراك" at bounding box center [102, 90] width 127 height 21
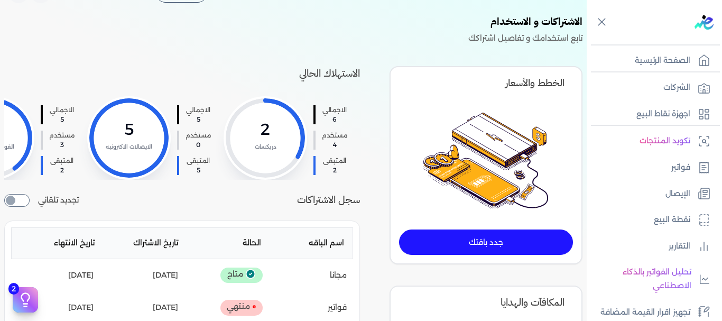
scroll to position [53, 0]
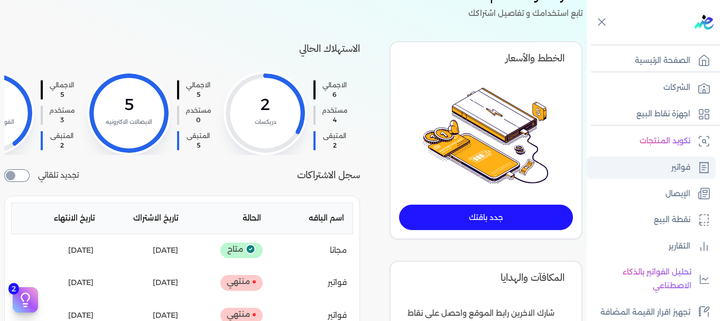
click at [672, 167] on p "فواتير" at bounding box center [680, 168] width 19 height 14
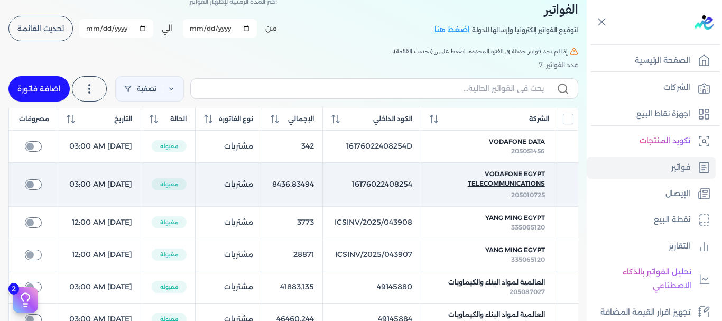
scroll to position [53, 0]
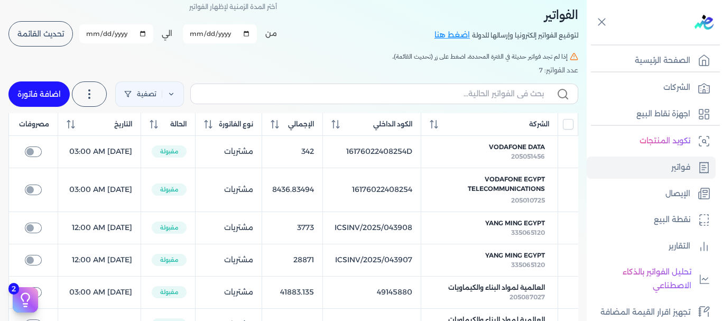
click at [35, 32] on div "مرحباً Ahmed Abdulfatah [EMAIL_ADDRESS][DOMAIN_NAME] الاشتراك المستخدمين الحساب…" at bounding box center [103, 50] width 136 height 133
click at [30, 29] on button "تحديث القائمة" at bounding box center [40, 33] width 64 height 25
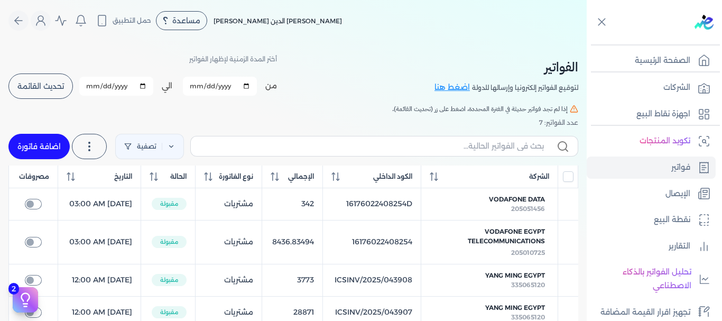
scroll to position [0, 0]
click at [25, 83] on span "تحديث القائمة" at bounding box center [40, 86] width 46 height 7
click at [444, 86] on link "اضغط هنا" at bounding box center [453, 88] width 38 height 12
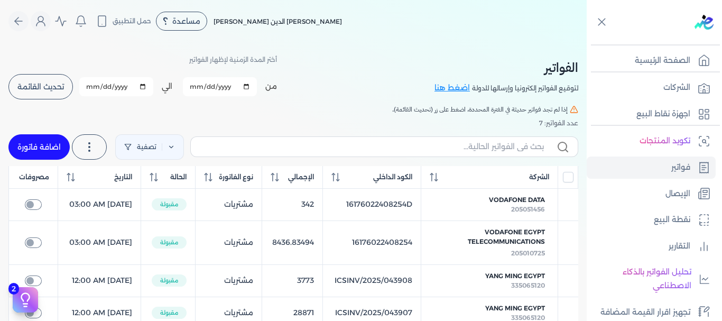
click at [23, 80] on button "تحديث القائمة" at bounding box center [40, 86] width 64 height 25
click at [43, 21] on circle "Global" at bounding box center [40, 18] width 5 height 5
click at [47, 26] on icon "Global" at bounding box center [40, 21] width 13 height 13
click at [47, 21] on icon "Global" at bounding box center [40, 21] width 13 height 13
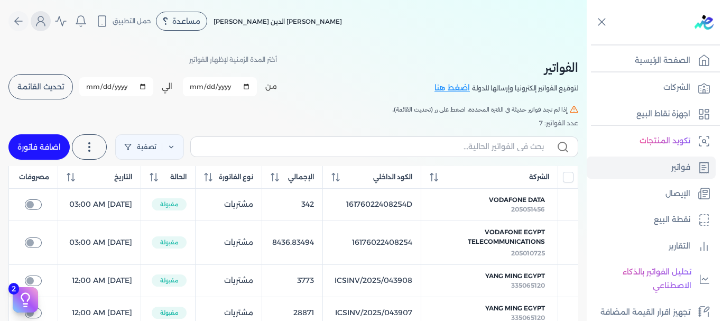
click at [47, 21] on icon "Global" at bounding box center [40, 21] width 13 height 13
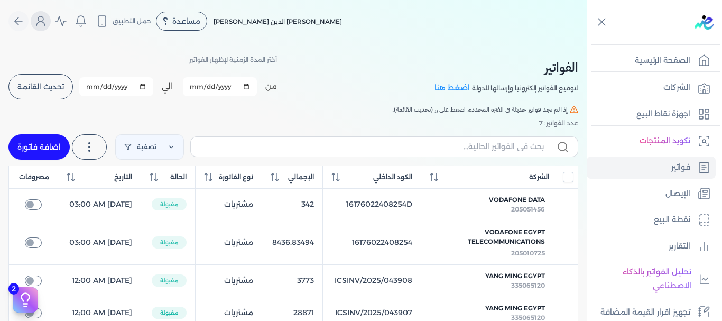
click at [43, 17] on circle "Global" at bounding box center [40, 18] width 5 height 5
click at [43, 21] on circle "Global" at bounding box center [40, 18] width 5 height 5
click at [44, 26] on icon "Global" at bounding box center [40, 21] width 13 height 13
click at [25, 86] on span "تحديث القائمة" at bounding box center [40, 86] width 46 height 7
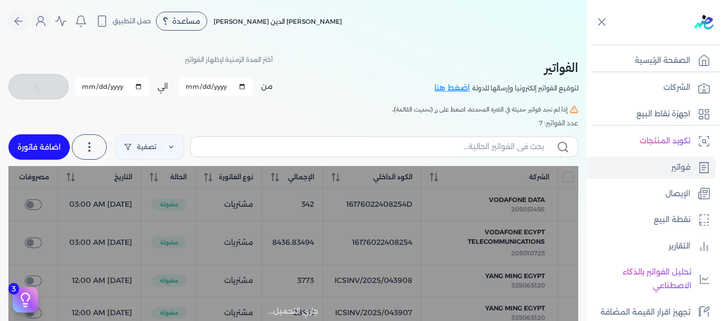
checkbox input "false"
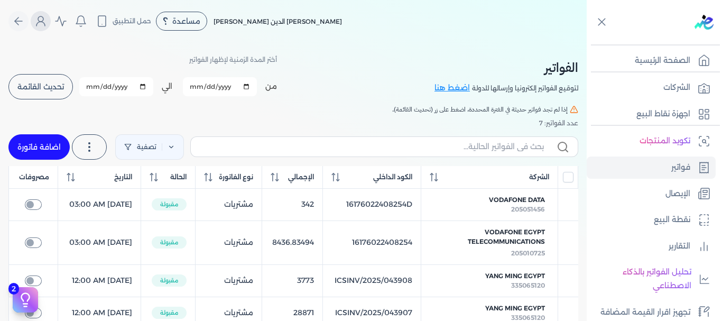
click at [46, 24] on icon "Global" at bounding box center [40, 21] width 13 height 13
click at [5, 23] on nav "Toggle Navigation الاسعار العمولات مساعدة خدمة العملاء دليل المستخدم تسجيل الدخ…" at bounding box center [293, 21] width 586 height 42
click at [16, 20] on icon "Global" at bounding box center [18, 21] width 13 height 13
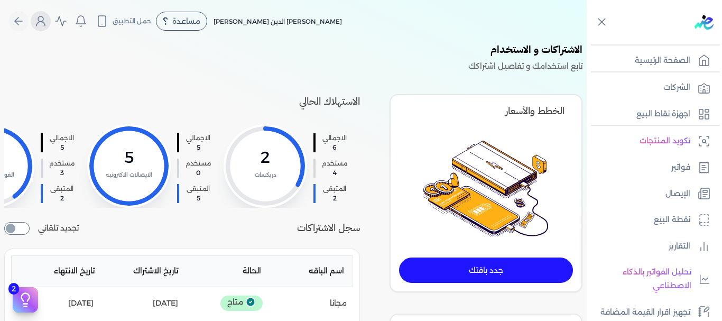
click at [45, 23] on icon "Global" at bounding box center [40, 24] width 8 height 4
click at [47, 19] on icon "Global" at bounding box center [40, 21] width 13 height 13
click at [54, 18] on div "لا يوجد اشعارات مرحباً Ahmed Abdulfatah [EMAIL_ADDRESS][DOMAIN_NAME] الاشتراك ا…" at bounding box center [61, 21] width 60 height 20
click at [51, 18] on button "Global" at bounding box center [41, 21] width 20 height 20
